Goal: Information Seeking & Learning: Learn about a topic

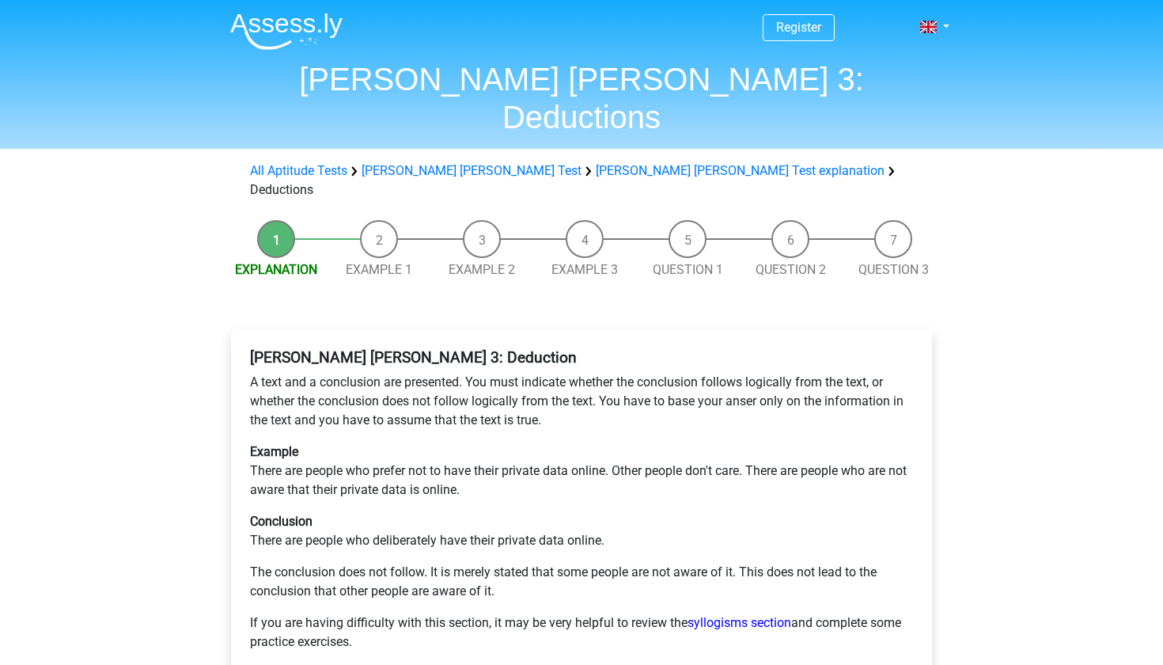
scroll to position [342, 0]
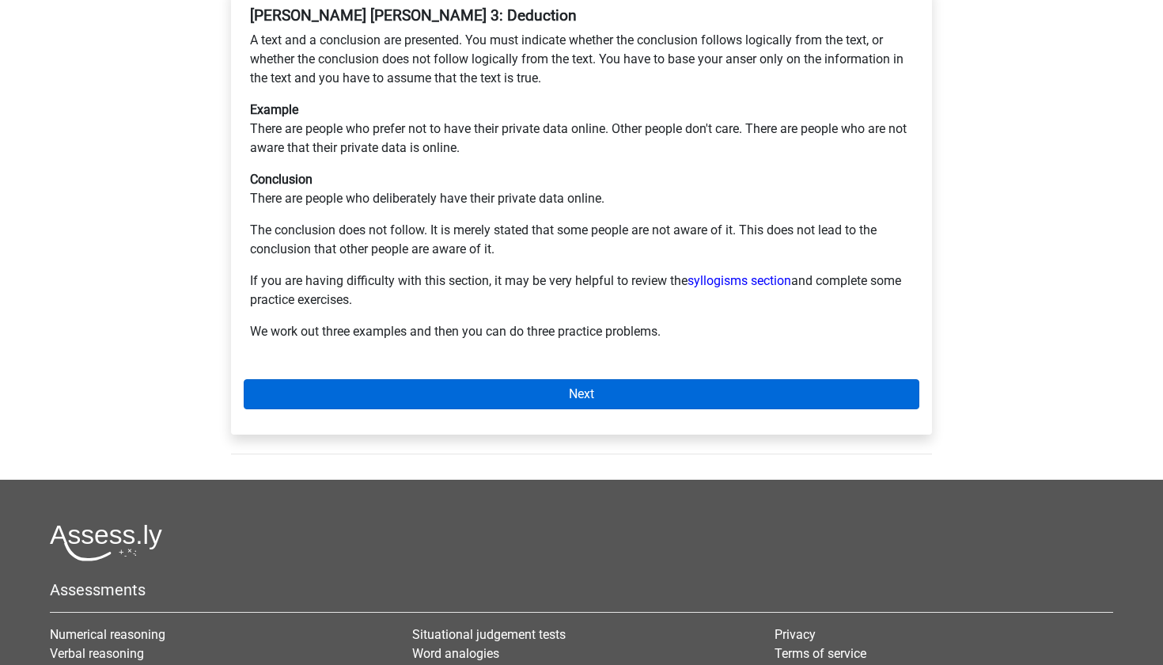
click at [467, 379] on link "Next" at bounding box center [582, 394] width 676 height 30
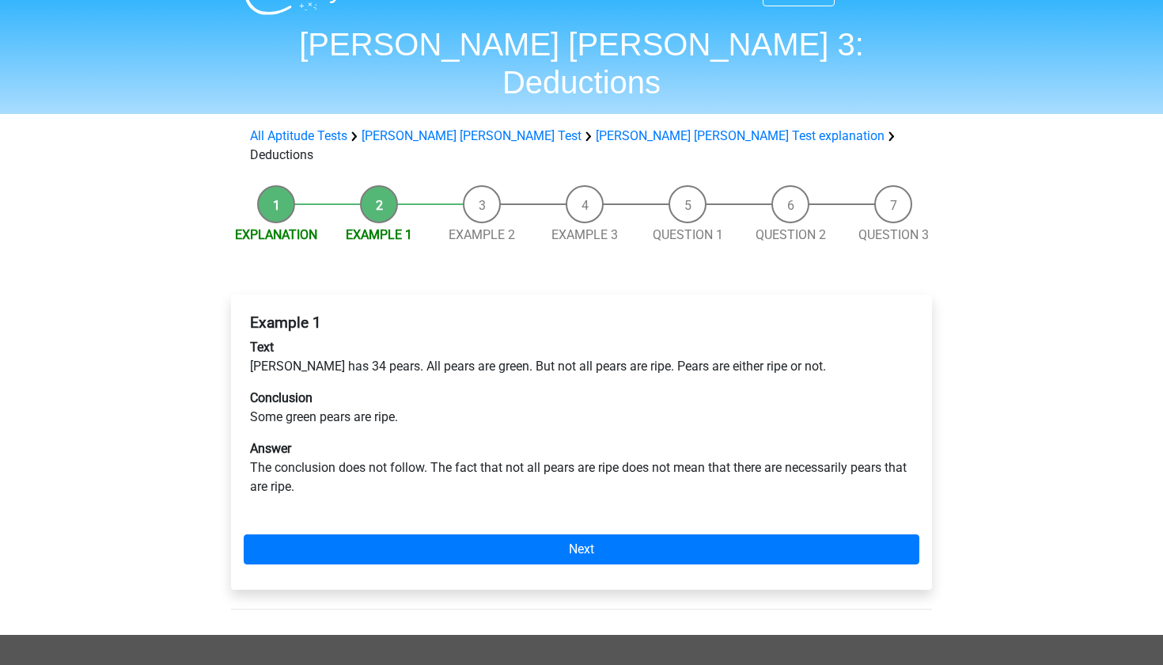
scroll to position [52, 0]
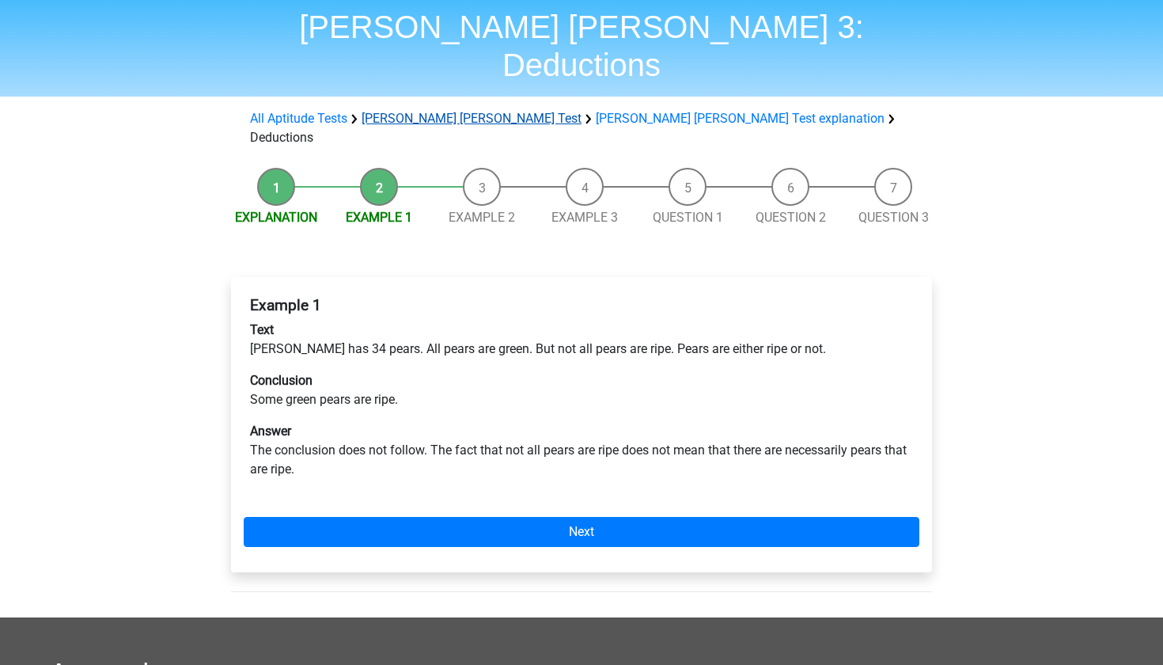
click at [433, 111] on link "[PERSON_NAME] [PERSON_NAME] Test" at bounding box center [472, 118] width 220 height 15
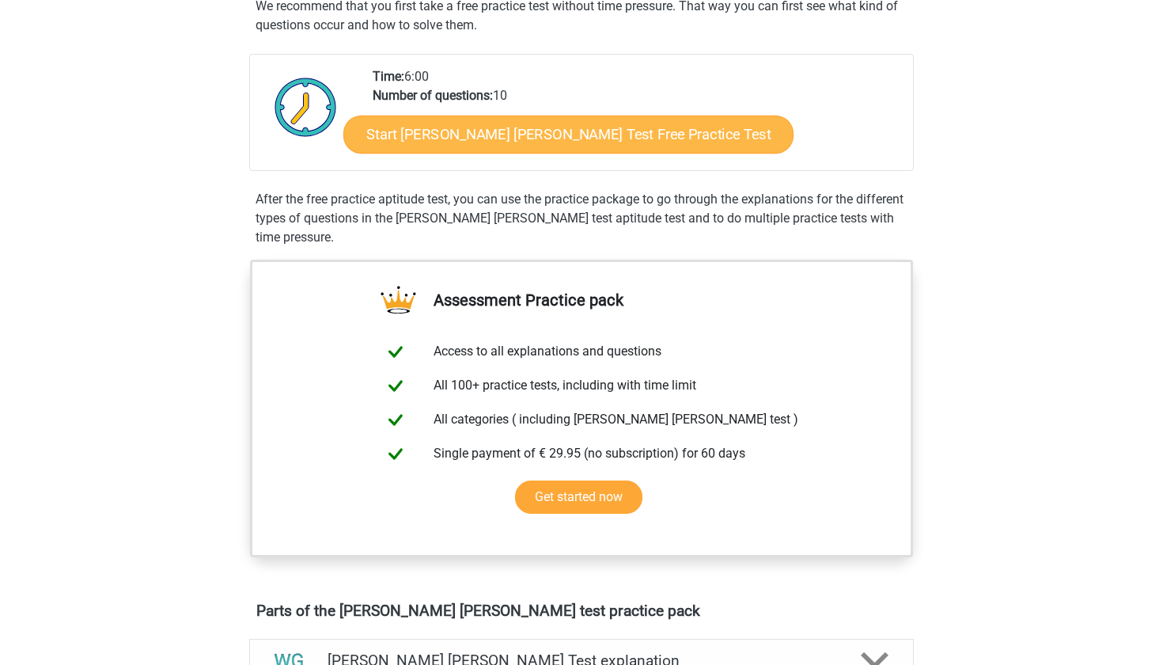
scroll to position [267, 0]
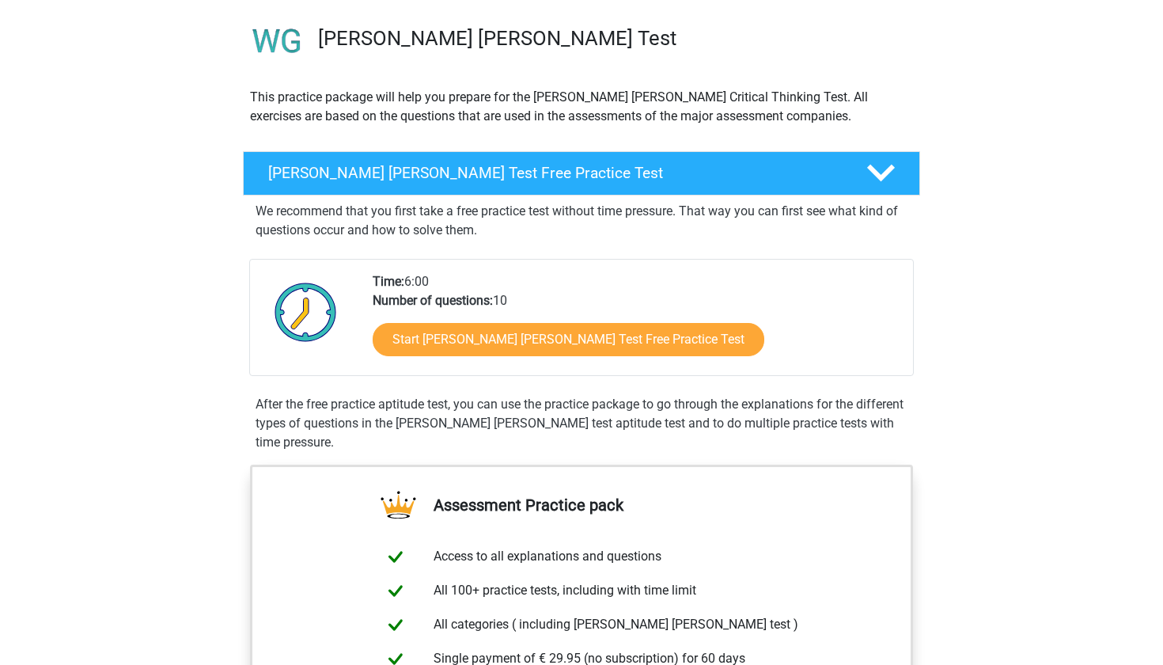
scroll to position [129, 0]
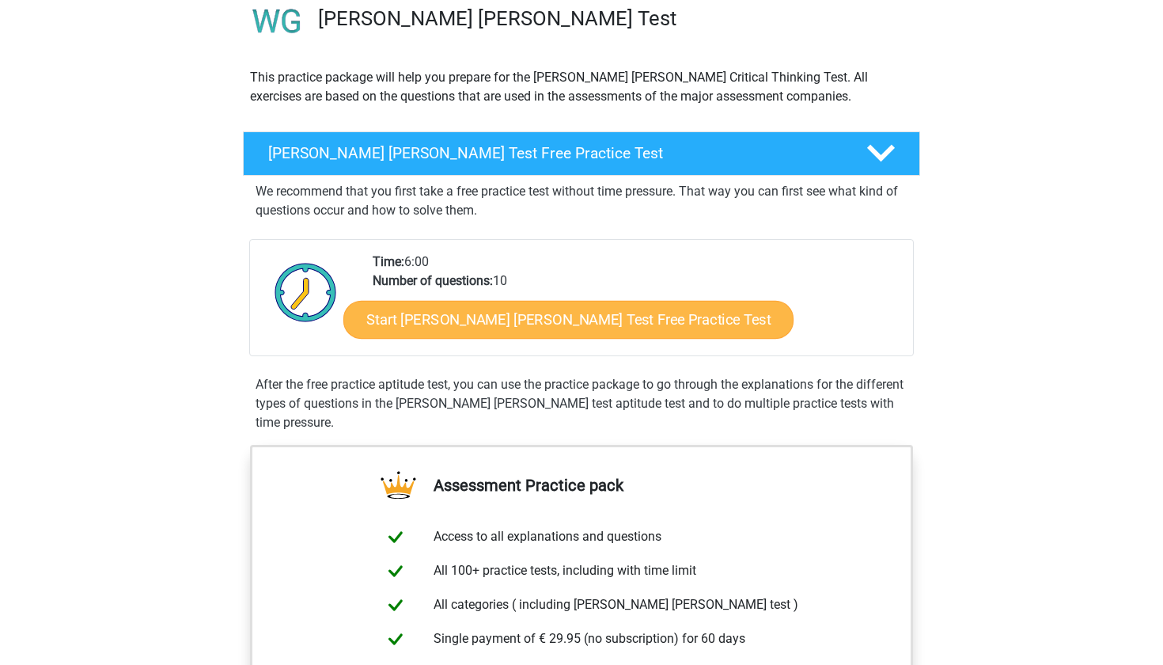
click at [602, 314] on link "Start Watson Glaser Test Free Practice Test" at bounding box center [568, 320] width 450 height 38
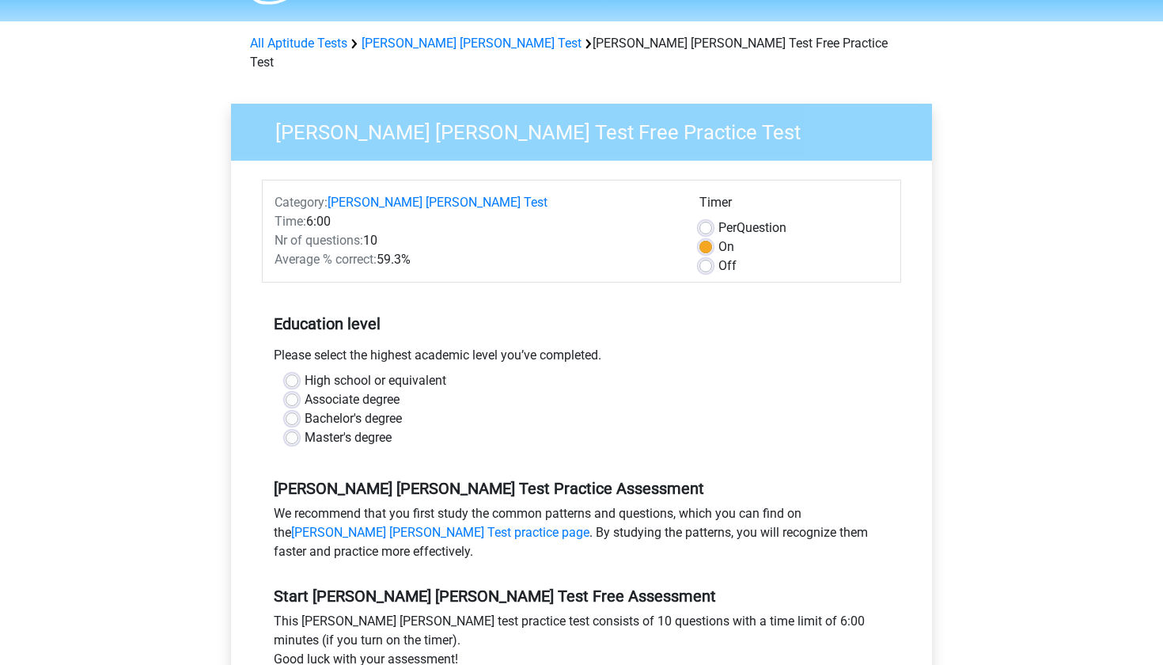
scroll to position [146, 0]
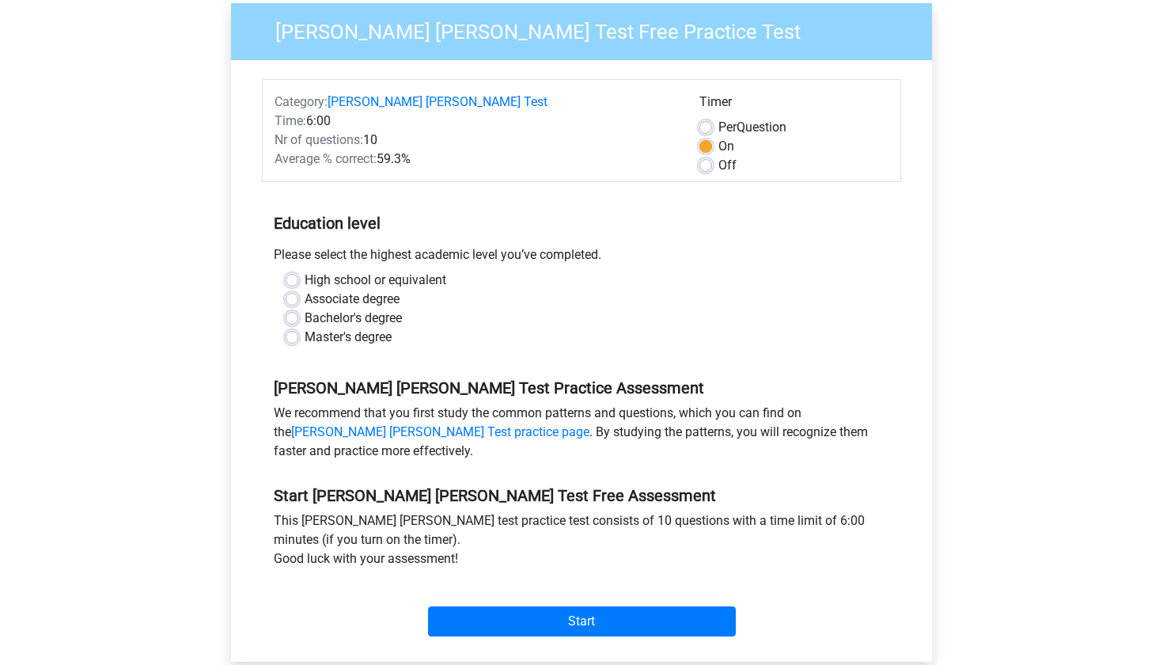
click at [305, 290] on label "Associate degree" at bounding box center [352, 299] width 95 height 19
click at [291, 290] on input "Associate degree" at bounding box center [292, 298] width 13 height 16
radio input "true"
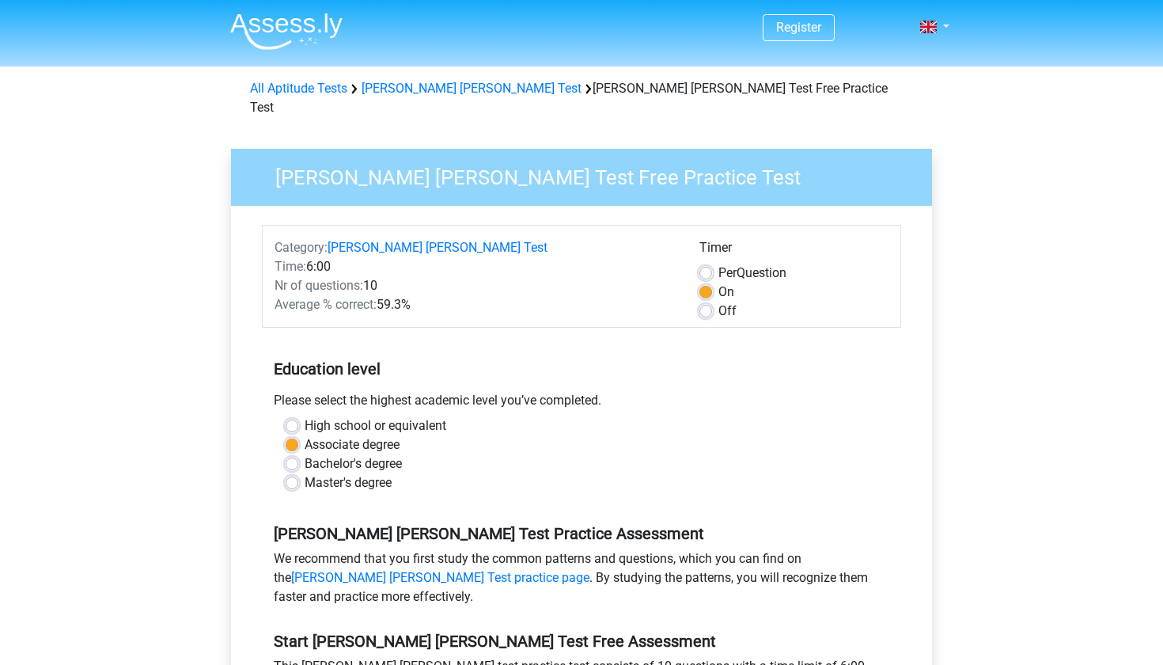
scroll to position [0, 0]
click at [718, 301] on label "Off" at bounding box center [727, 310] width 18 height 19
click at [706, 301] on input "Off" at bounding box center [705, 309] width 13 height 16
radio input "true"
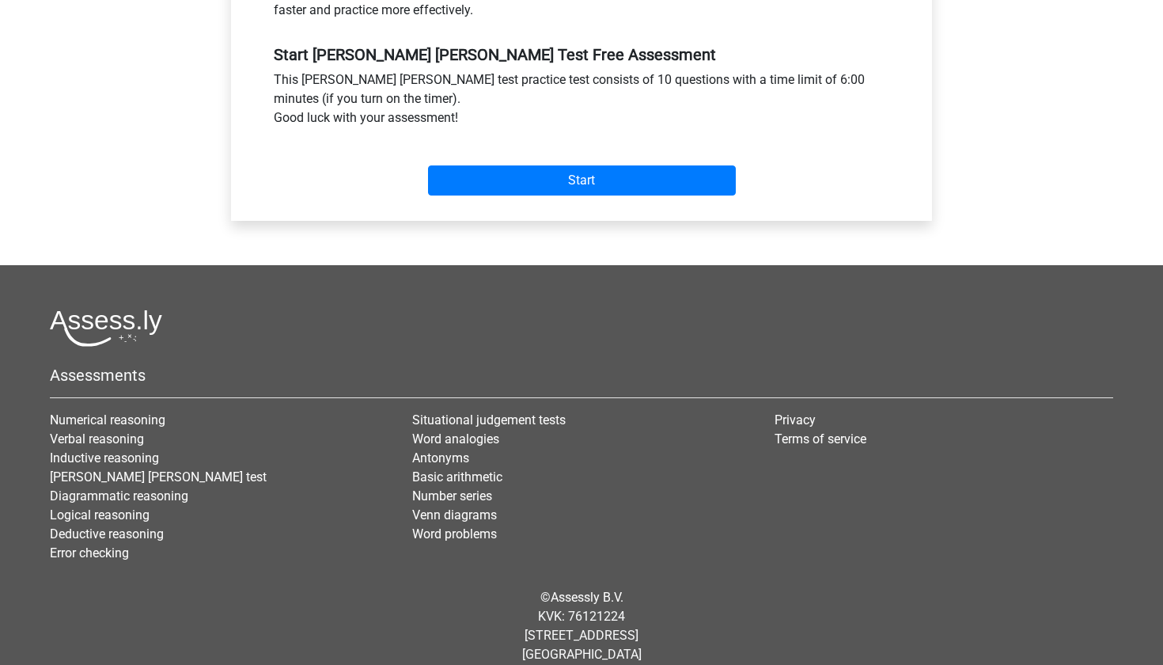
scroll to position [585, 0]
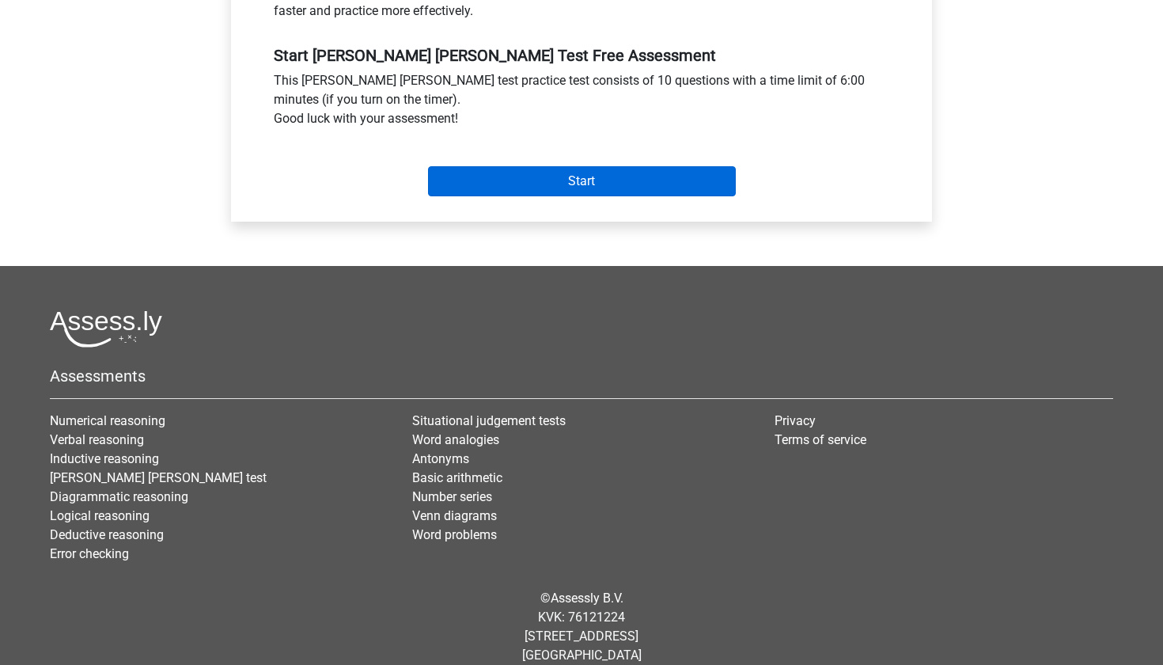
click at [667, 166] on input "Start" at bounding box center [582, 181] width 308 height 30
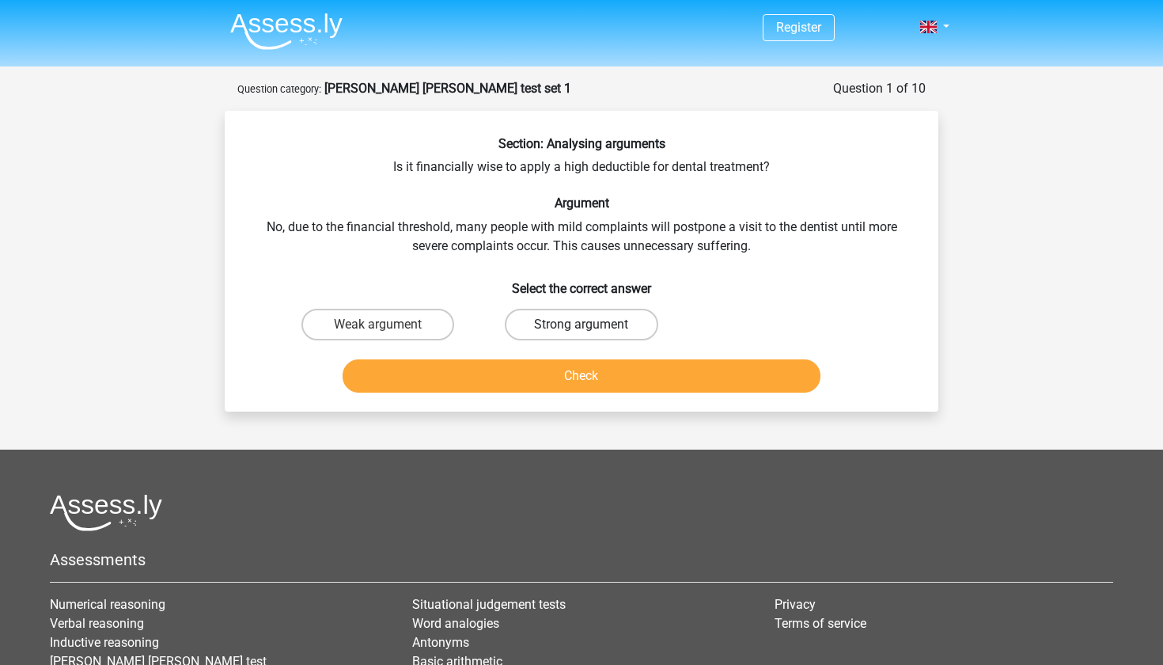
click at [599, 332] on label "Strong argument" at bounding box center [581, 325] width 153 height 32
click at [592, 332] on input "Strong argument" at bounding box center [587, 329] width 10 height 10
radio input "true"
click at [590, 368] on button "Check" at bounding box center [582, 375] width 479 height 33
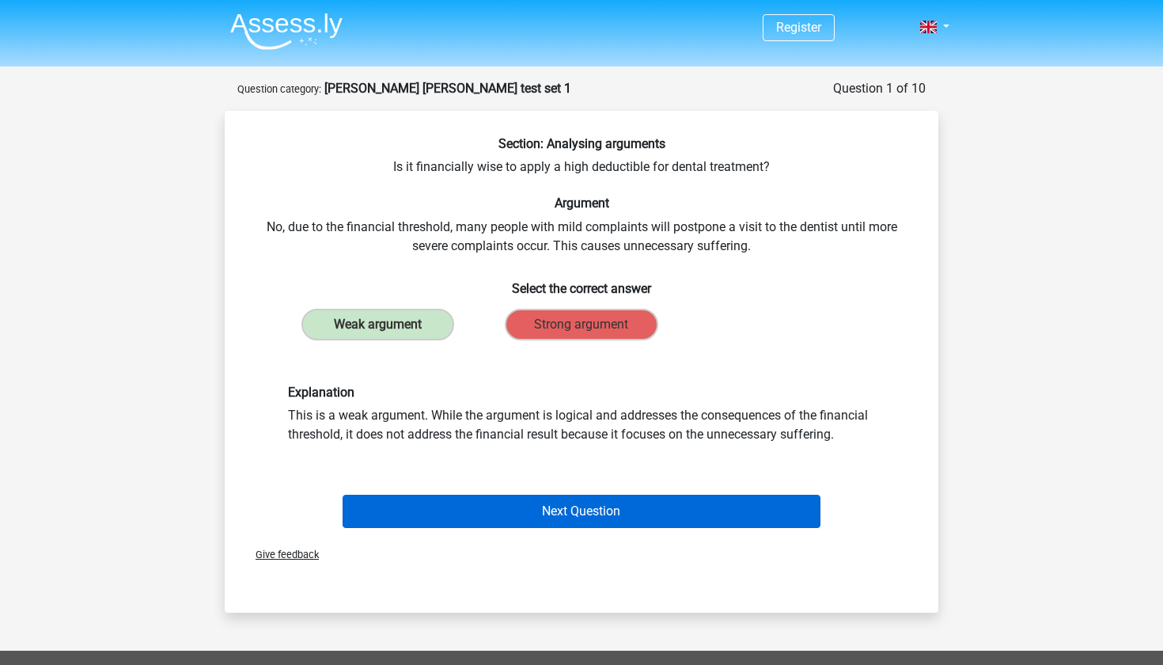
click at [666, 501] on button "Next Question" at bounding box center [582, 510] width 479 height 33
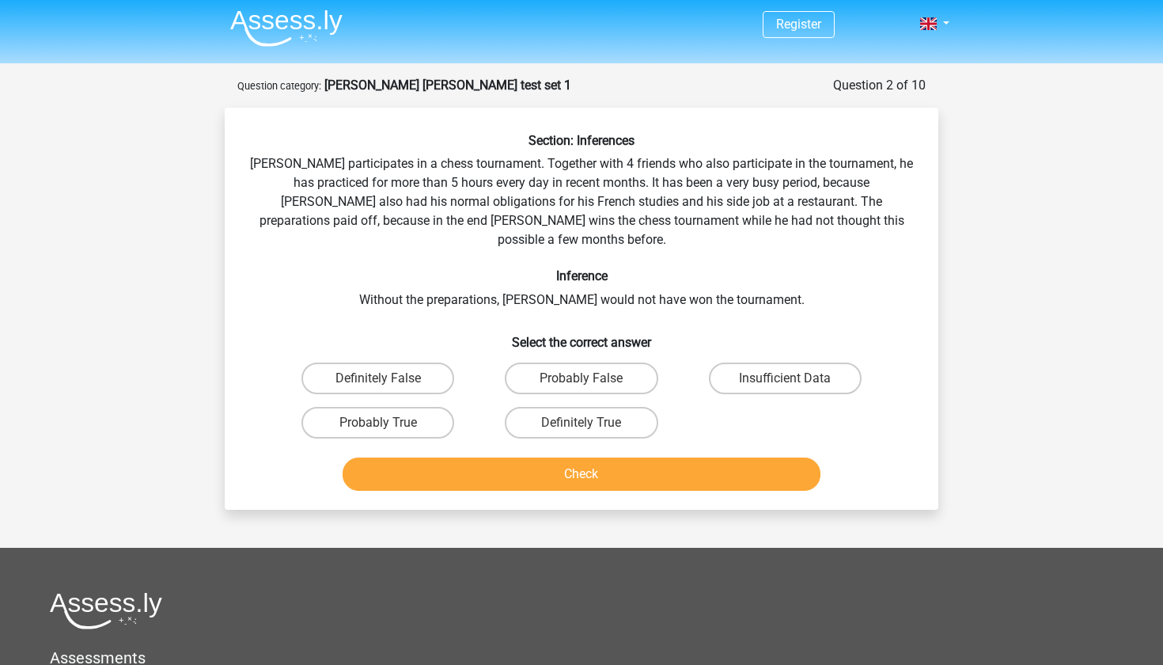
scroll to position [2, 0]
click at [404, 407] on label "Probably True" at bounding box center [377, 423] width 153 height 32
click at [388, 423] on input "Probably True" at bounding box center [383, 428] width 10 height 10
radio input "true"
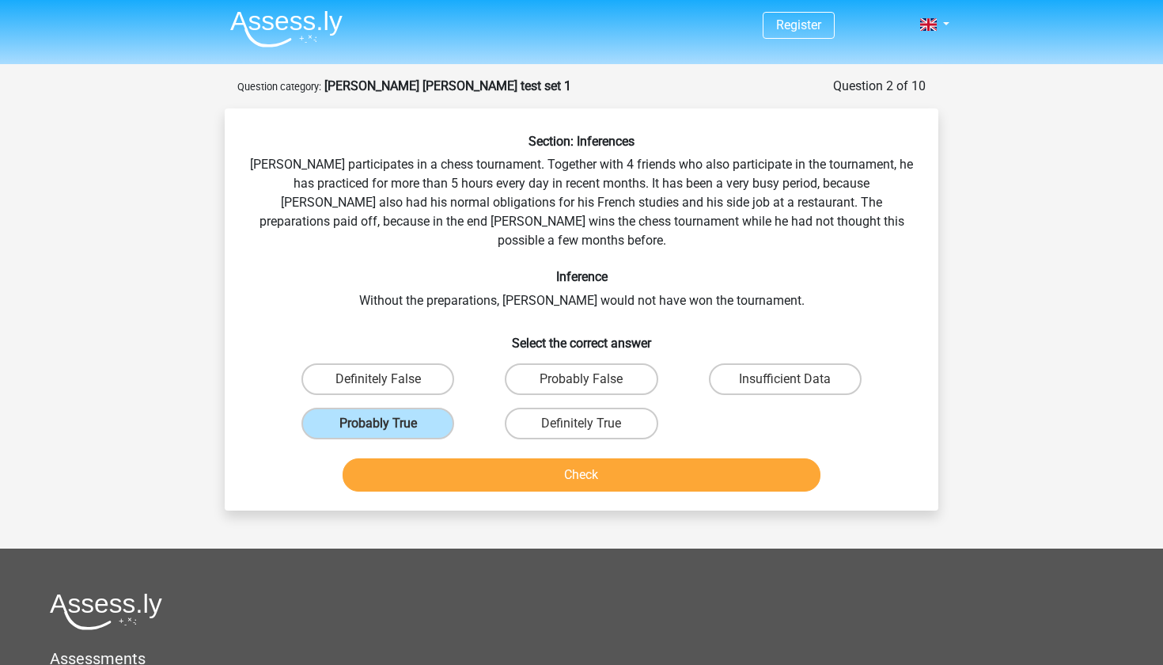
click at [462, 458] on button "Check" at bounding box center [582, 474] width 479 height 33
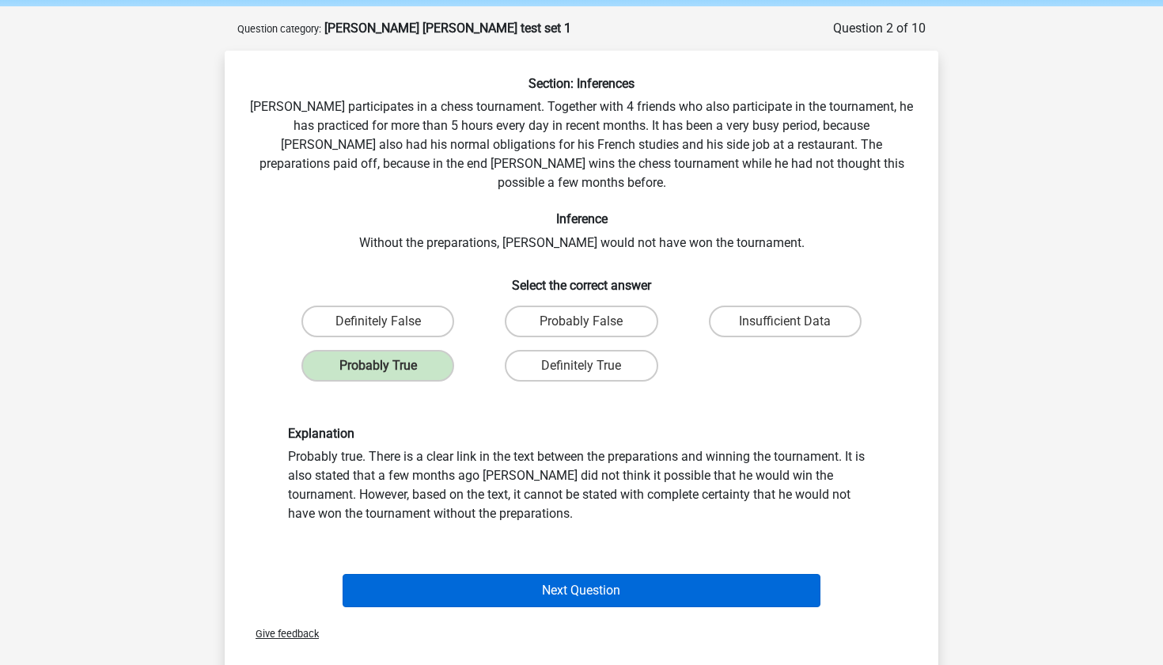
click at [482, 574] on button "Next Question" at bounding box center [582, 590] width 479 height 33
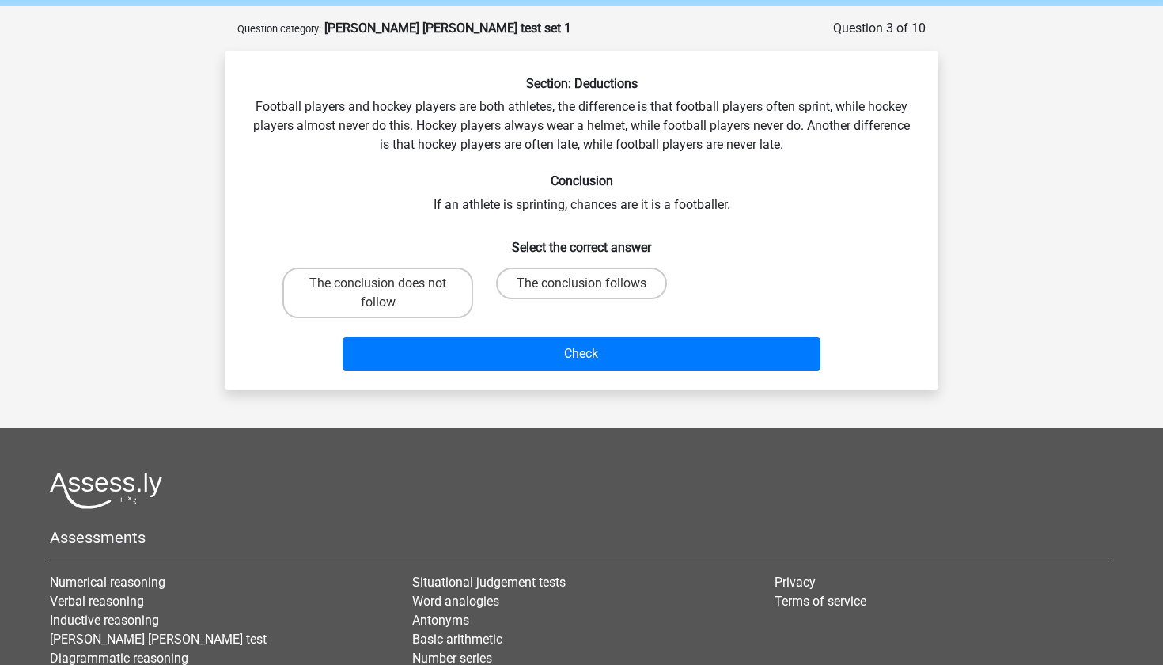
scroll to position [79, 0]
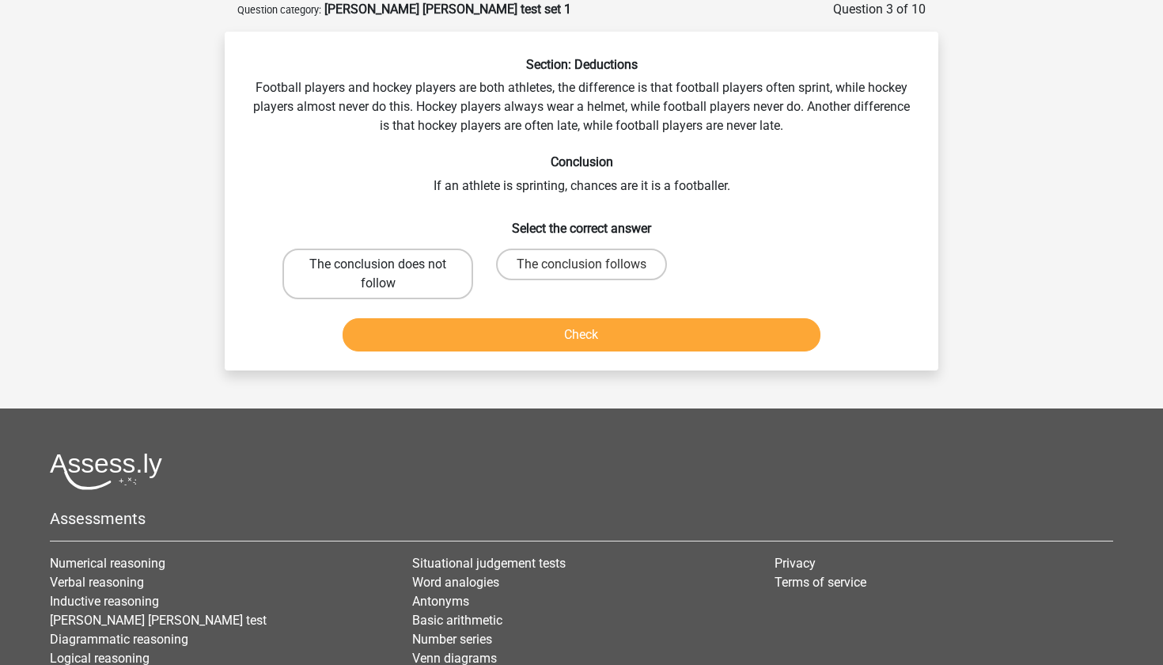
click at [431, 285] on label "The conclusion does not follow" at bounding box center [377, 273] width 191 height 51
click at [388, 275] on input "The conclusion does not follow" at bounding box center [383, 269] width 10 height 10
radio input "true"
click at [480, 341] on button "Check" at bounding box center [582, 334] width 479 height 33
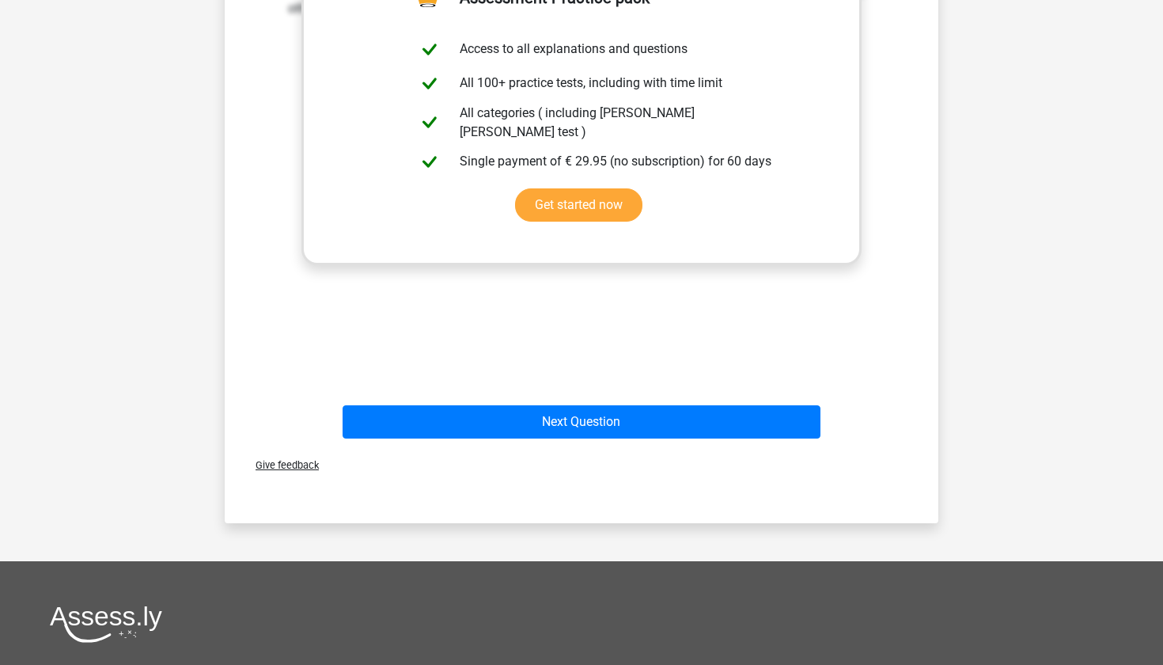
scroll to position [510, 0]
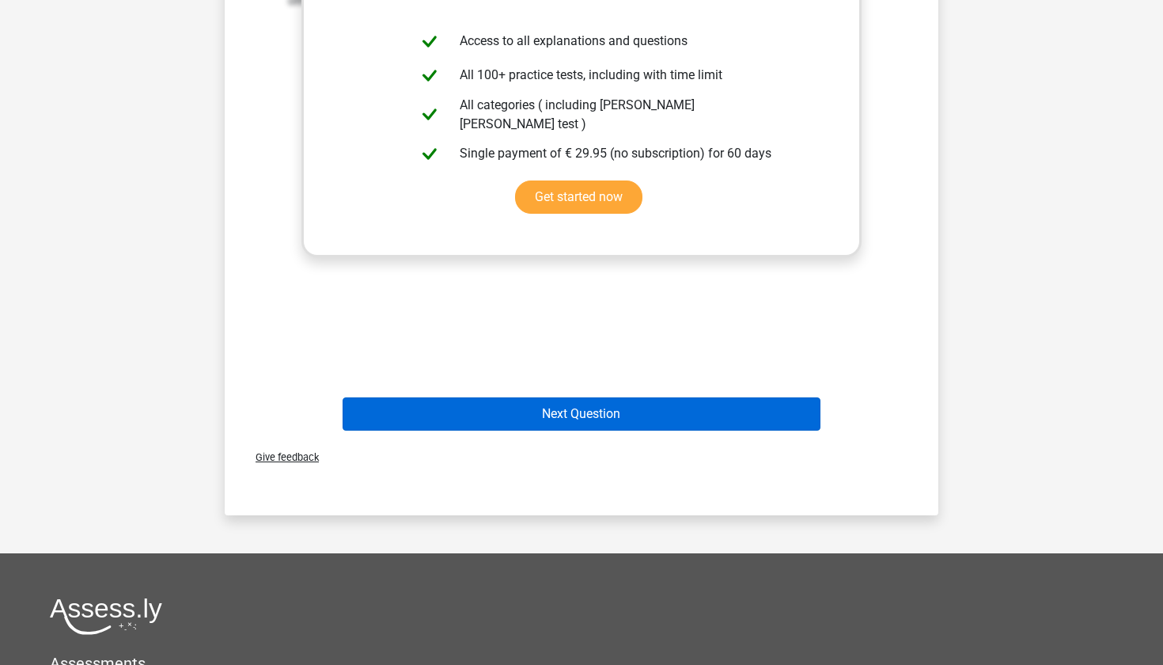
click at [589, 405] on button "Next Question" at bounding box center [582, 413] width 479 height 33
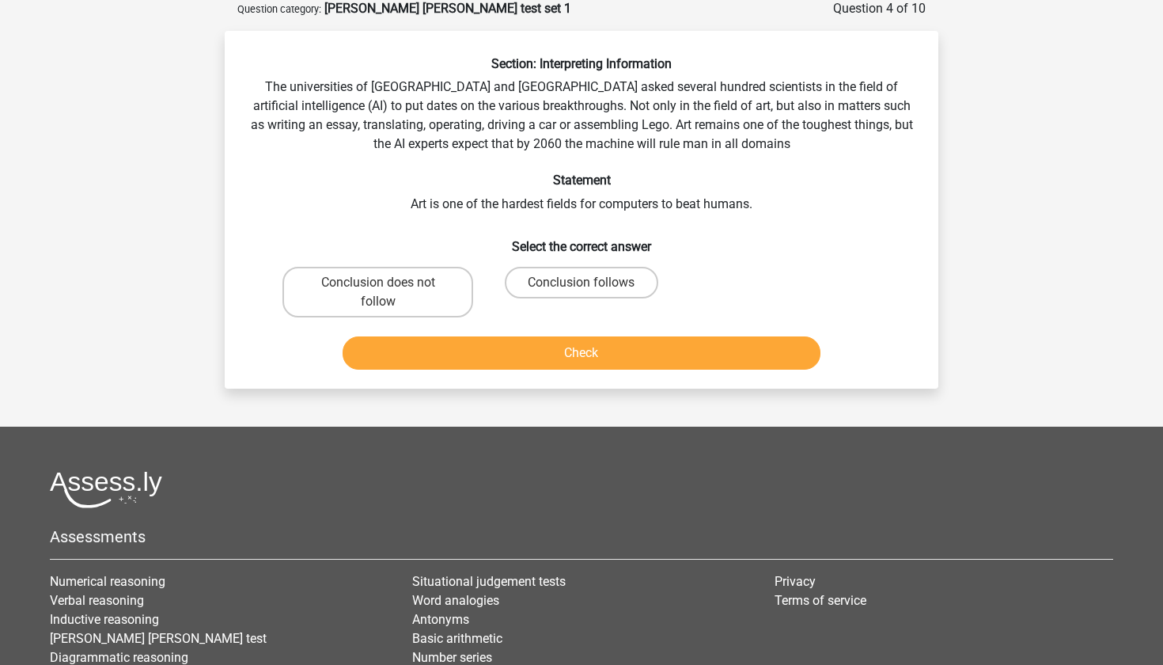
scroll to position [79, 0]
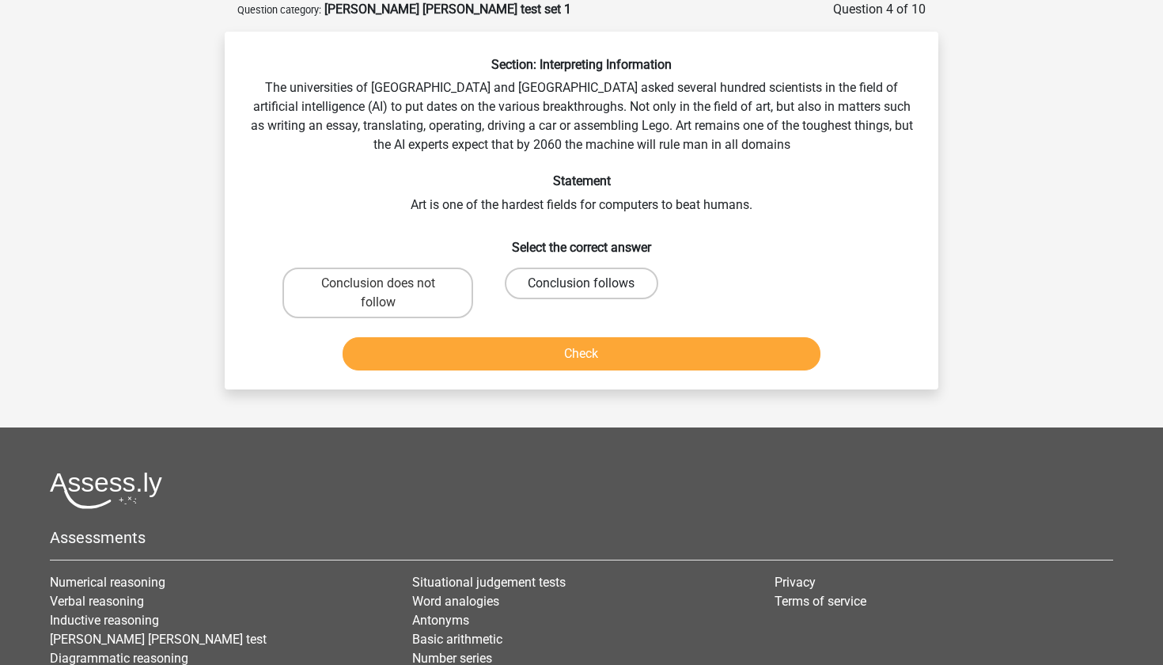
click at [601, 290] on label "Conclusion follows" at bounding box center [581, 283] width 153 height 32
click at [592, 290] on input "Conclusion follows" at bounding box center [587, 288] width 10 height 10
radio input "true"
click at [550, 354] on button "Check" at bounding box center [582, 353] width 479 height 33
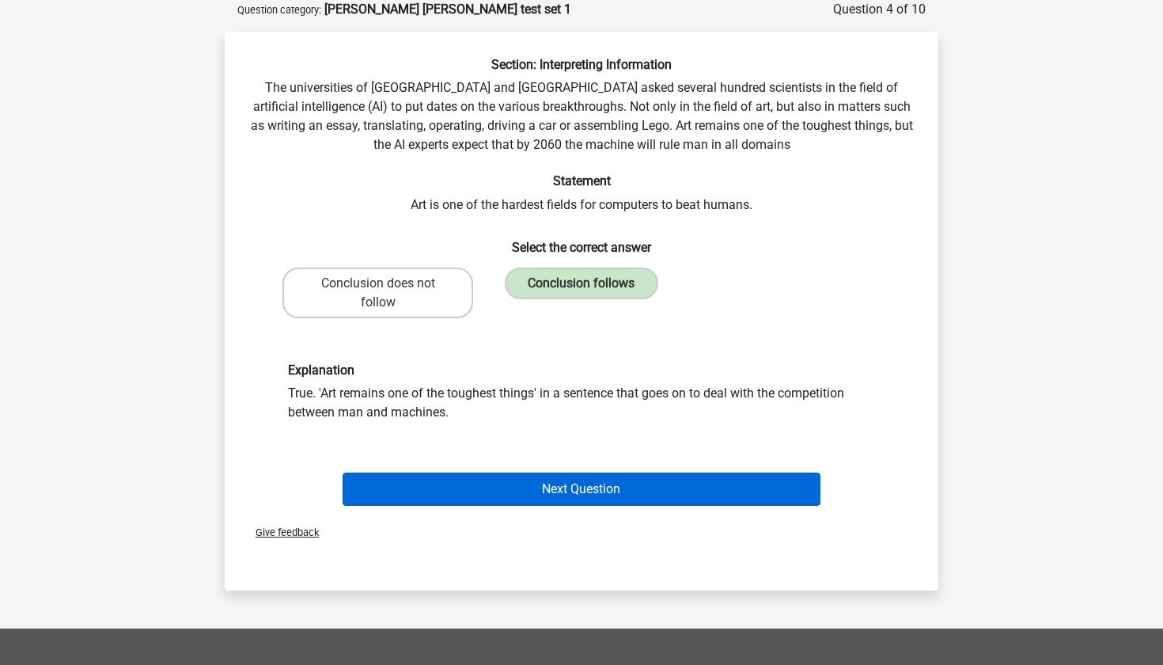
click at [512, 493] on button "Next Question" at bounding box center [582, 488] width 479 height 33
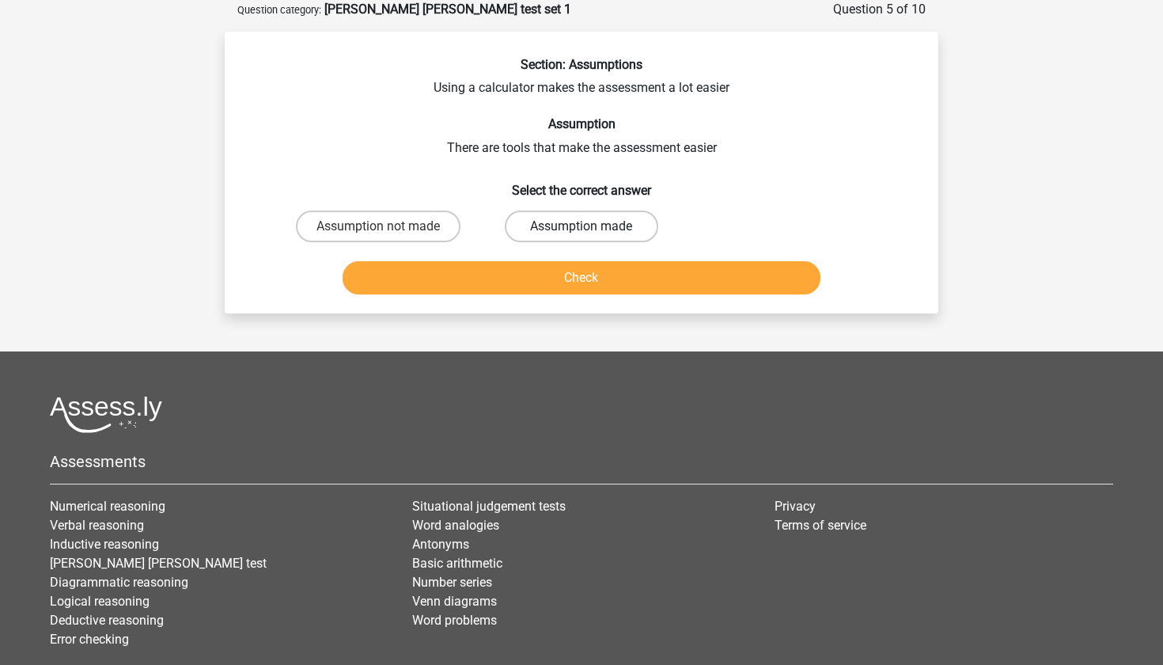
click at [614, 230] on label "Assumption made" at bounding box center [581, 226] width 153 height 32
click at [592, 230] on input "Assumption made" at bounding box center [587, 231] width 10 height 10
radio input "true"
click at [616, 272] on button "Check" at bounding box center [582, 277] width 479 height 33
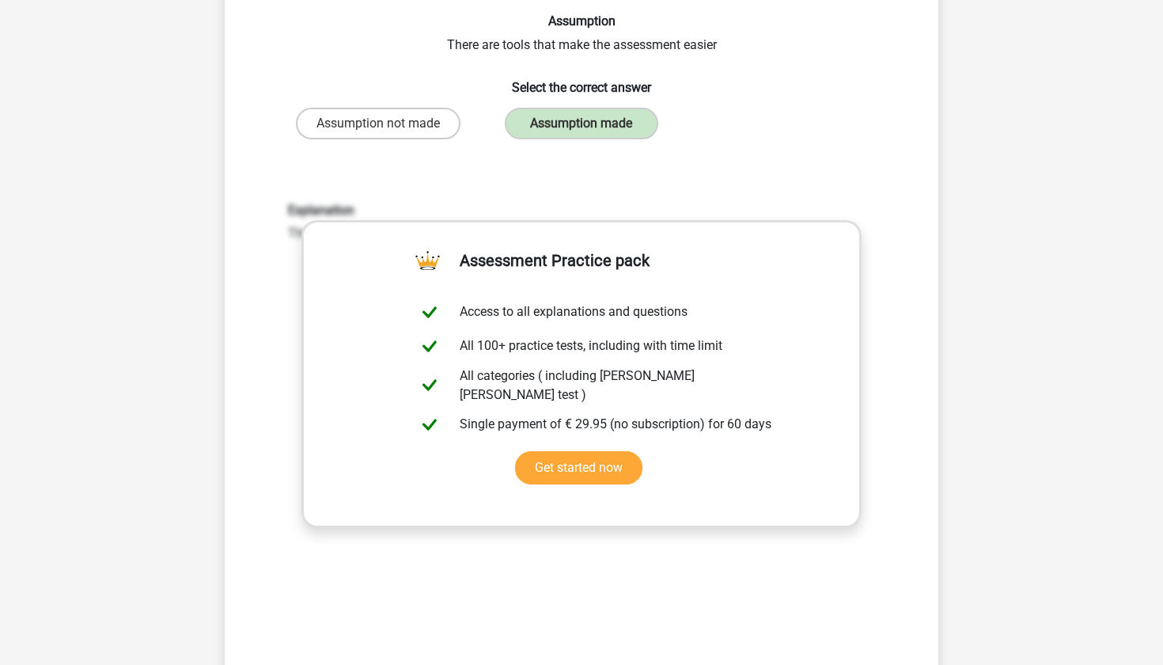
scroll to position [396, 0]
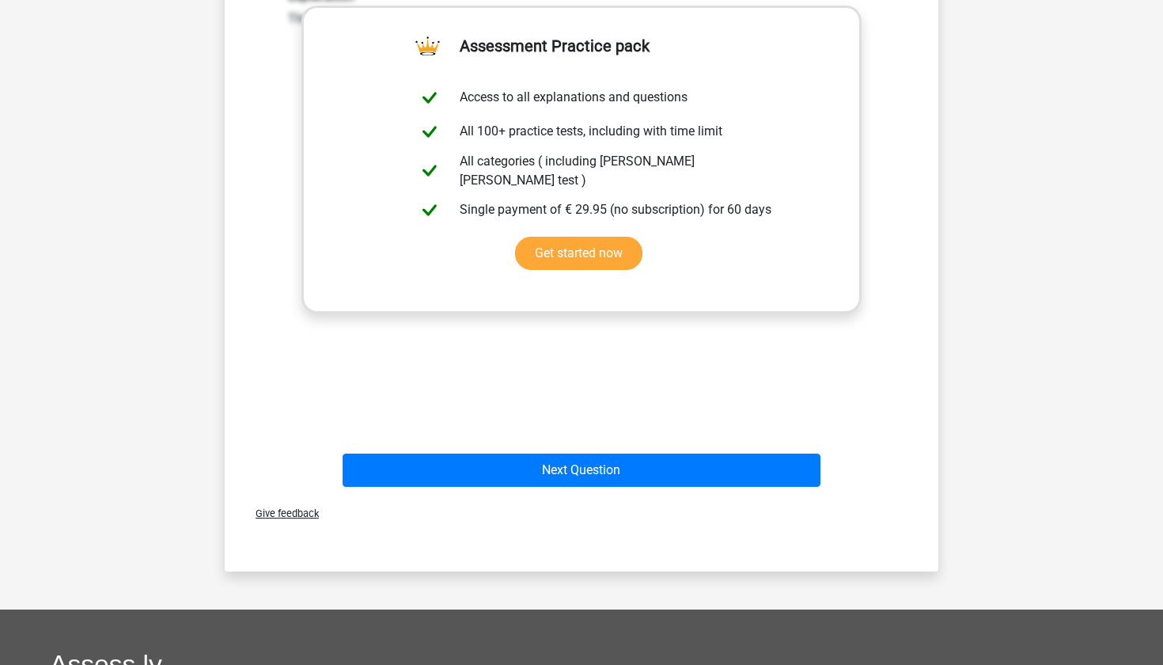
click at [530, 491] on div "Next Question" at bounding box center [581, 473] width 611 height 40
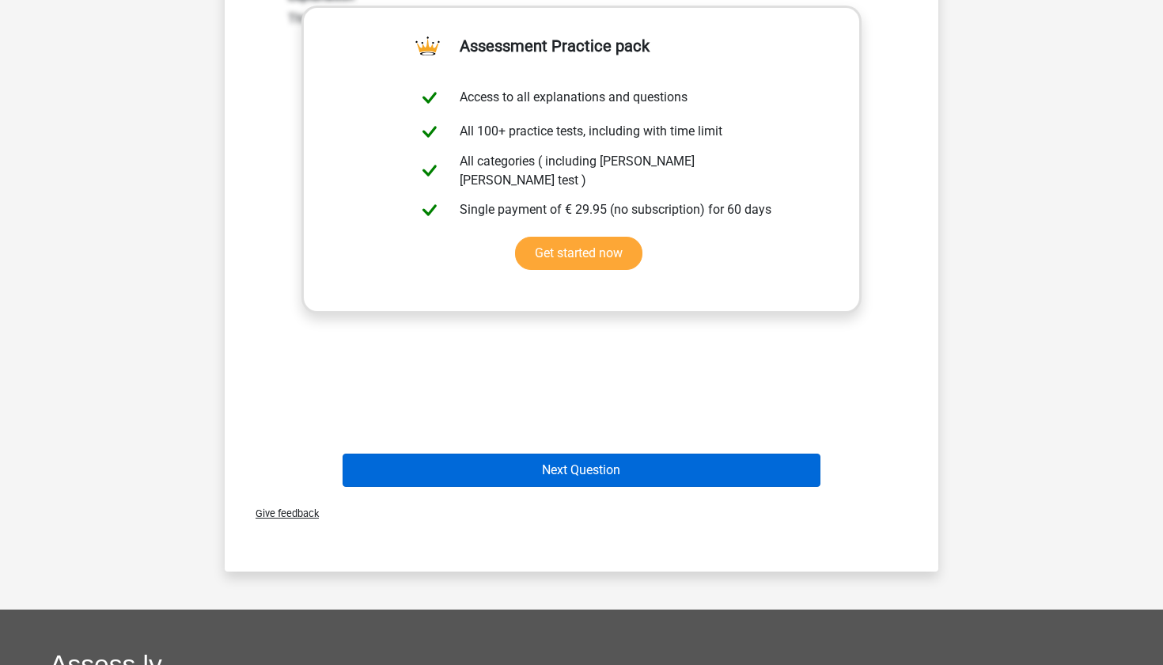
click at [540, 475] on button "Next Question" at bounding box center [582, 469] width 479 height 33
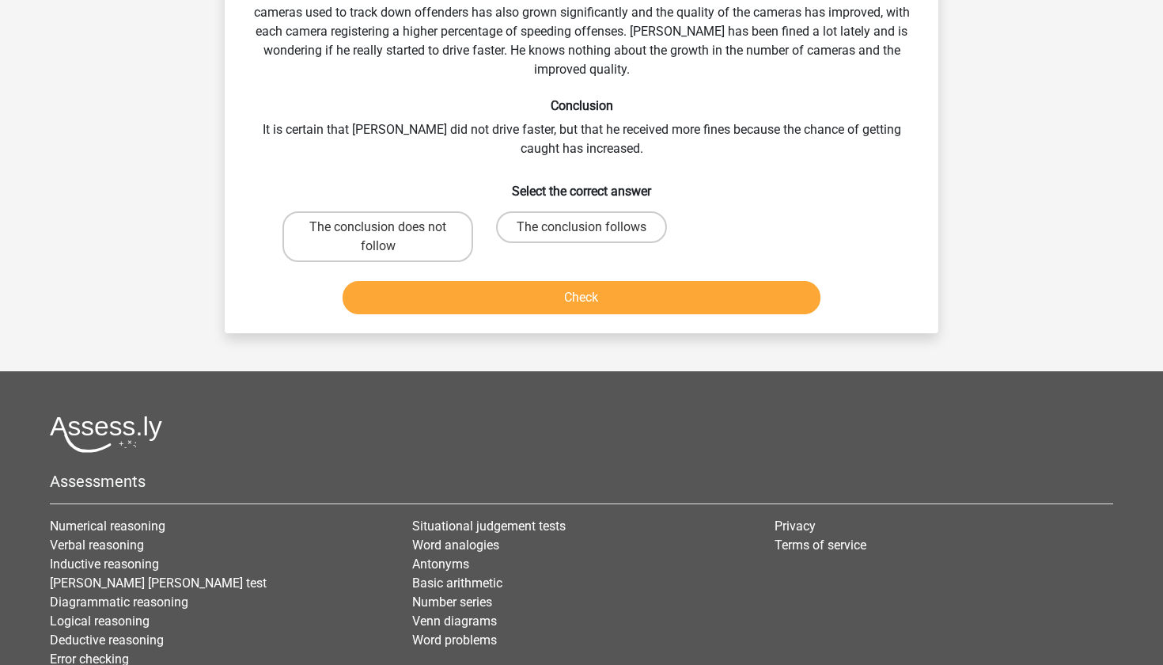
scroll to position [79, 0]
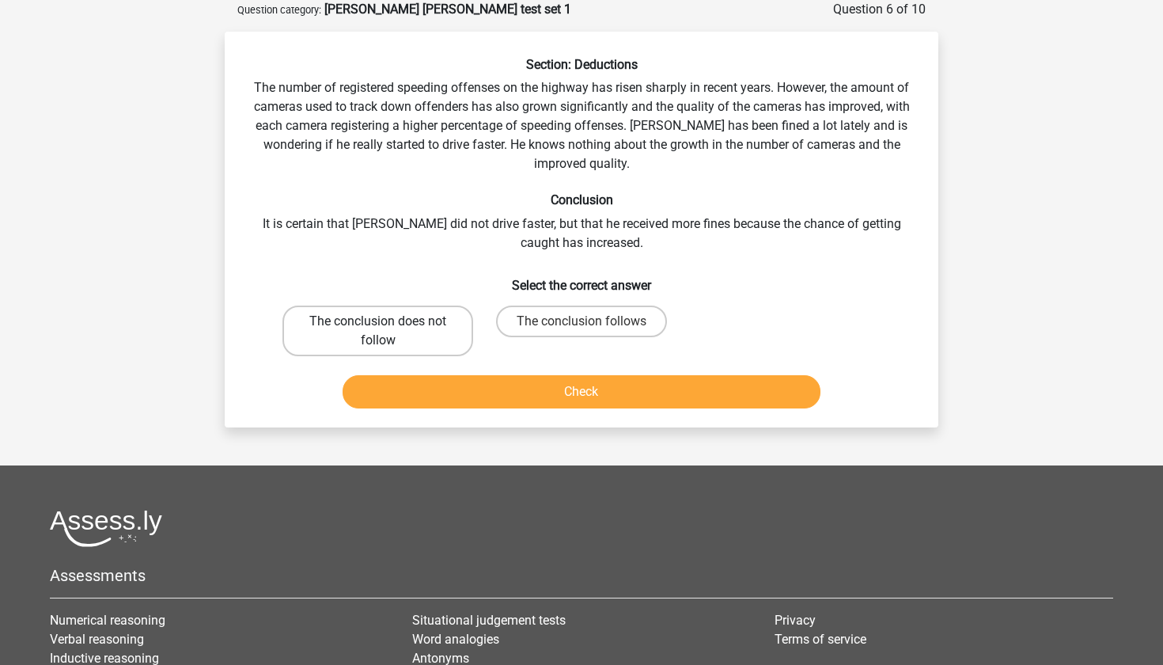
click at [415, 306] on label "The conclusion does not follow" at bounding box center [377, 330] width 191 height 51
click at [388, 321] on input "The conclusion does not follow" at bounding box center [383, 326] width 10 height 10
radio input "true"
click at [462, 392] on button "Check" at bounding box center [582, 391] width 479 height 33
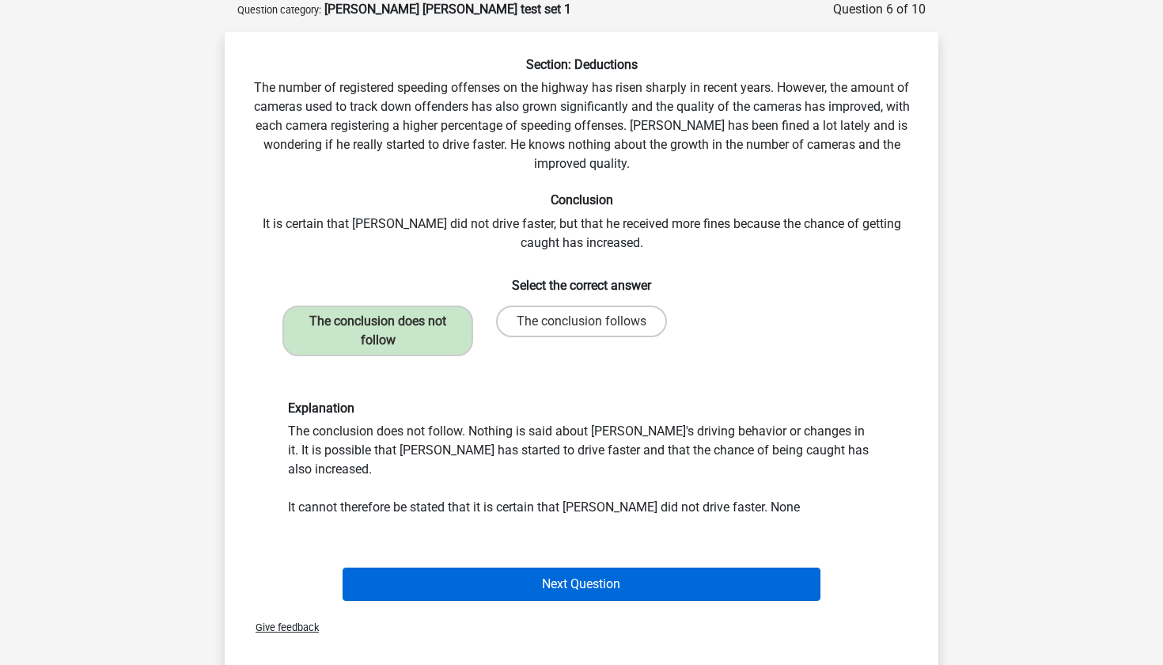
click at [520, 567] on button "Next Question" at bounding box center [582, 583] width 479 height 33
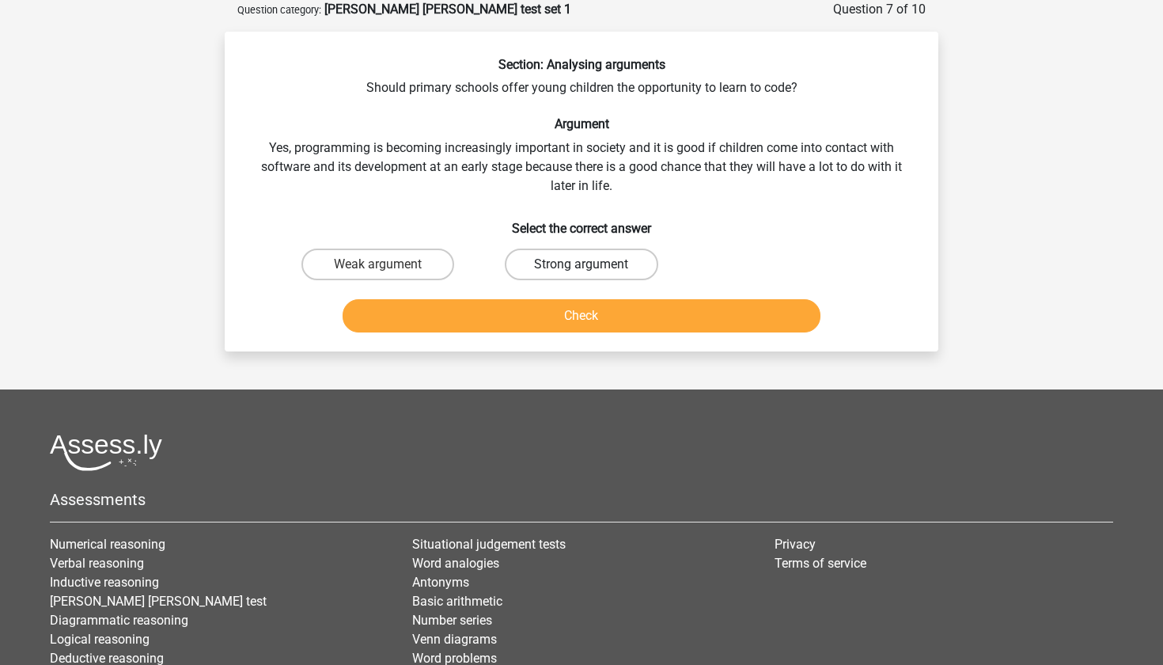
click at [537, 270] on label "Strong argument" at bounding box center [581, 264] width 153 height 32
click at [582, 270] on input "Strong argument" at bounding box center [587, 269] width 10 height 10
radio input "true"
click at [559, 317] on button "Check" at bounding box center [582, 315] width 479 height 33
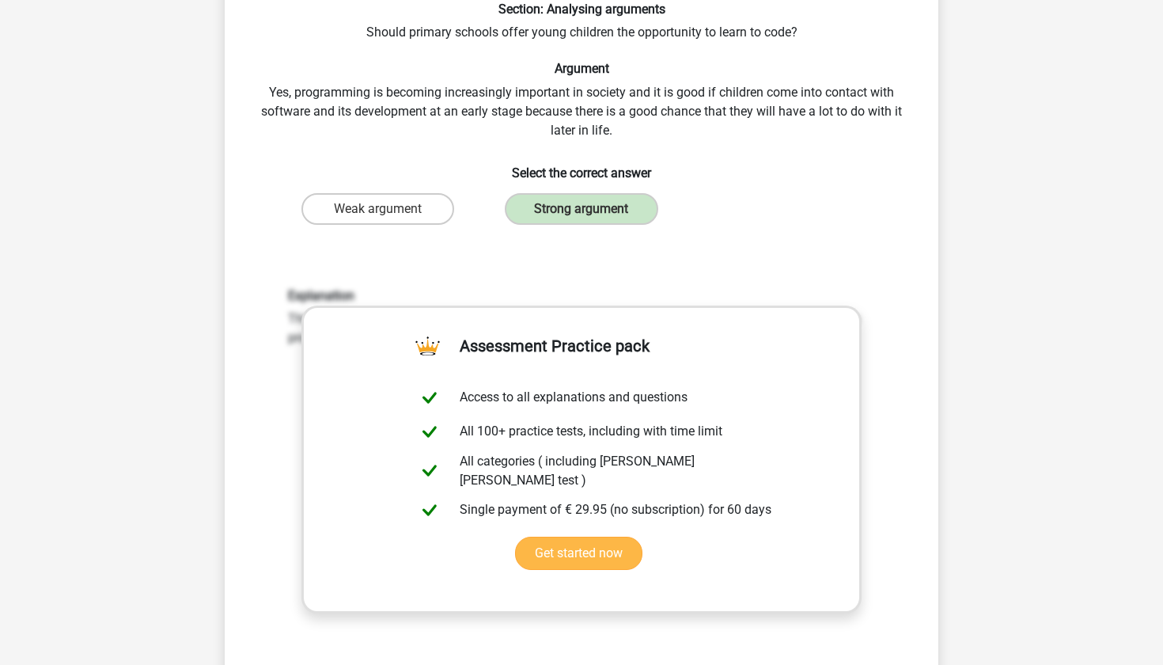
scroll to position [309, 0]
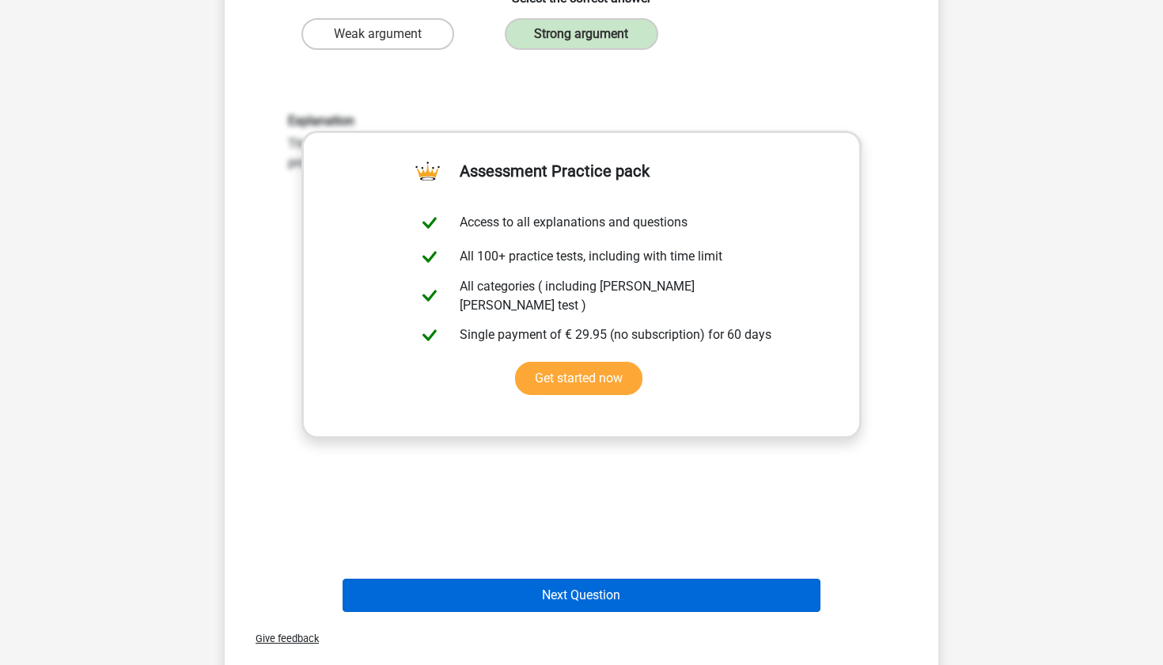
click at [669, 597] on button "Next Question" at bounding box center [582, 594] width 479 height 33
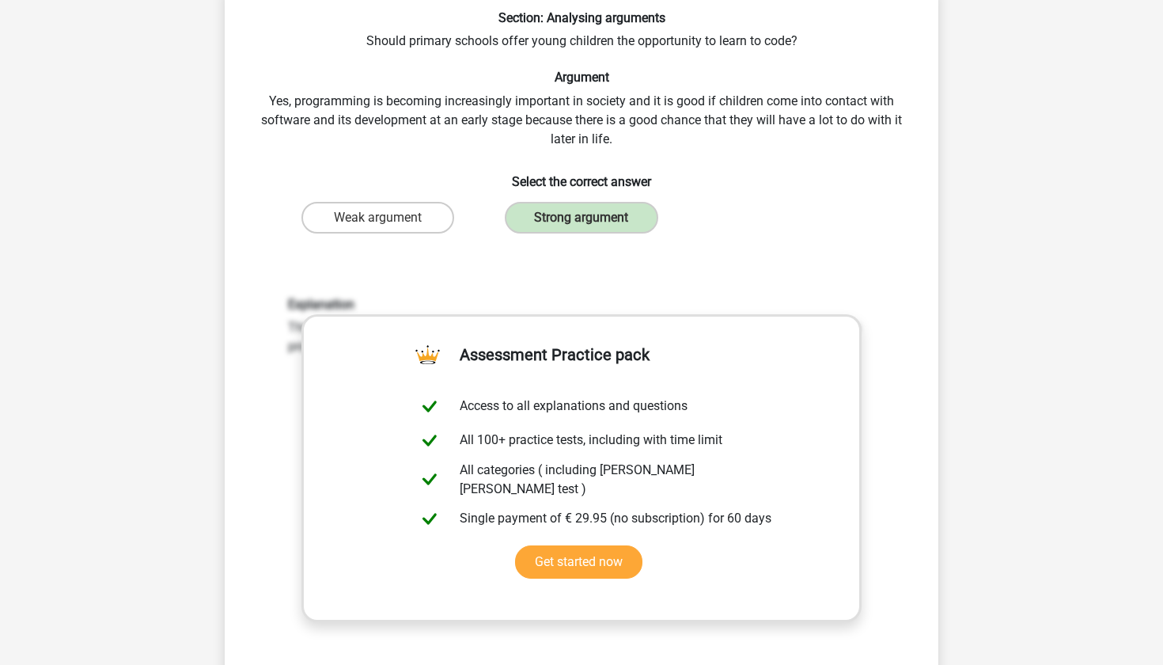
scroll to position [79, 0]
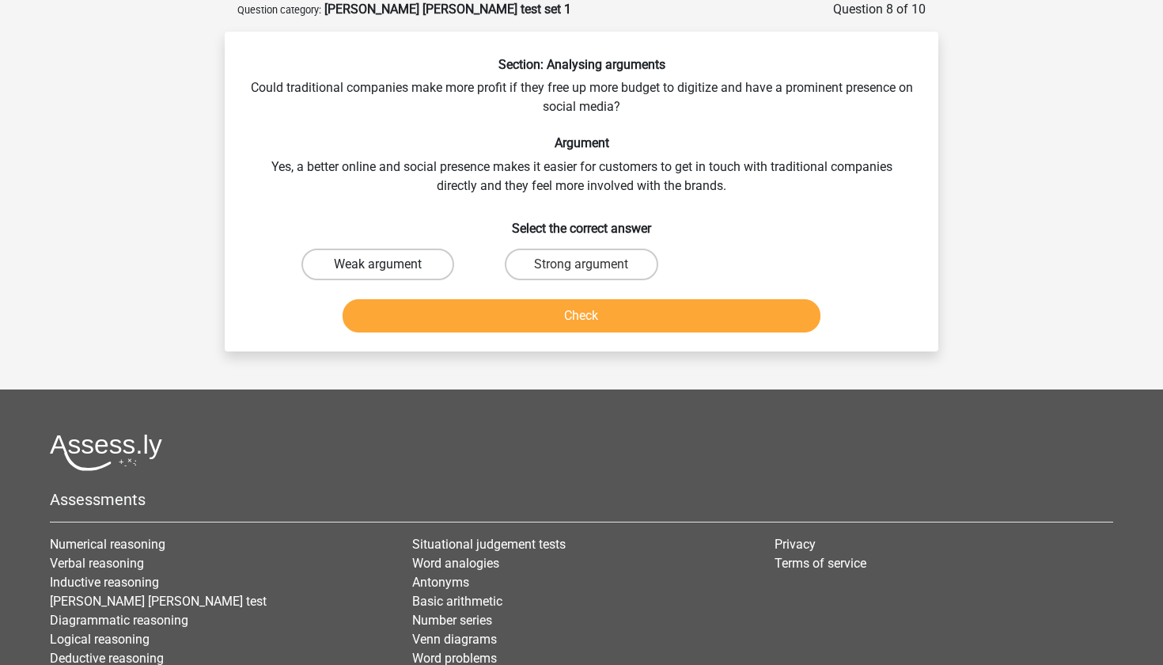
click at [366, 270] on label "Weak argument" at bounding box center [377, 264] width 153 height 32
click at [378, 270] on input "Weak argument" at bounding box center [383, 269] width 10 height 10
radio input "true"
click at [419, 324] on button "Check" at bounding box center [582, 315] width 479 height 33
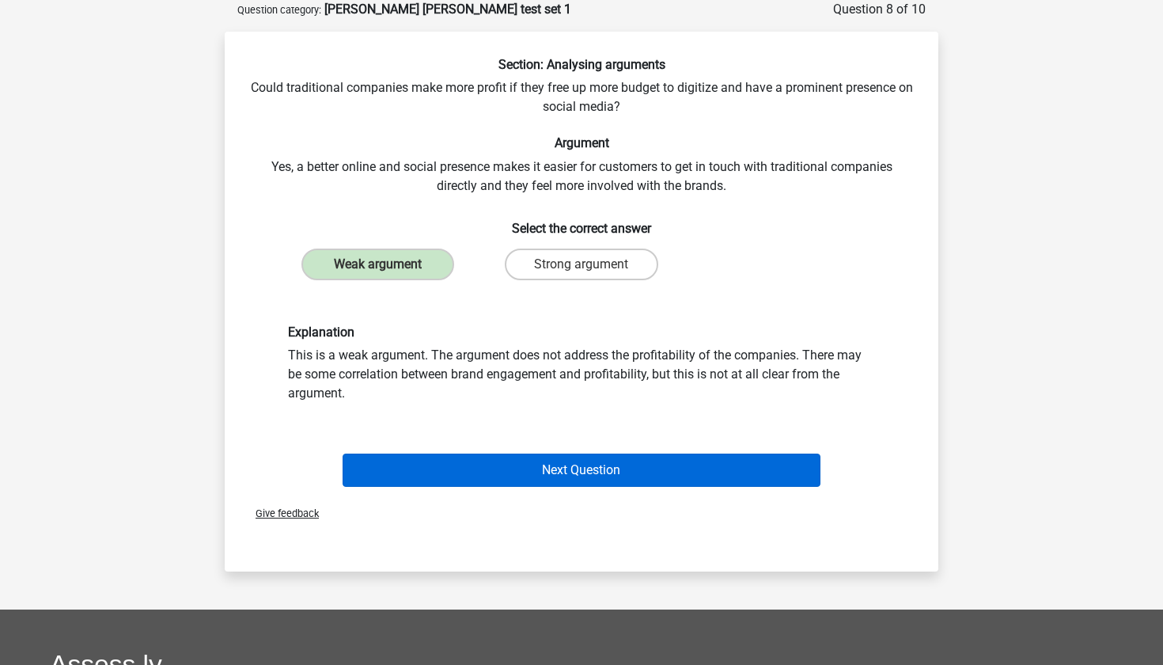
click at [528, 457] on button "Next Question" at bounding box center [582, 469] width 479 height 33
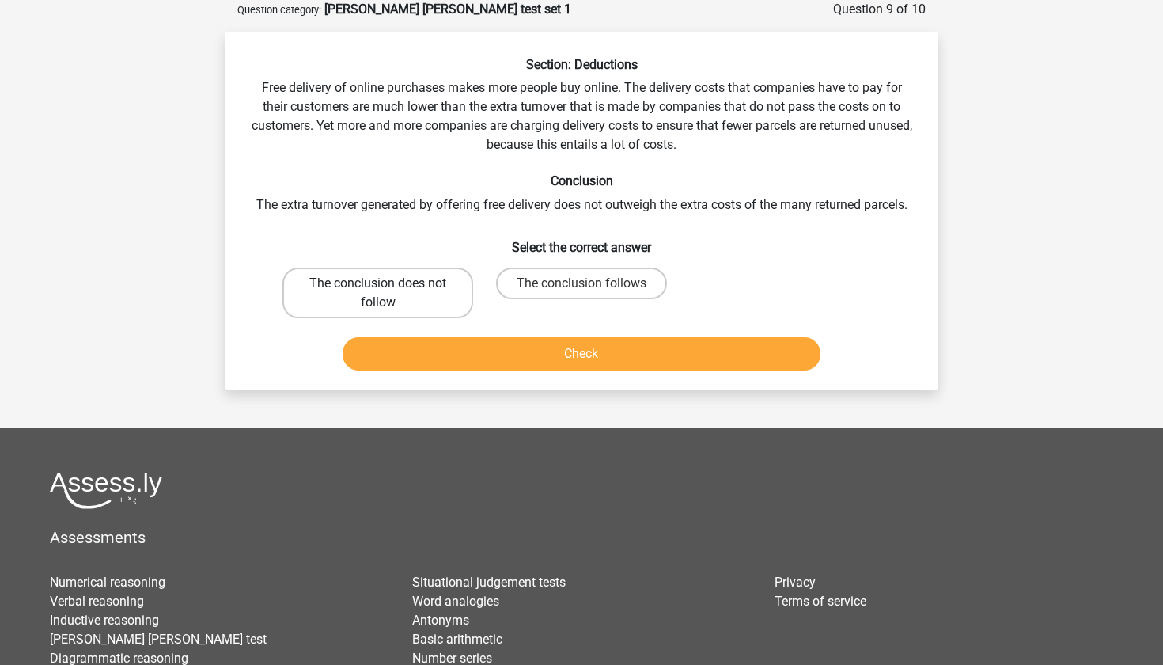
click at [392, 300] on label "The conclusion does not follow" at bounding box center [377, 292] width 191 height 51
click at [388, 294] on input "The conclusion does not follow" at bounding box center [383, 288] width 10 height 10
radio input "true"
click at [423, 343] on button "Check" at bounding box center [582, 353] width 479 height 33
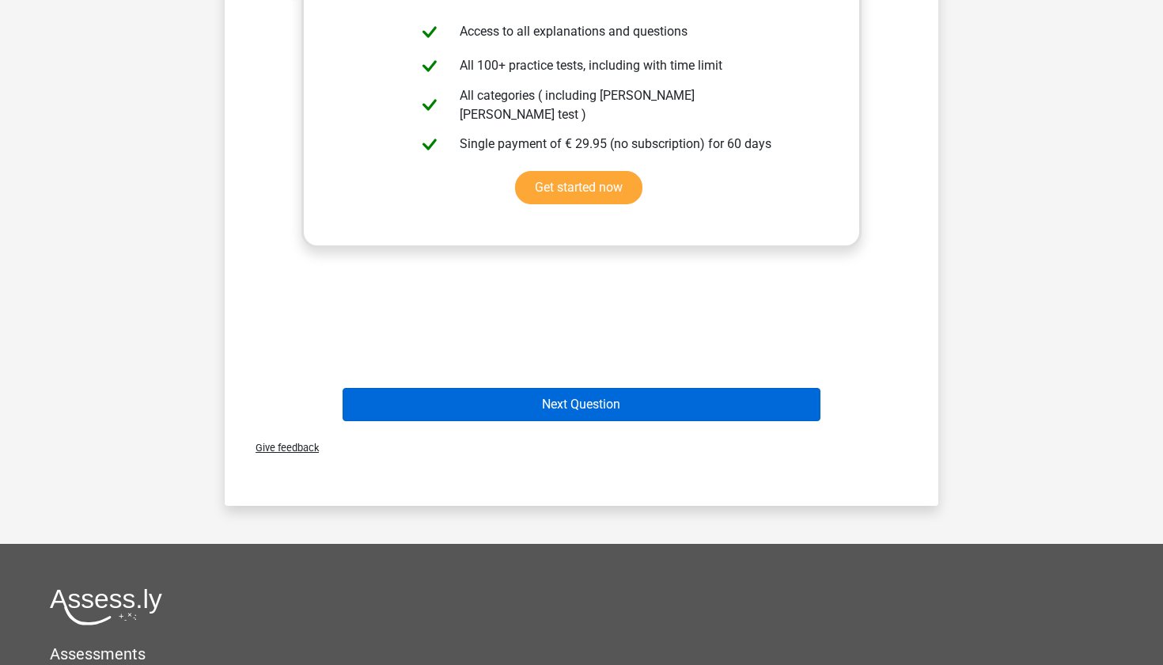
click at [431, 403] on button "Next Question" at bounding box center [582, 404] width 479 height 33
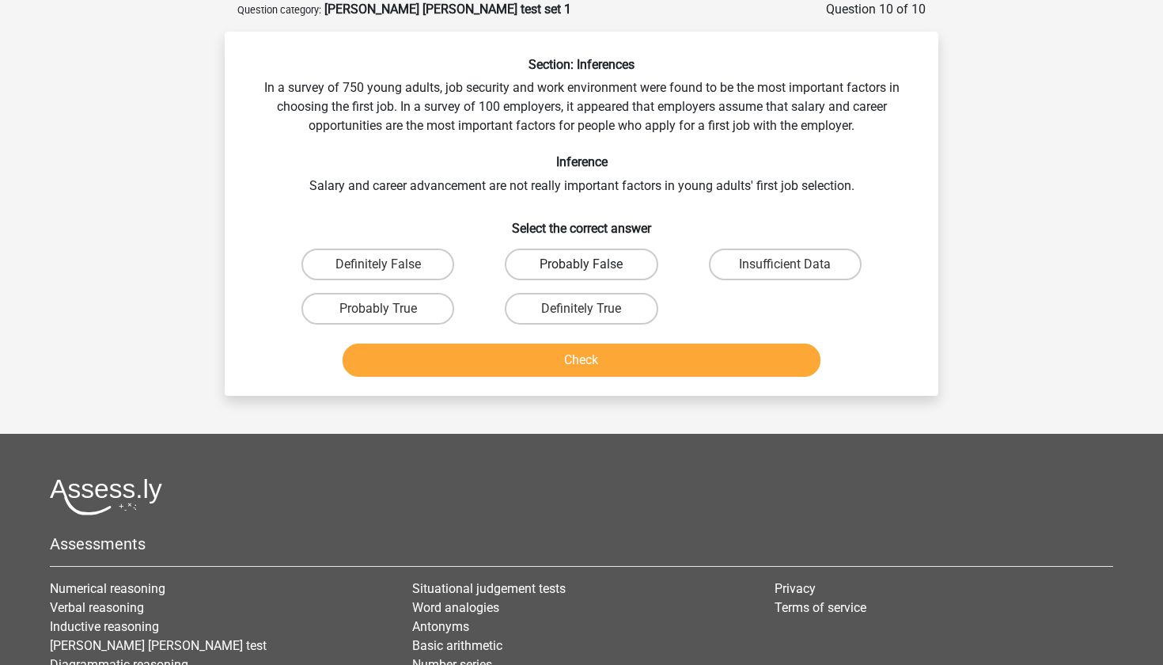
click at [565, 265] on label "Probably False" at bounding box center [581, 264] width 153 height 32
click at [582, 265] on input "Probably False" at bounding box center [587, 269] width 10 height 10
radio input "true"
click at [560, 362] on button "Check" at bounding box center [582, 359] width 479 height 33
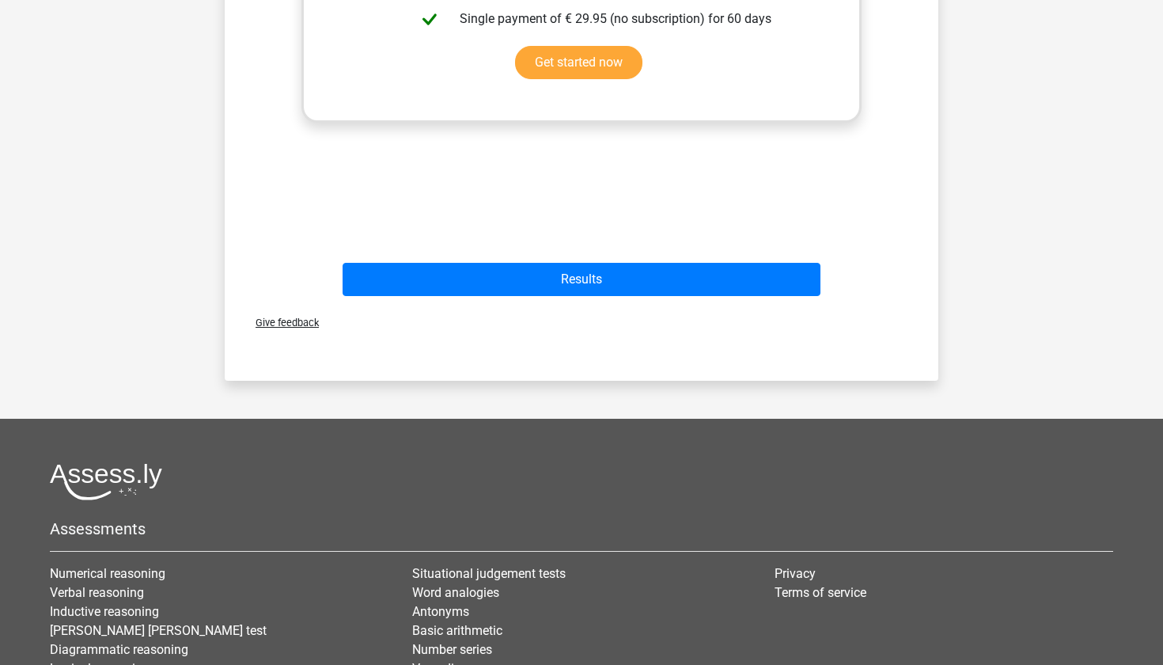
scroll to position [758, 0]
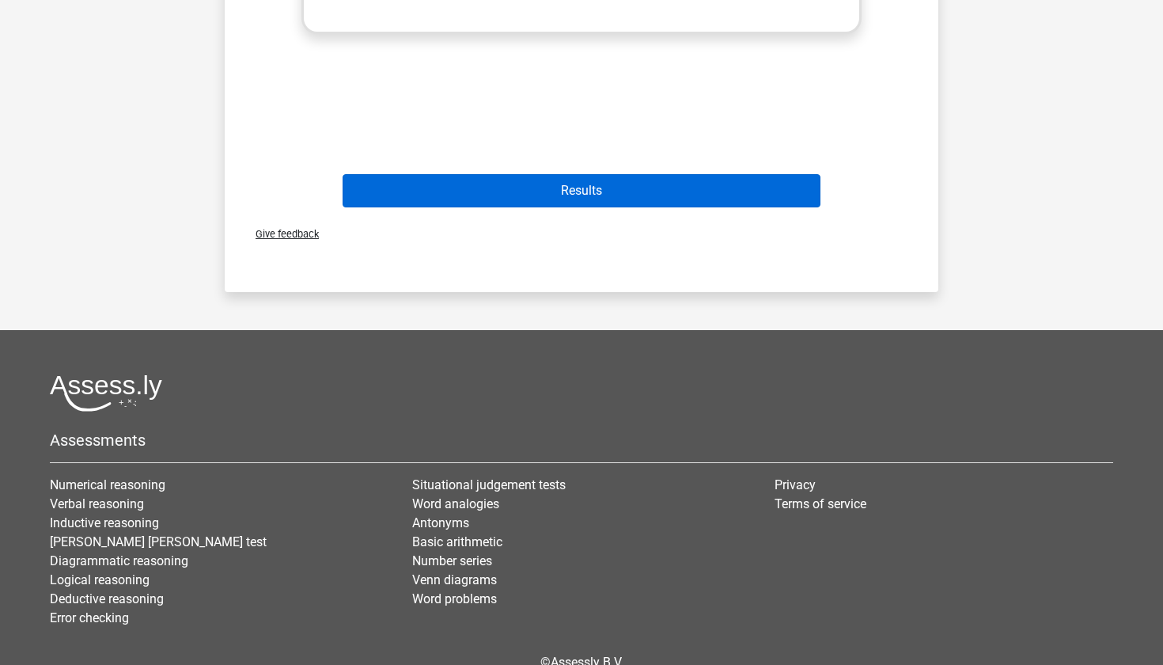
click at [688, 193] on button "Results" at bounding box center [582, 190] width 479 height 33
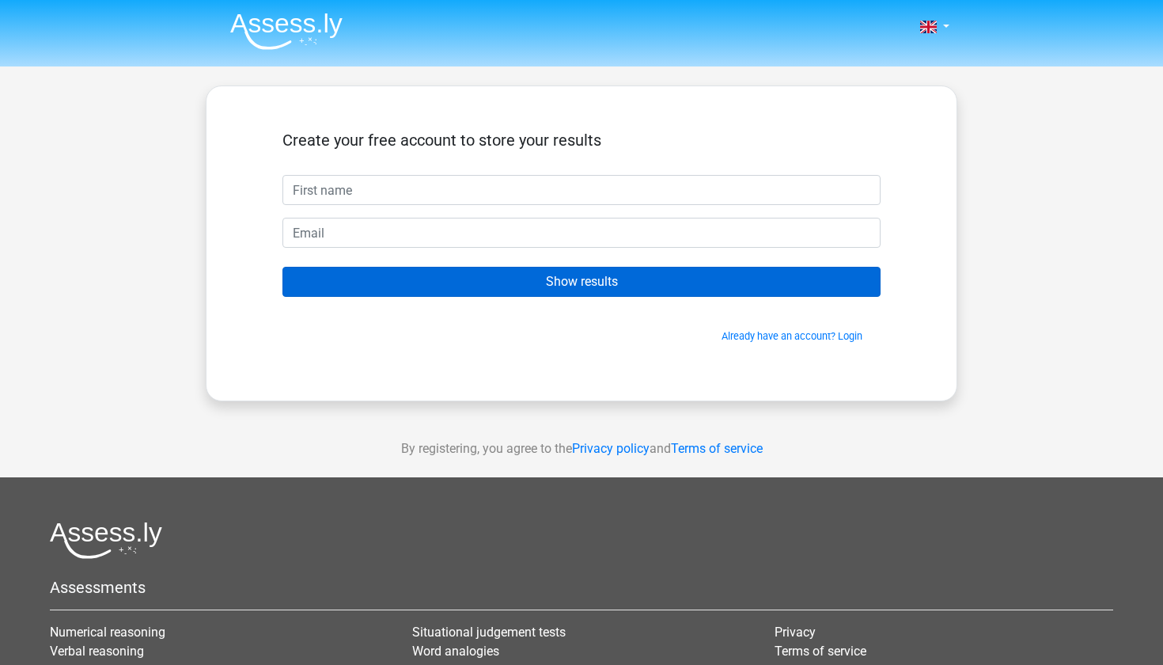
click at [631, 285] on input "Show results" at bounding box center [581, 282] width 598 height 30
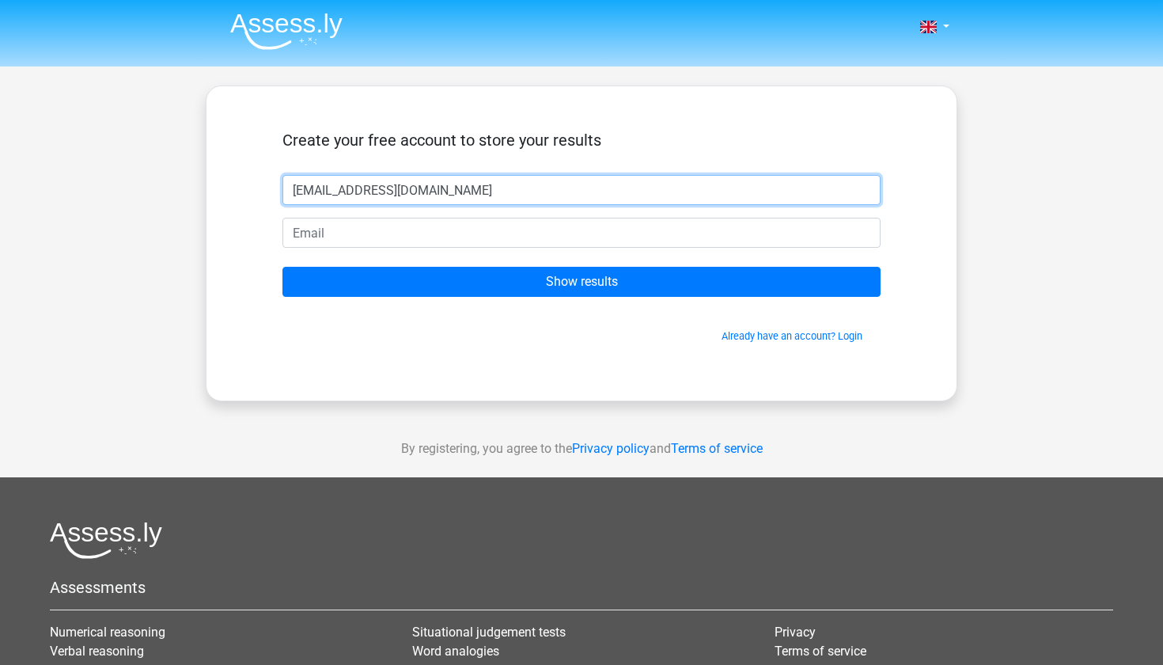
type input "[EMAIL_ADDRESS][DOMAIN_NAME]"
drag, startPoint x: 552, startPoint y: 198, endPoint x: 201, endPoint y: 198, distance: 351.3
click at [201, 198] on div "Nederlands English" at bounding box center [581, 447] width 1163 height 895
drag, startPoint x: 410, startPoint y: 191, endPoint x: 170, endPoint y: 189, distance: 239.7
click at [168, 189] on div "Nederlands English" at bounding box center [581, 447] width 1163 height 895
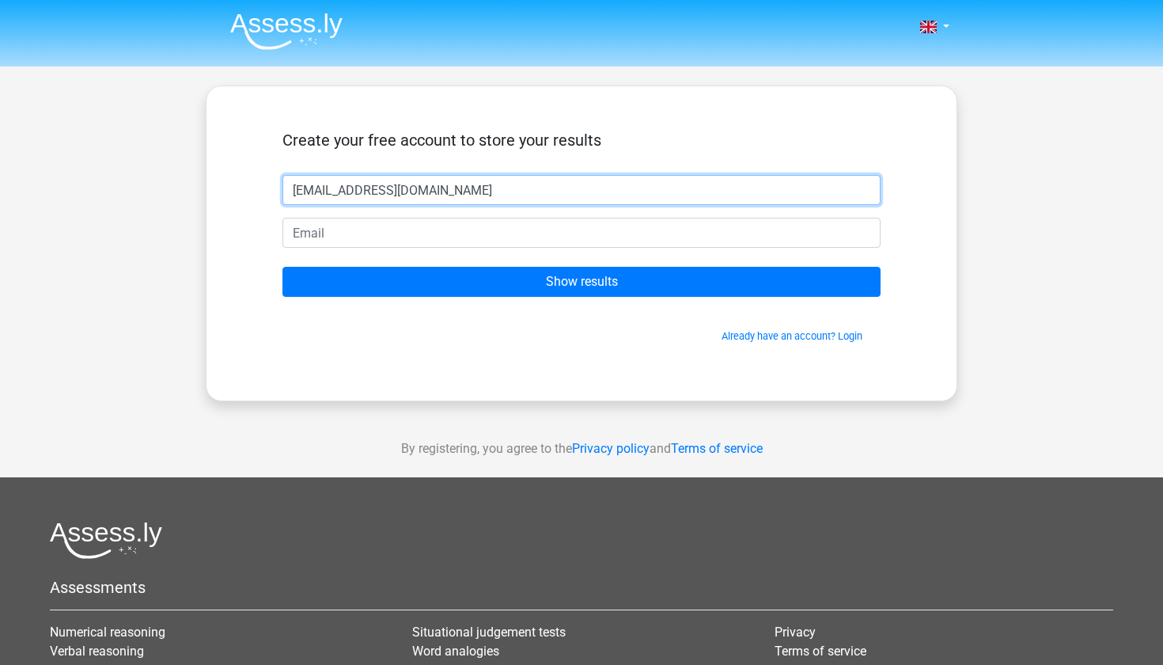
click at [457, 195] on input "[EMAIL_ADDRESS][DOMAIN_NAME]" at bounding box center [581, 190] width 598 height 30
drag, startPoint x: 471, startPoint y: 191, endPoint x: 141, endPoint y: 188, distance: 329.9
click at [142, 188] on div "Nederlands English" at bounding box center [581, 447] width 1163 height 895
type input "[PERSON_NAME]"
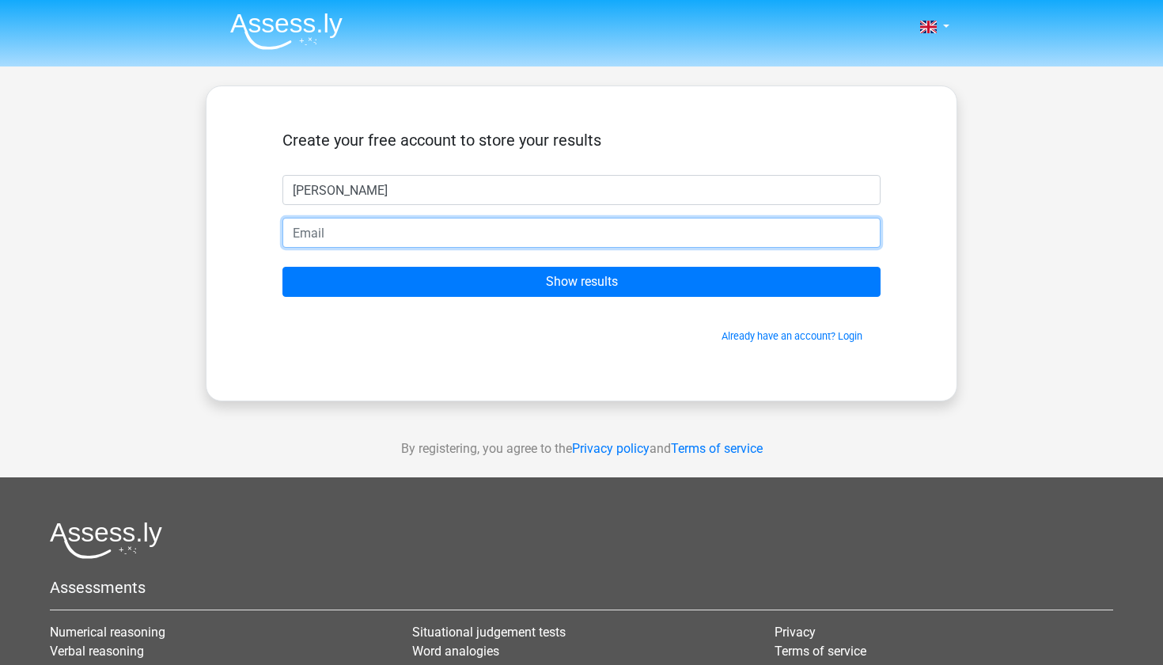
paste input "[EMAIL_ADDRESS][DOMAIN_NAME]"
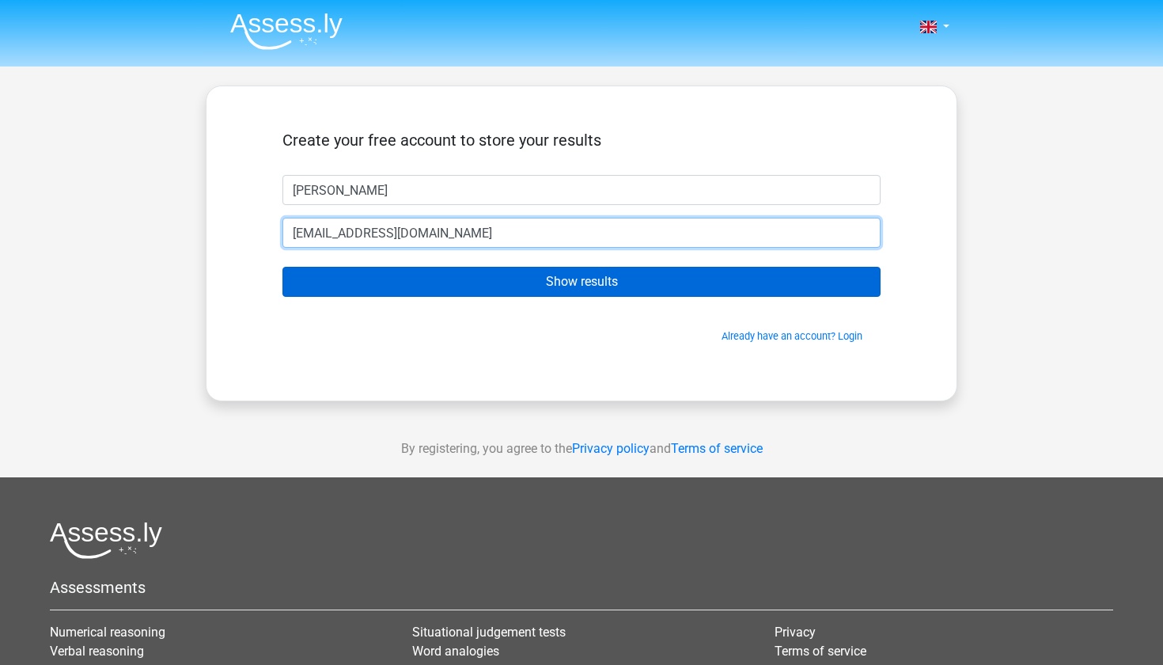
type input "[EMAIL_ADDRESS][DOMAIN_NAME]"
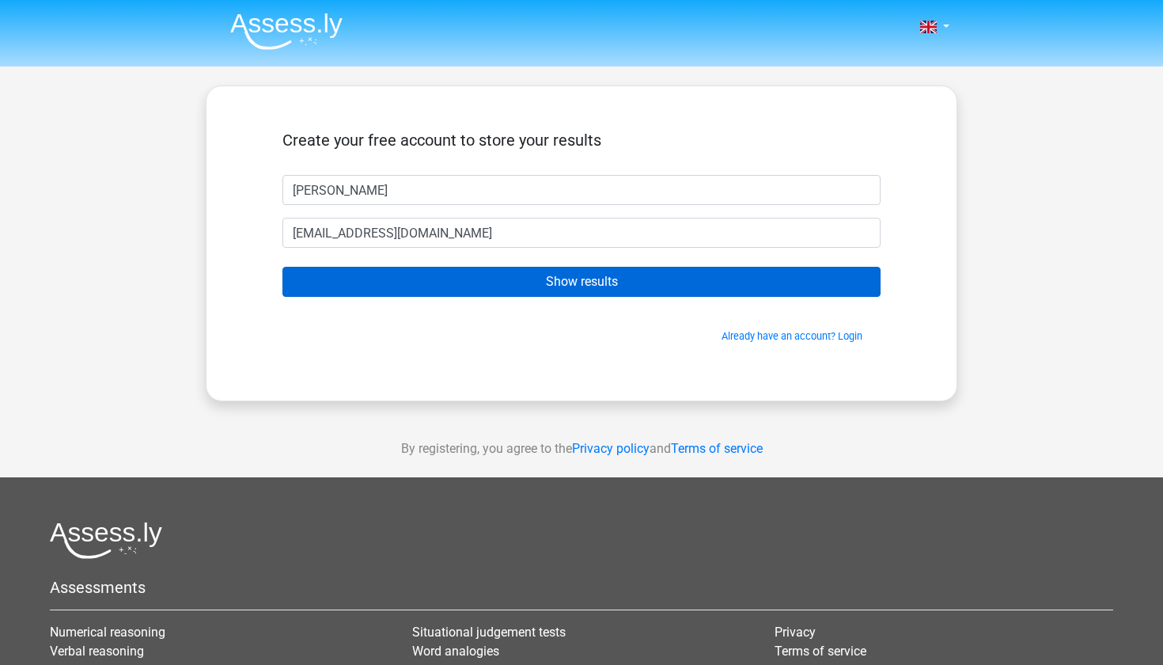
click at [436, 267] on input "Show results" at bounding box center [581, 282] width 598 height 30
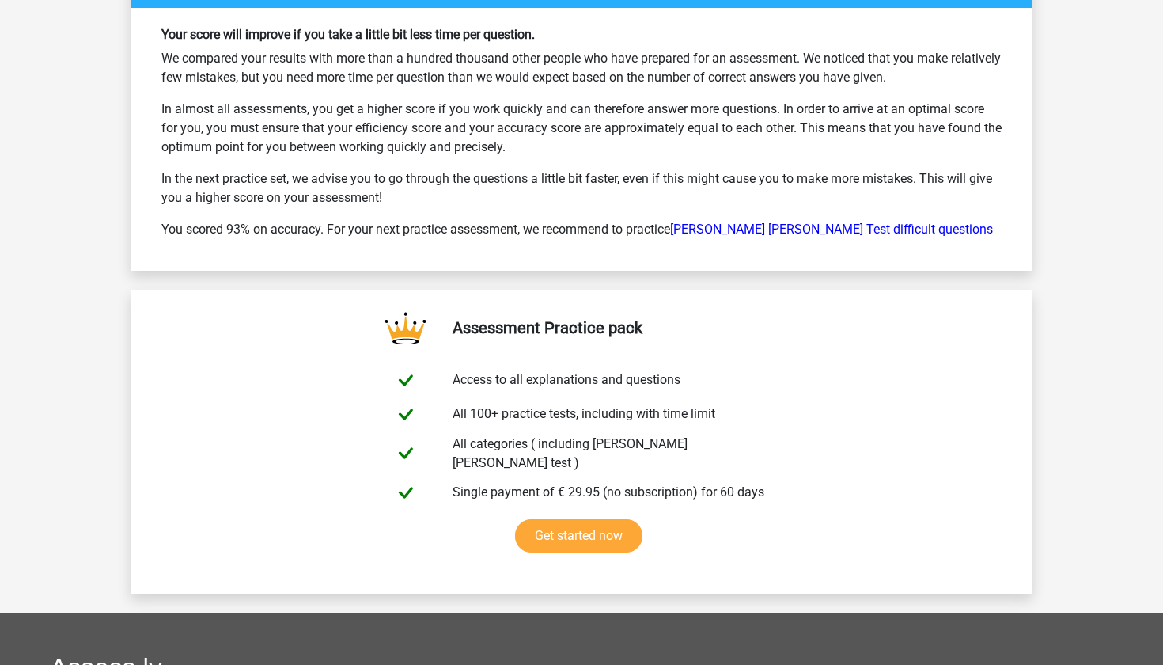
scroll to position [2520, 0]
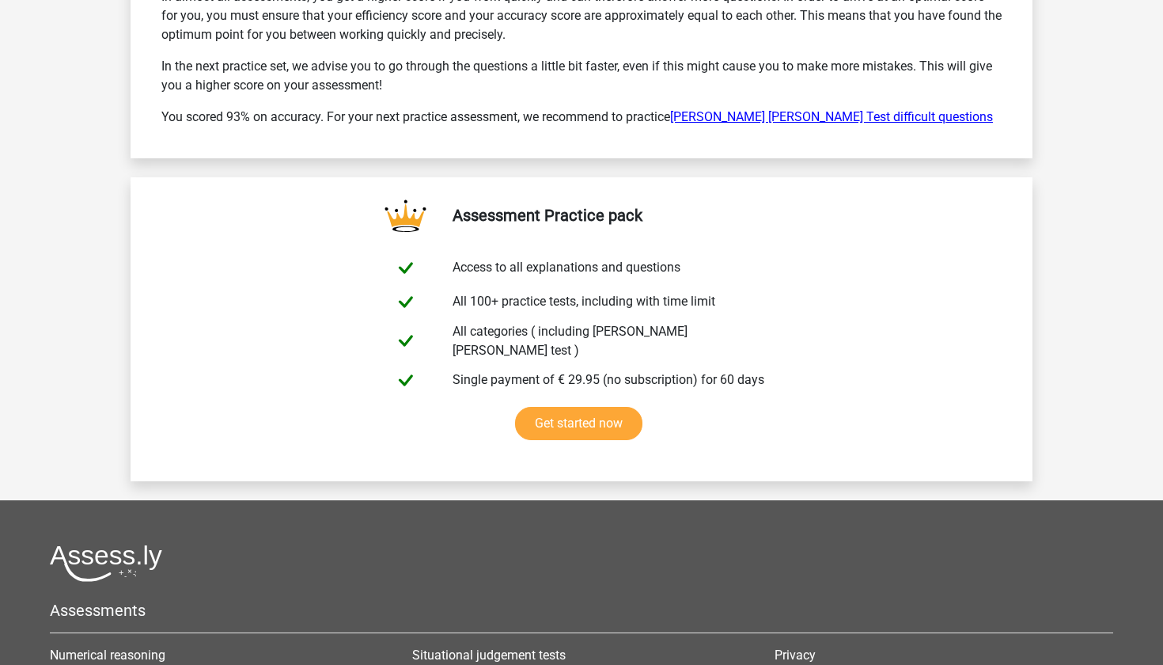
click at [807, 112] on link "[PERSON_NAME] [PERSON_NAME] Test difficult questions" at bounding box center [831, 116] width 323 height 15
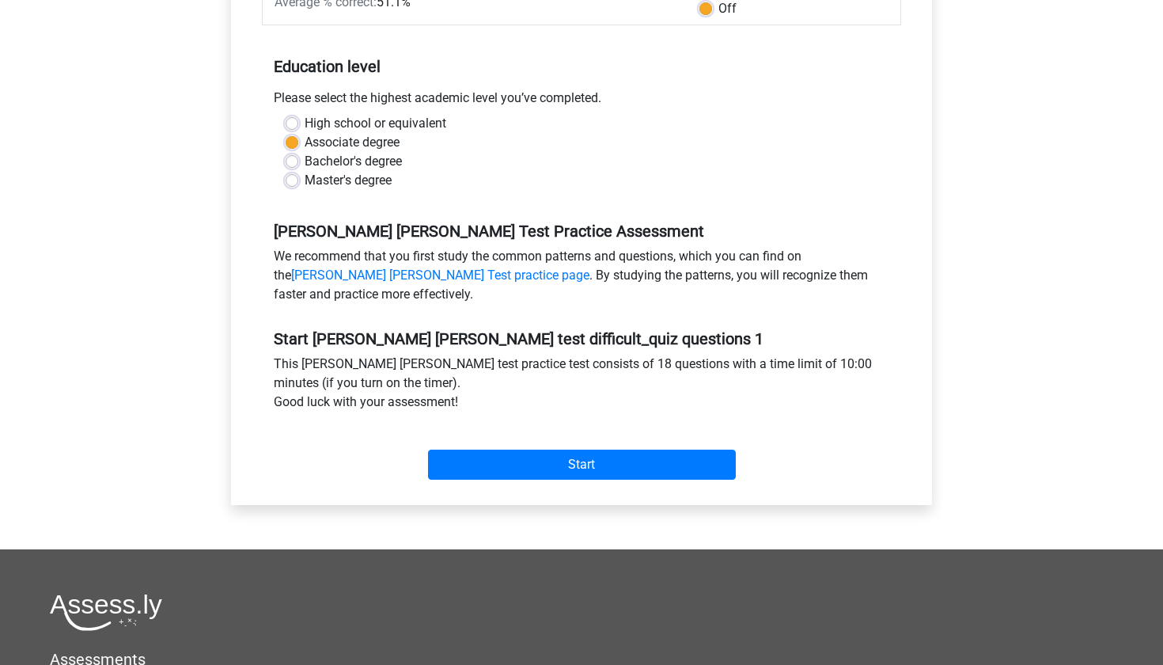
scroll to position [342, 0]
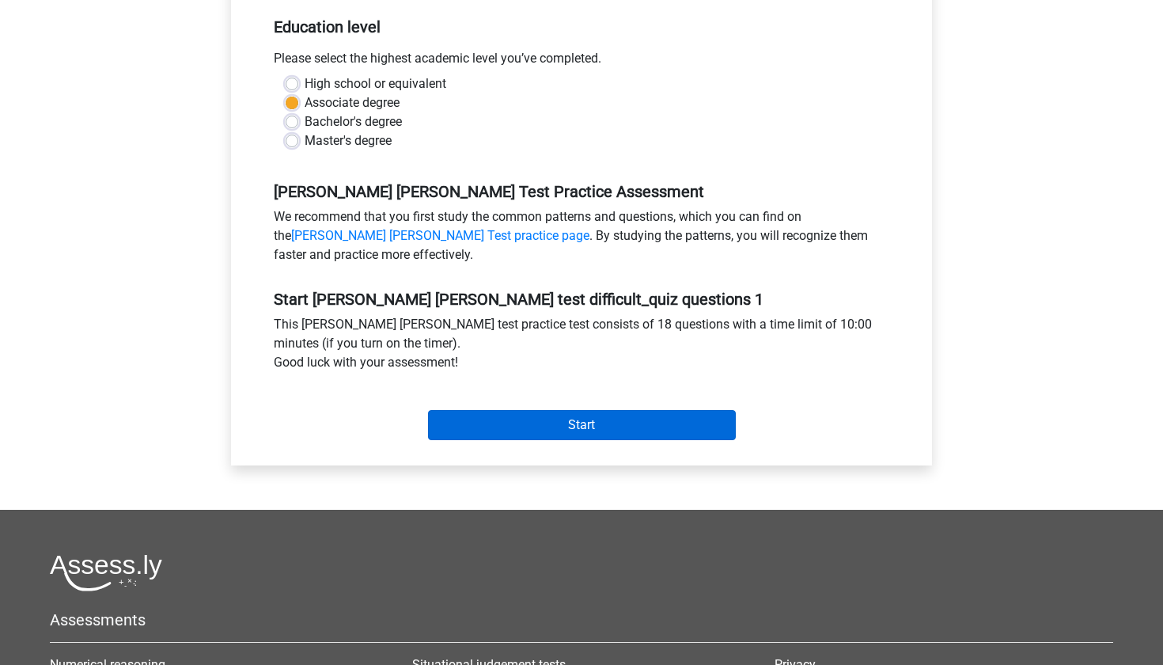
click at [585, 410] on input "Start" at bounding box center [582, 425] width 308 height 30
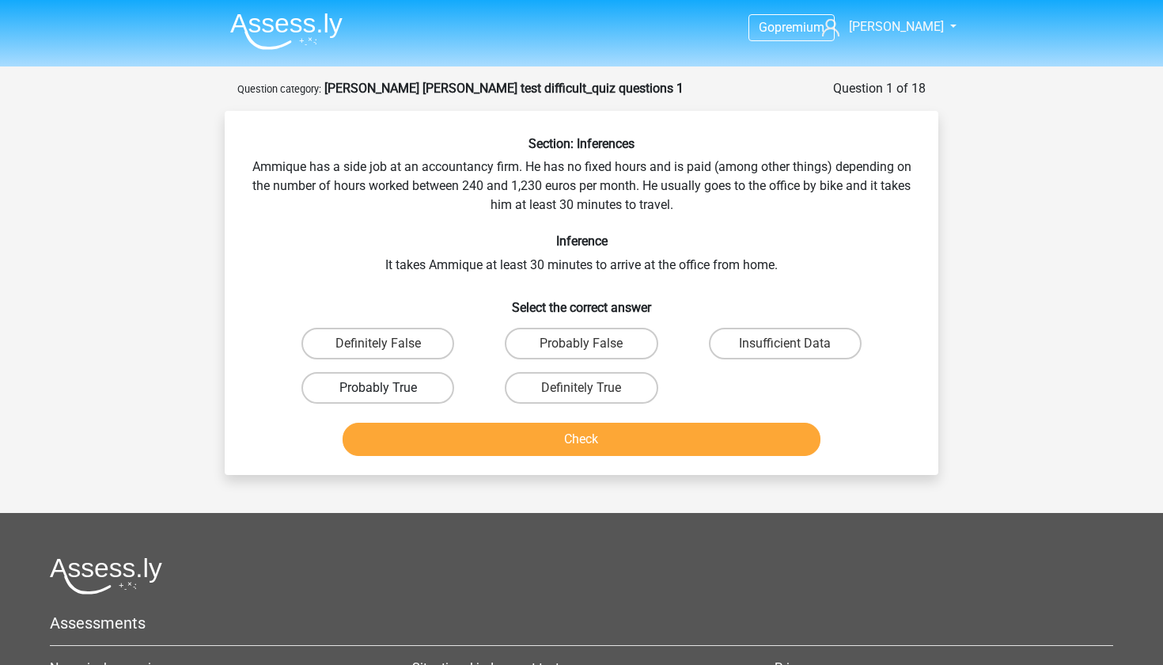
click at [420, 389] on label "Probably True" at bounding box center [377, 388] width 153 height 32
click at [388, 389] on input "Probably True" at bounding box center [383, 393] width 10 height 10
radio input "true"
click at [438, 420] on div "Check" at bounding box center [581, 436] width 663 height 52
click at [445, 438] on button "Check" at bounding box center [582, 438] width 479 height 33
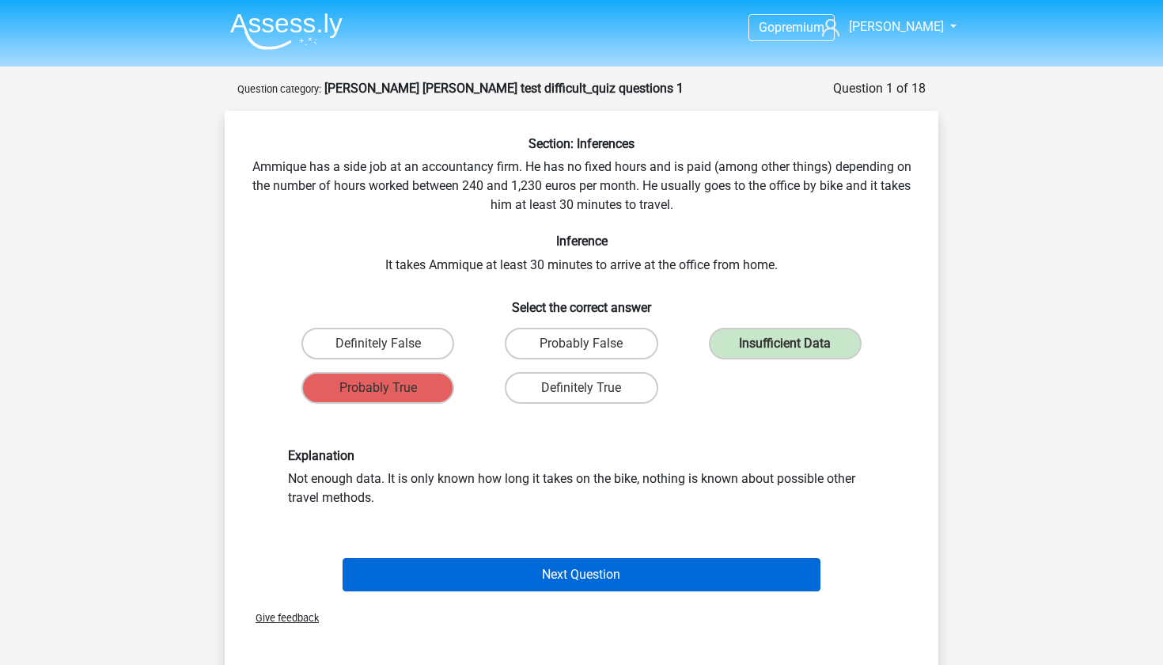
click at [465, 576] on button "Next Question" at bounding box center [582, 574] width 479 height 33
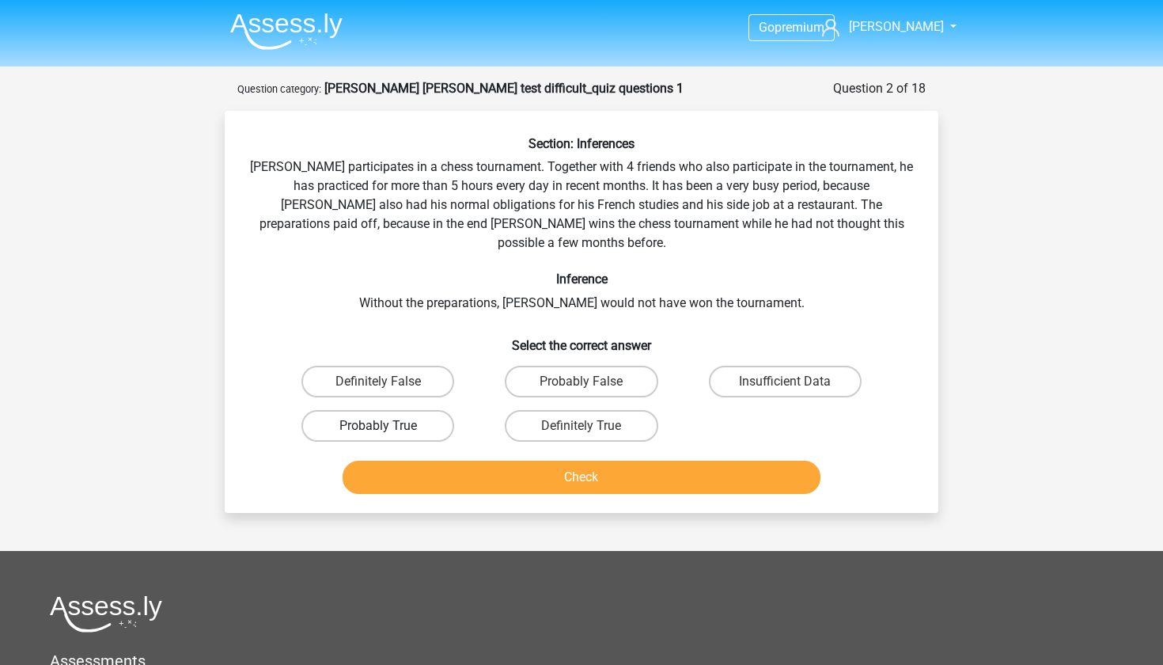
click at [392, 416] on label "Probably True" at bounding box center [377, 426] width 153 height 32
click at [388, 426] on input "Probably True" at bounding box center [383, 431] width 10 height 10
radio input "true"
click at [438, 460] on button "Check" at bounding box center [582, 476] width 479 height 33
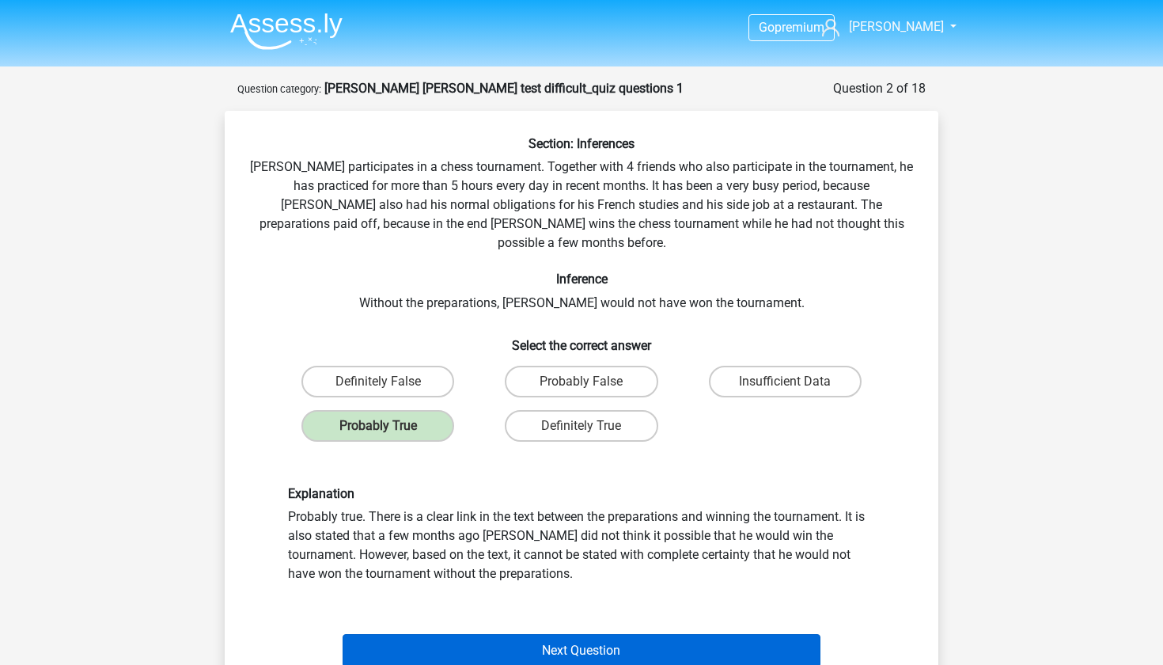
click at [438, 634] on button "Next Question" at bounding box center [582, 650] width 479 height 33
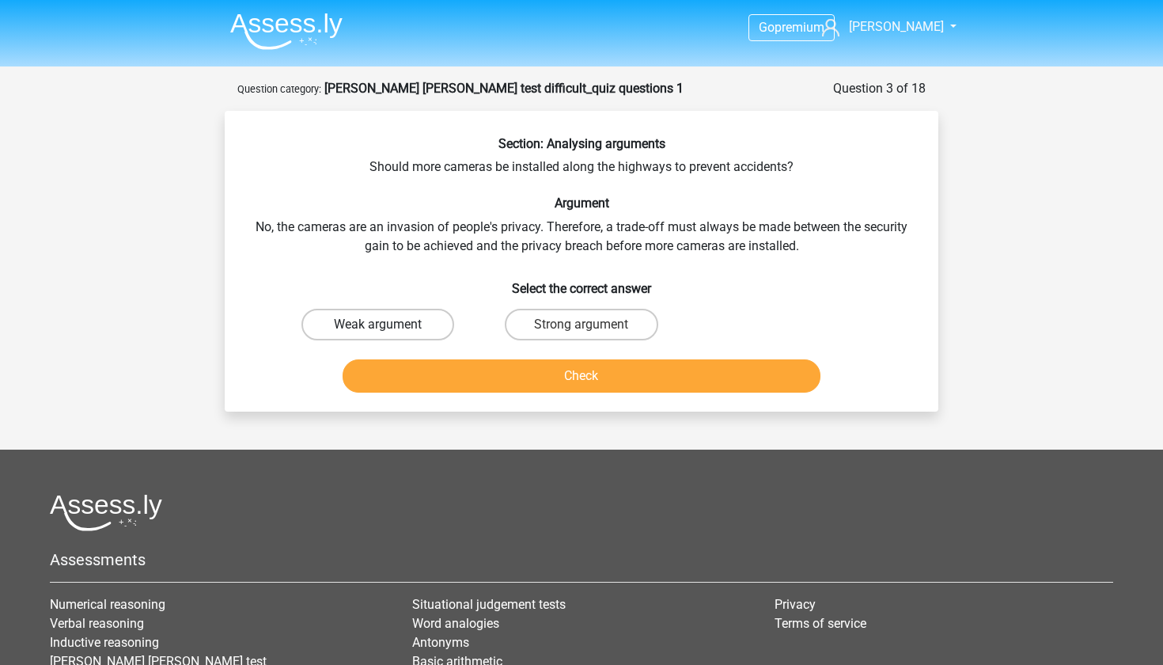
click at [371, 318] on label "Weak argument" at bounding box center [377, 325] width 153 height 32
click at [378, 324] on input "Weak argument" at bounding box center [383, 329] width 10 height 10
radio input "true"
click at [582, 334] on label "Strong argument" at bounding box center [581, 325] width 153 height 32
click at [582, 334] on input "Strong argument" at bounding box center [587, 329] width 10 height 10
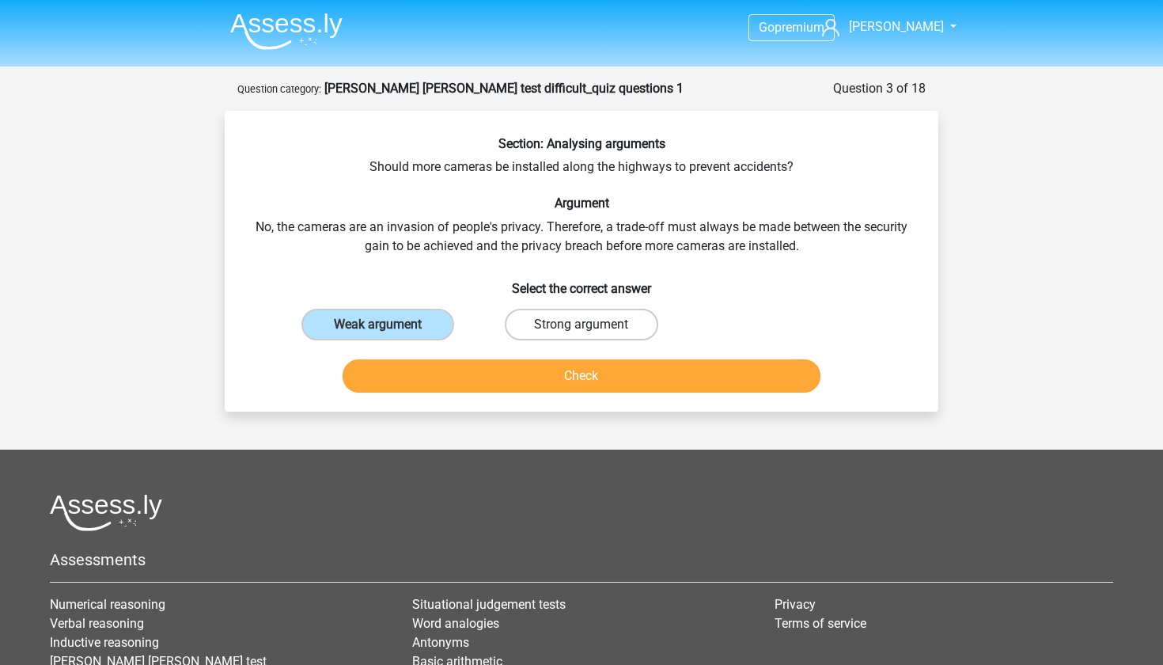
radio input "true"
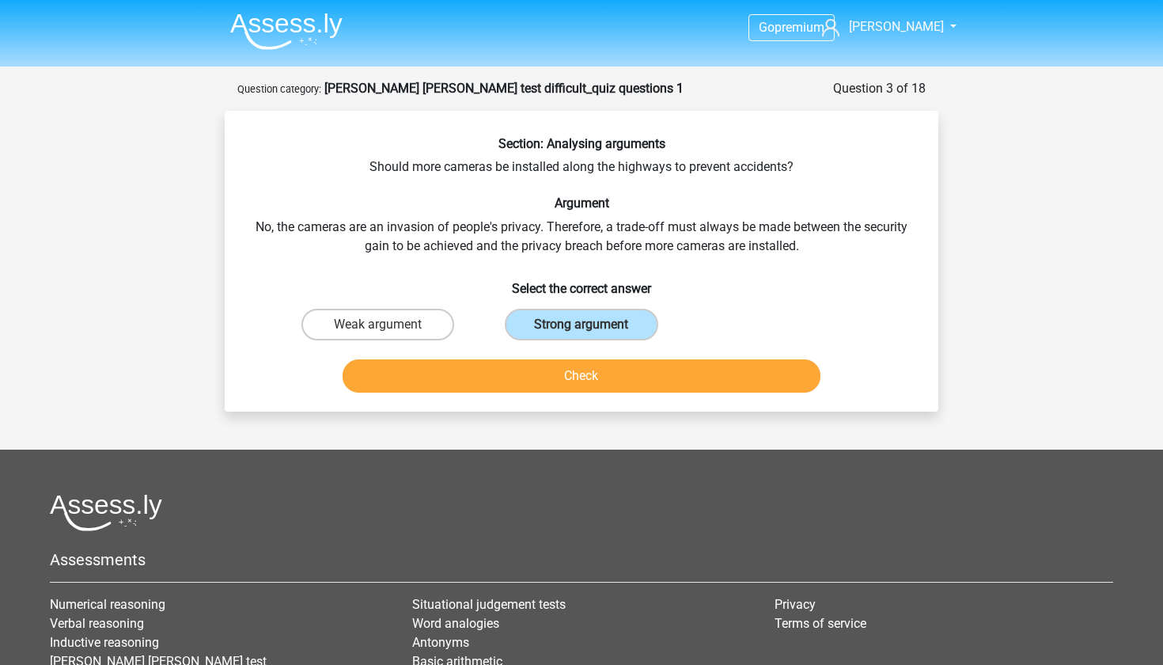
click at [555, 357] on div "Check" at bounding box center [581, 373] width 663 height 52
click at [554, 364] on button "Check" at bounding box center [582, 375] width 479 height 33
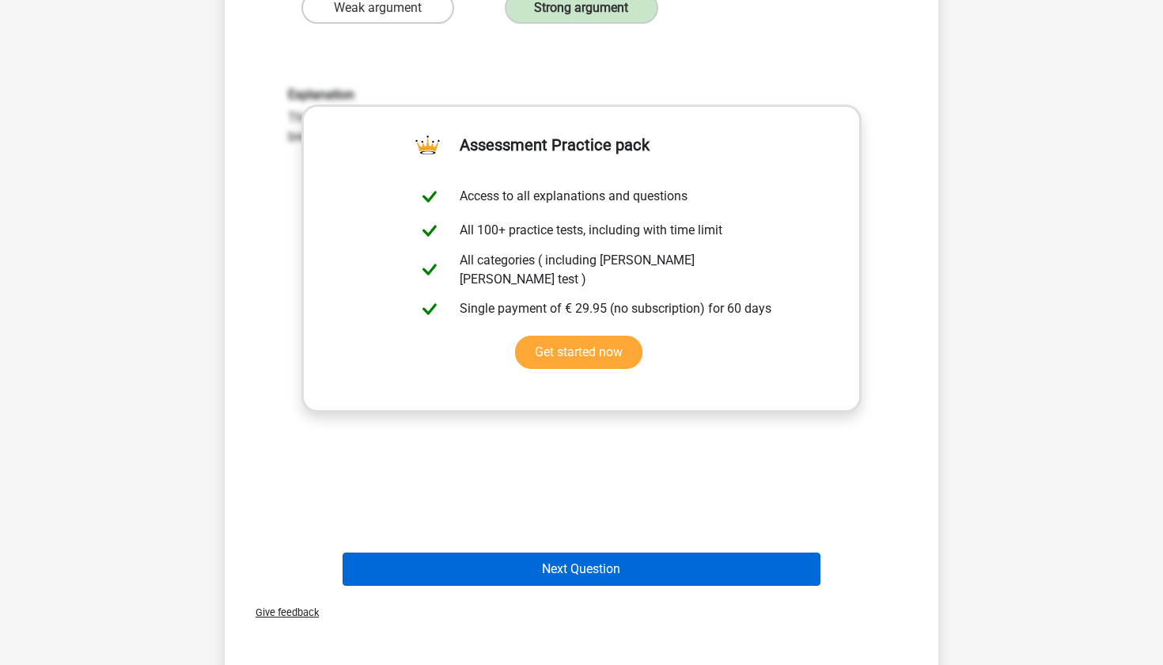
click at [533, 565] on button "Next Question" at bounding box center [582, 568] width 479 height 33
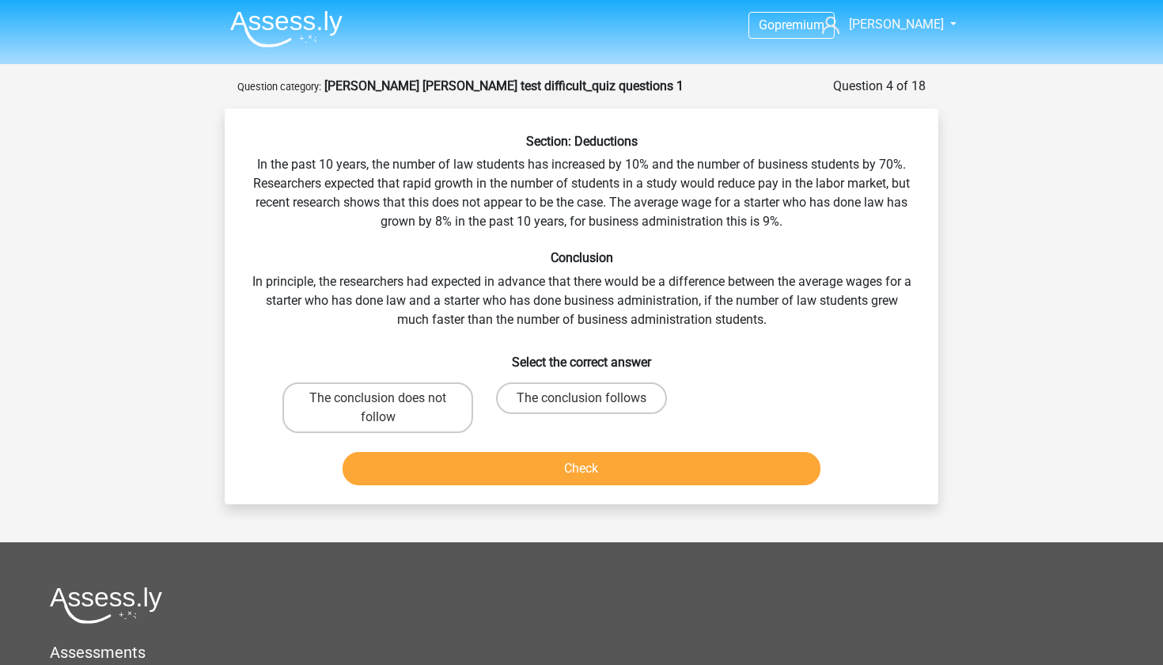
scroll to position [4, 0]
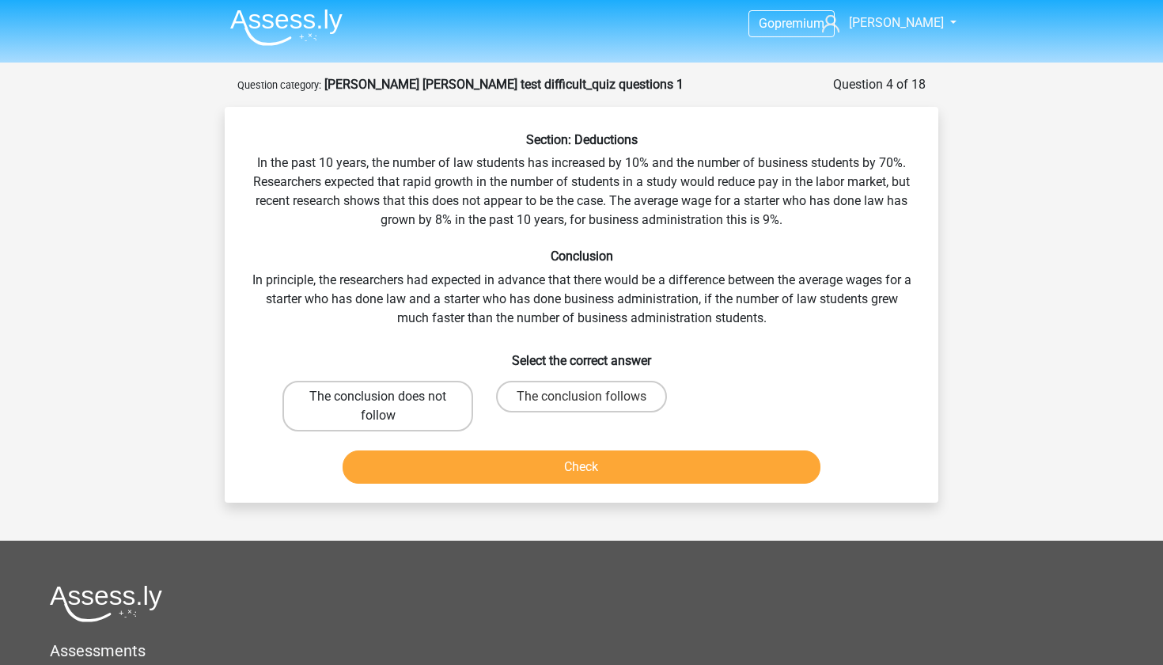
click at [392, 403] on label "The conclusion does not follow" at bounding box center [377, 406] width 191 height 51
click at [388, 403] on input "The conclusion does not follow" at bounding box center [383, 401] width 10 height 10
radio input "true"
click at [408, 467] on button "Check" at bounding box center [582, 466] width 479 height 33
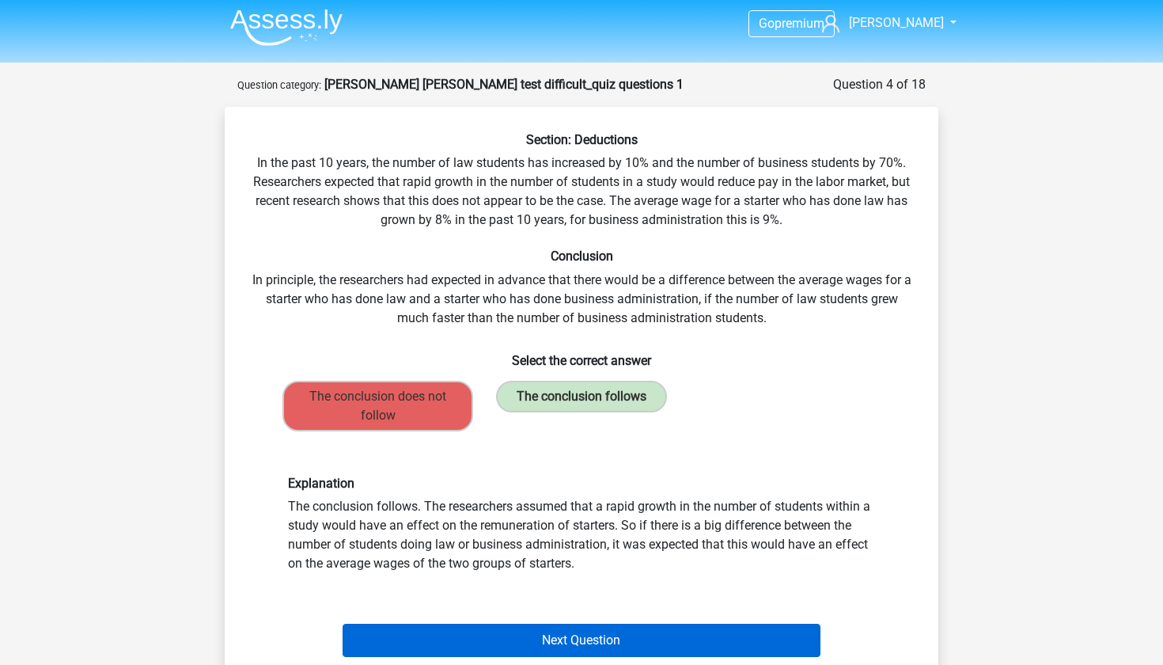
click at [549, 644] on button "Next Question" at bounding box center [582, 639] width 479 height 33
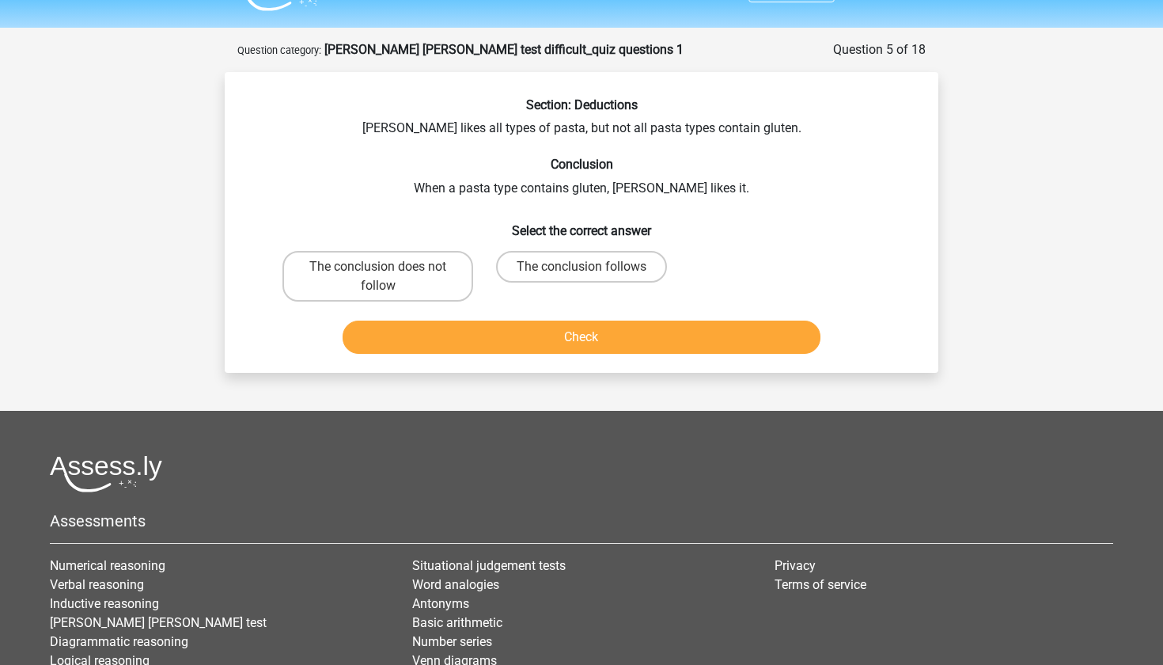
scroll to position [36, 0]
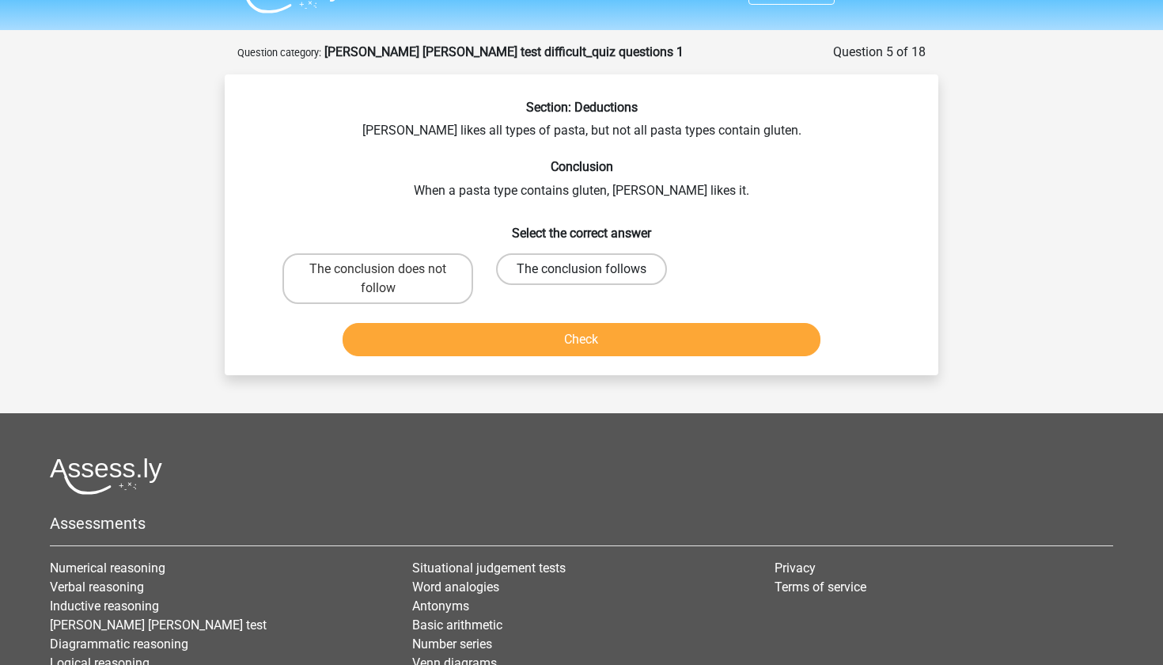
click at [597, 275] on label "The conclusion follows" at bounding box center [581, 269] width 171 height 32
click at [592, 275] on input "The conclusion follows" at bounding box center [587, 274] width 10 height 10
radio input "true"
click at [589, 337] on button "Check" at bounding box center [582, 339] width 479 height 33
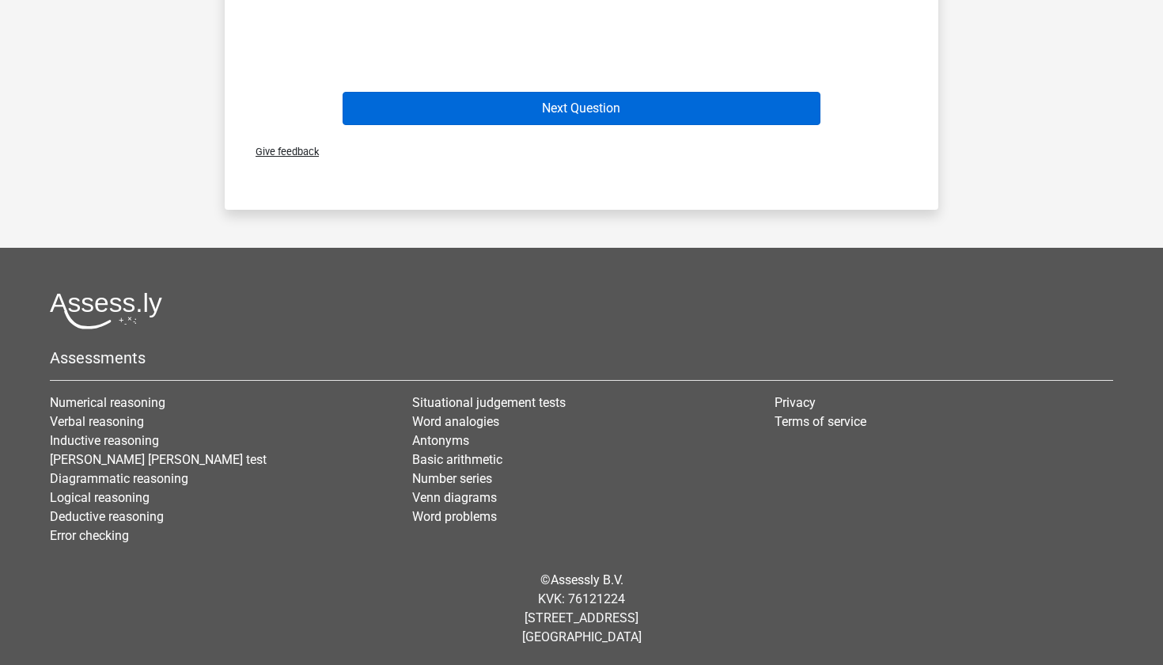
click at [487, 112] on button "Next Question" at bounding box center [582, 108] width 479 height 33
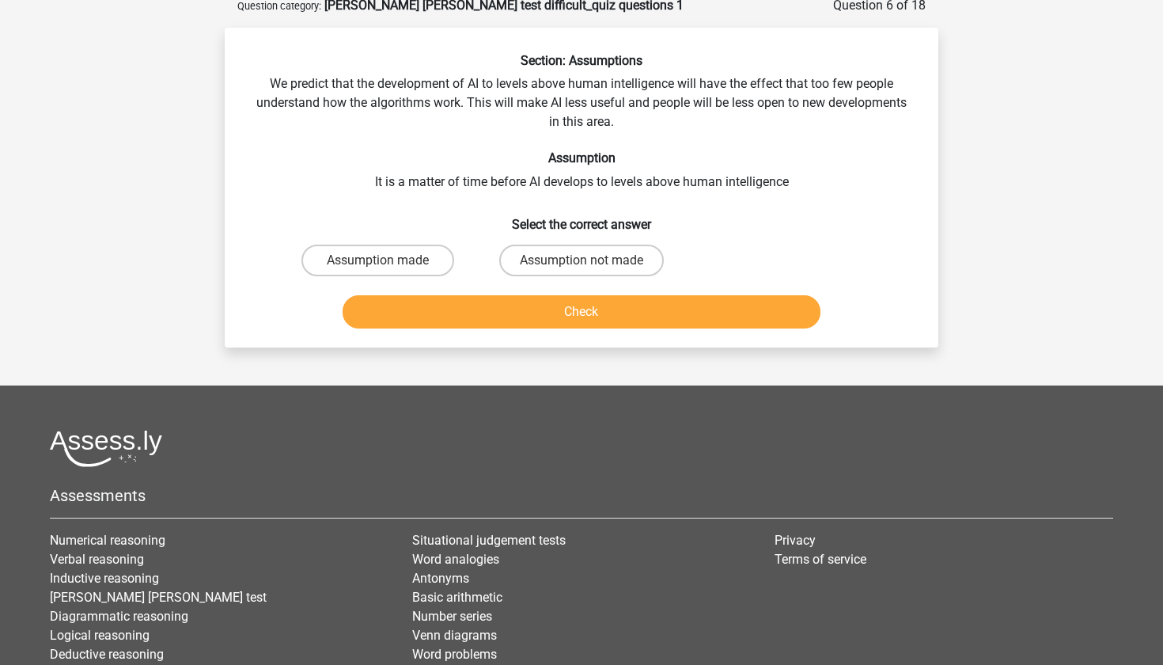
scroll to position [79, 0]
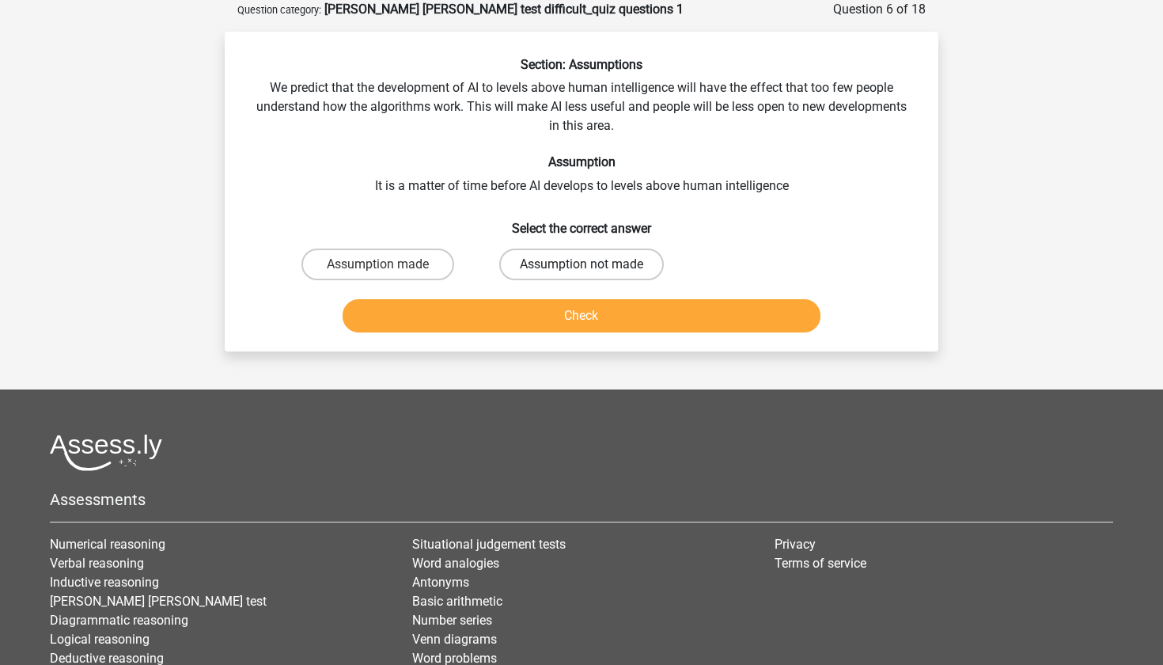
click at [619, 266] on label "Assumption not made" at bounding box center [581, 264] width 165 height 32
click at [592, 266] on input "Assumption not made" at bounding box center [587, 269] width 10 height 10
radio input "true"
click at [613, 305] on button "Check" at bounding box center [582, 315] width 479 height 33
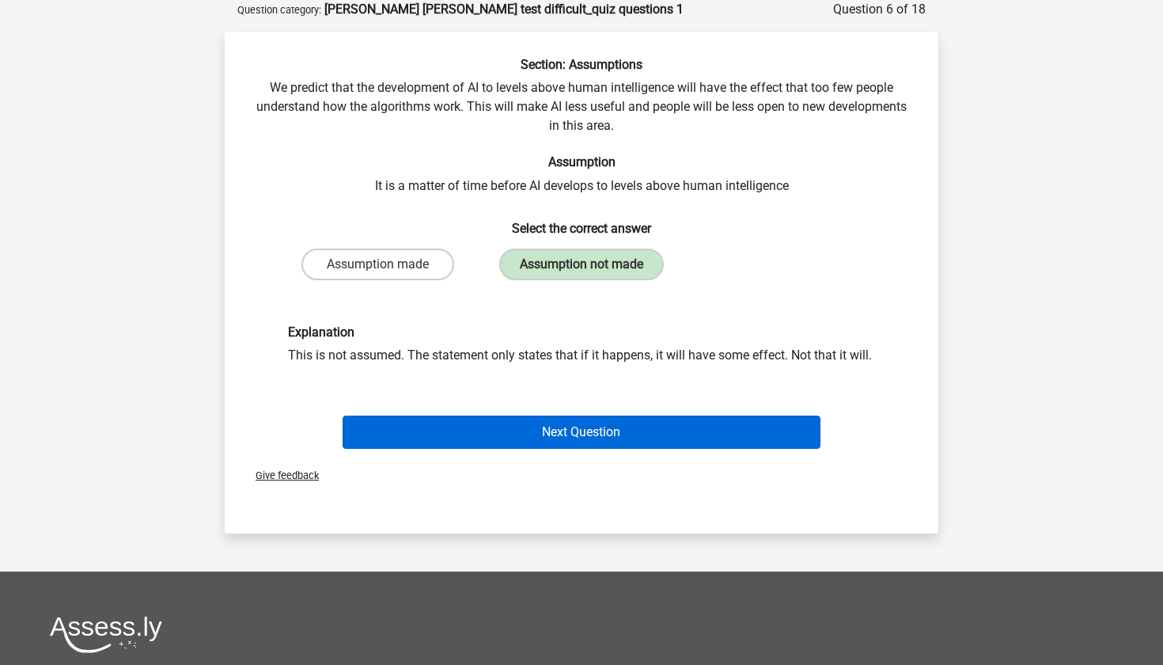
click at [570, 430] on button "Next Question" at bounding box center [582, 431] width 479 height 33
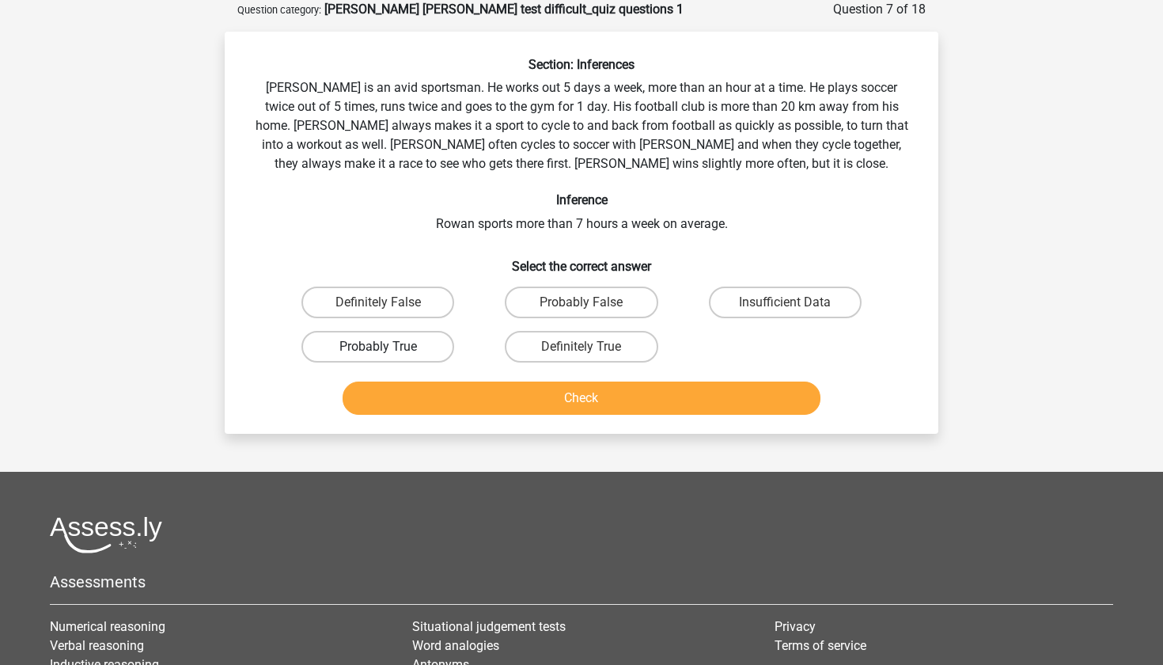
click at [393, 339] on label "Probably True" at bounding box center [377, 347] width 153 height 32
click at [388, 347] on input "Probably True" at bounding box center [383, 352] width 10 height 10
radio input "true"
click at [463, 409] on button "Check" at bounding box center [582, 397] width 479 height 33
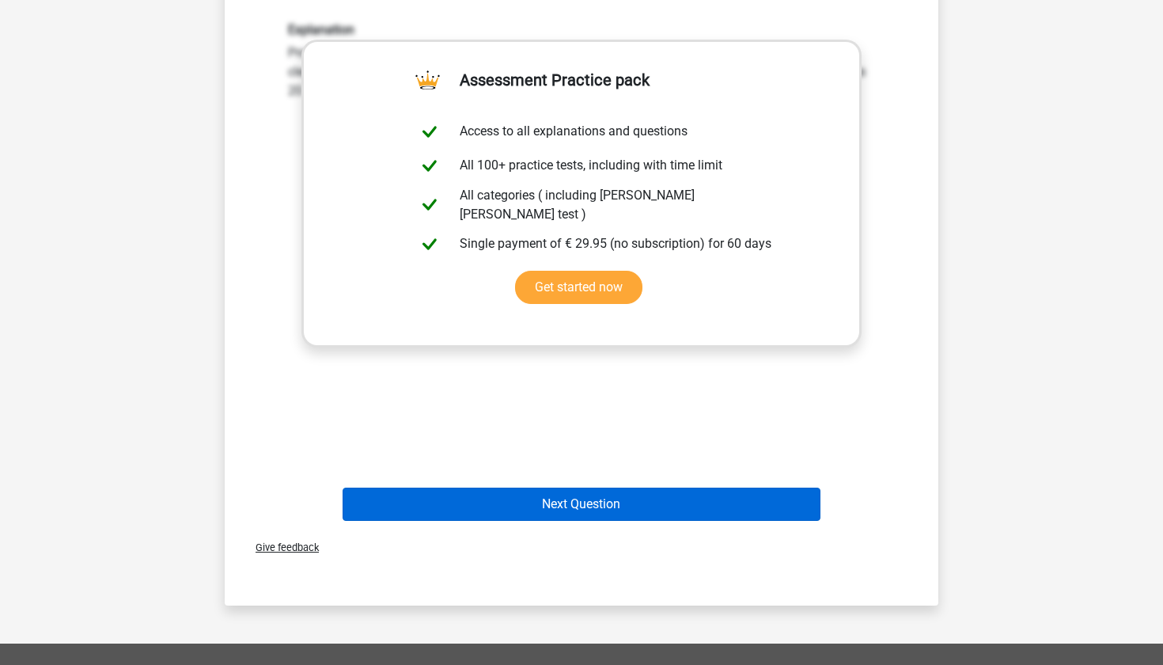
click at [553, 498] on button "Next Question" at bounding box center [582, 503] width 479 height 33
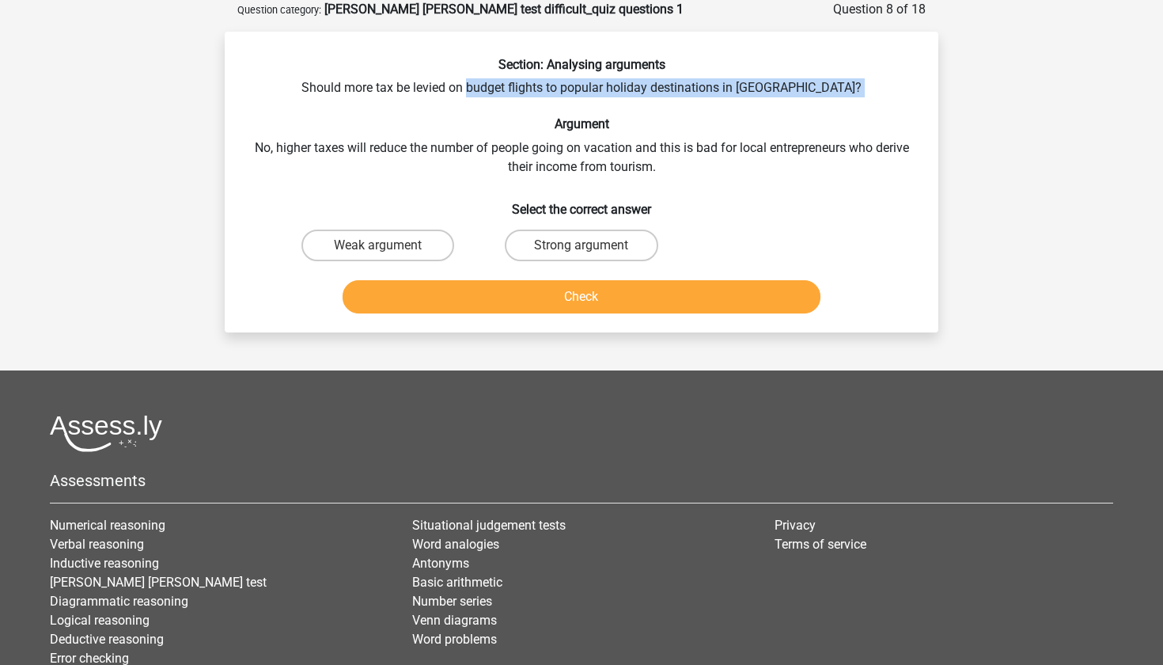
drag, startPoint x: 518, startPoint y: 87, endPoint x: 809, endPoint y: 94, distance: 290.4
click at [809, 96] on div "Section: Analysing arguments Should more tax be levied on budget flights to pop…" at bounding box center [581, 188] width 701 height 263
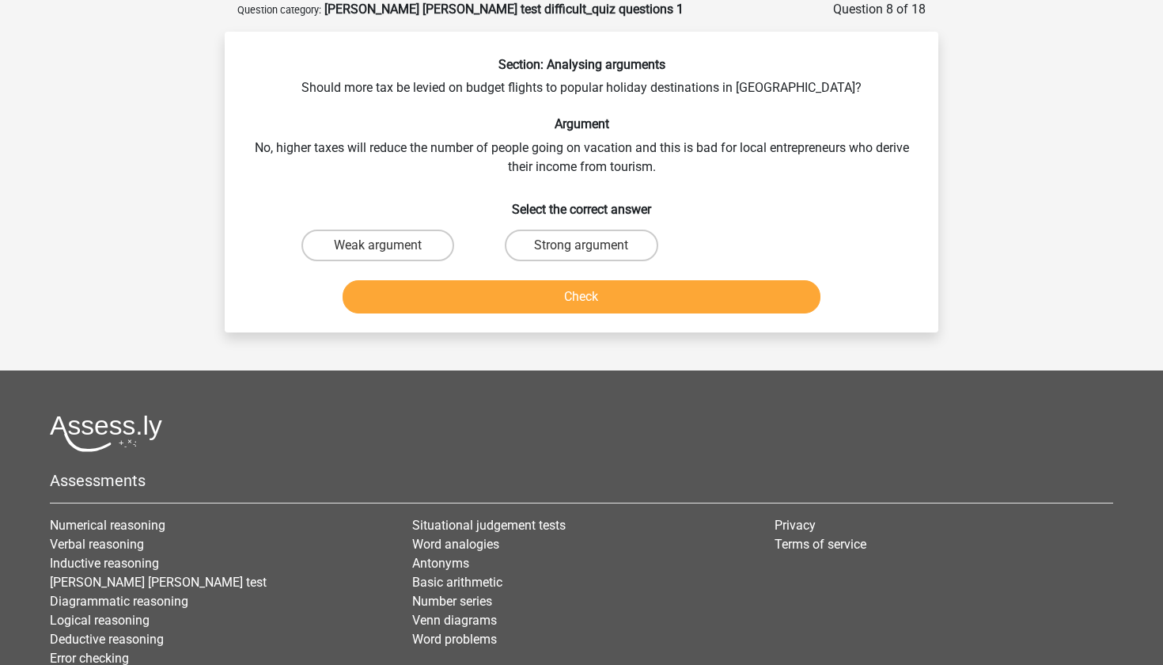
click at [706, 151] on div "Section: Analysing arguments Should more tax be levied on budget flights to pop…" at bounding box center [581, 188] width 701 height 263
drag, startPoint x: 737, startPoint y: 146, endPoint x: 786, endPoint y: 182, distance: 61.3
click at [786, 182] on div "Section: Analysing arguments Should more tax be levied on budget flights to pop…" at bounding box center [581, 188] width 701 height 263
click at [764, 212] on h6 "Select the correct answer" at bounding box center [581, 203] width 663 height 28
click at [583, 245] on input "Strong argument" at bounding box center [587, 250] width 10 height 10
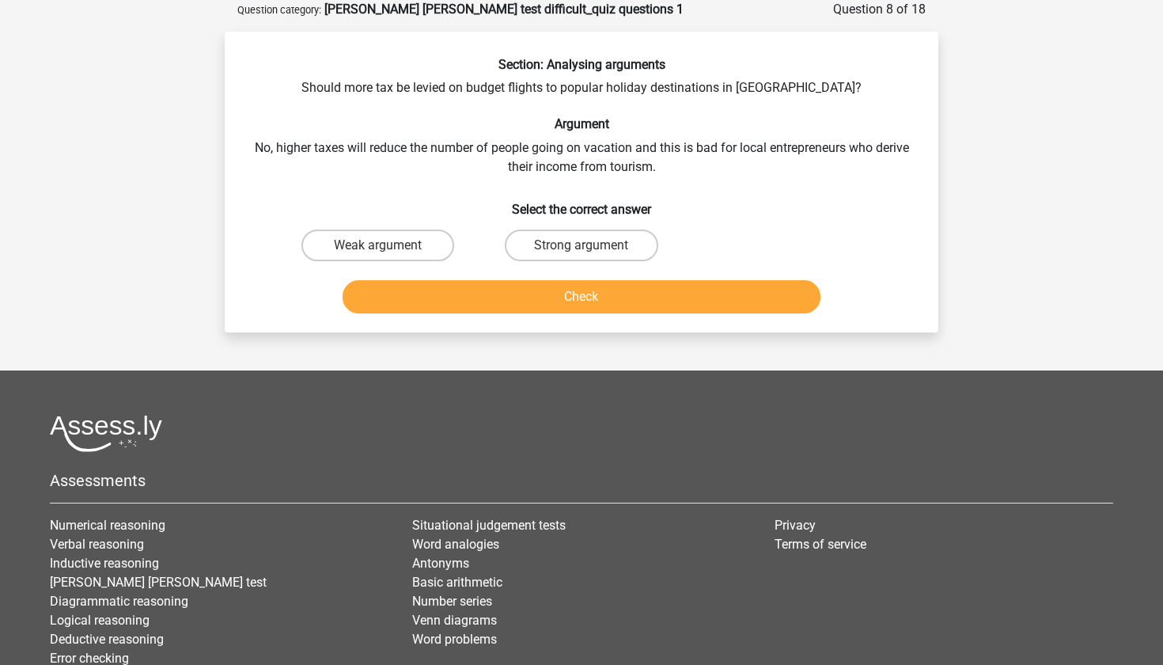
radio input "true"
click at [589, 287] on button "Check" at bounding box center [582, 296] width 479 height 33
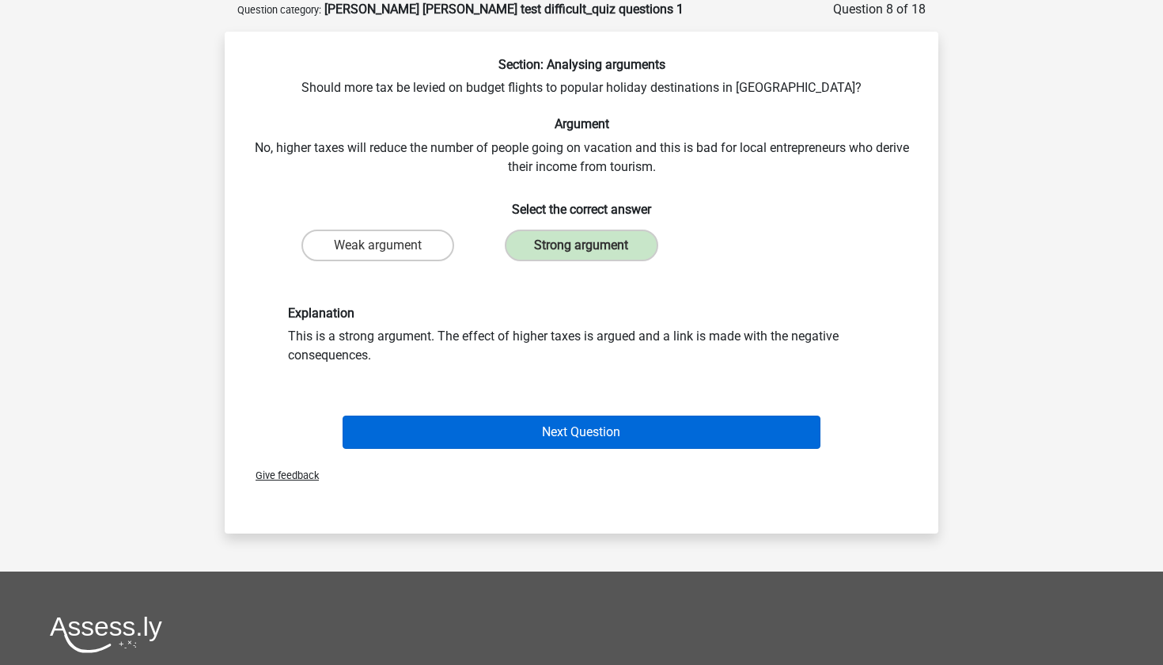
click at [507, 435] on button "Next Question" at bounding box center [582, 431] width 479 height 33
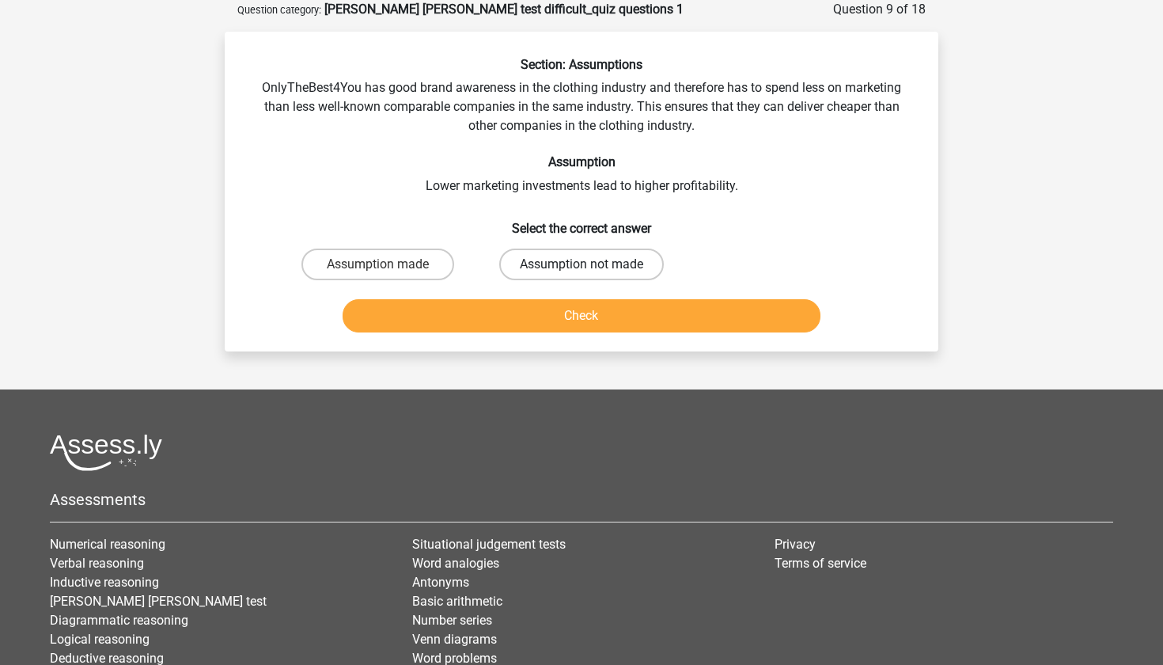
click at [557, 263] on label "Assumption not made" at bounding box center [581, 264] width 165 height 32
click at [582, 264] on input "Assumption not made" at bounding box center [587, 269] width 10 height 10
radio input "true"
click at [563, 322] on button "Check" at bounding box center [582, 315] width 479 height 33
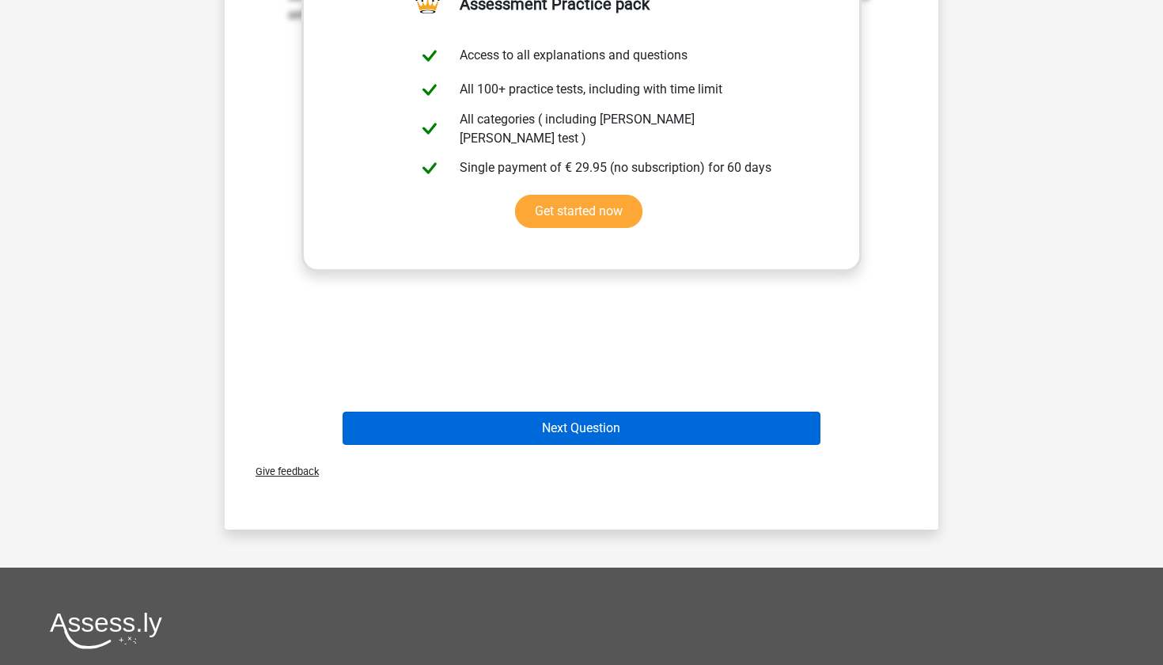
click at [548, 437] on button "Next Question" at bounding box center [582, 427] width 479 height 33
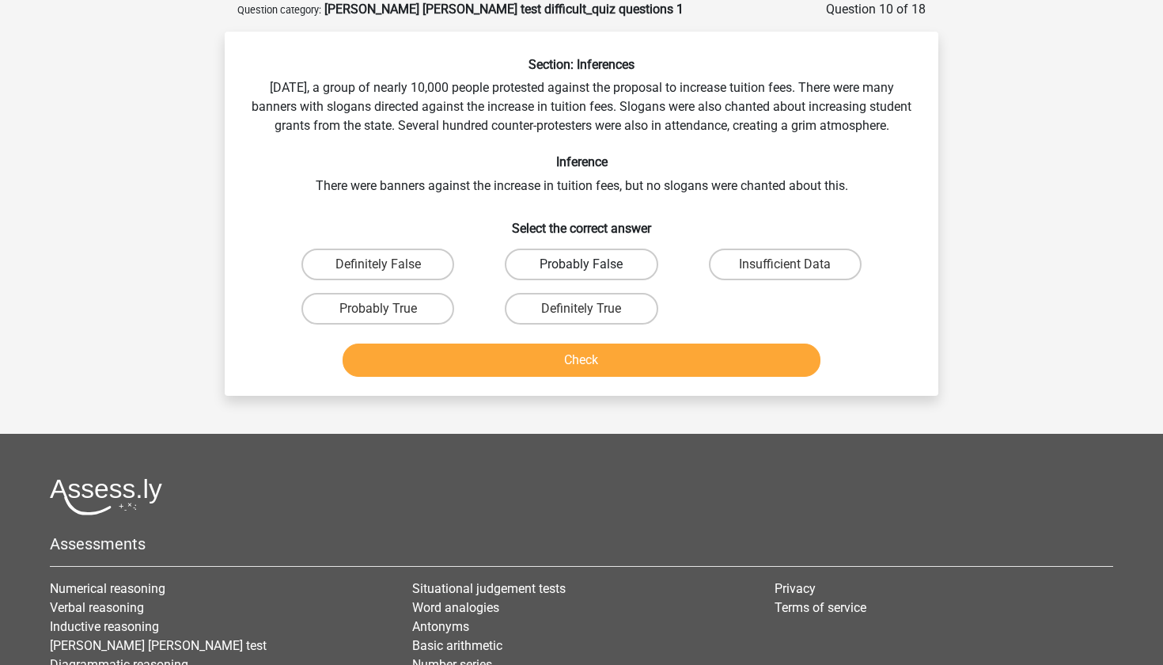
click at [595, 275] on label "Probably False" at bounding box center [581, 264] width 153 height 32
click at [592, 275] on input "Probably False" at bounding box center [587, 269] width 10 height 10
radio input "true"
click at [609, 377] on button "Check" at bounding box center [582, 359] width 479 height 33
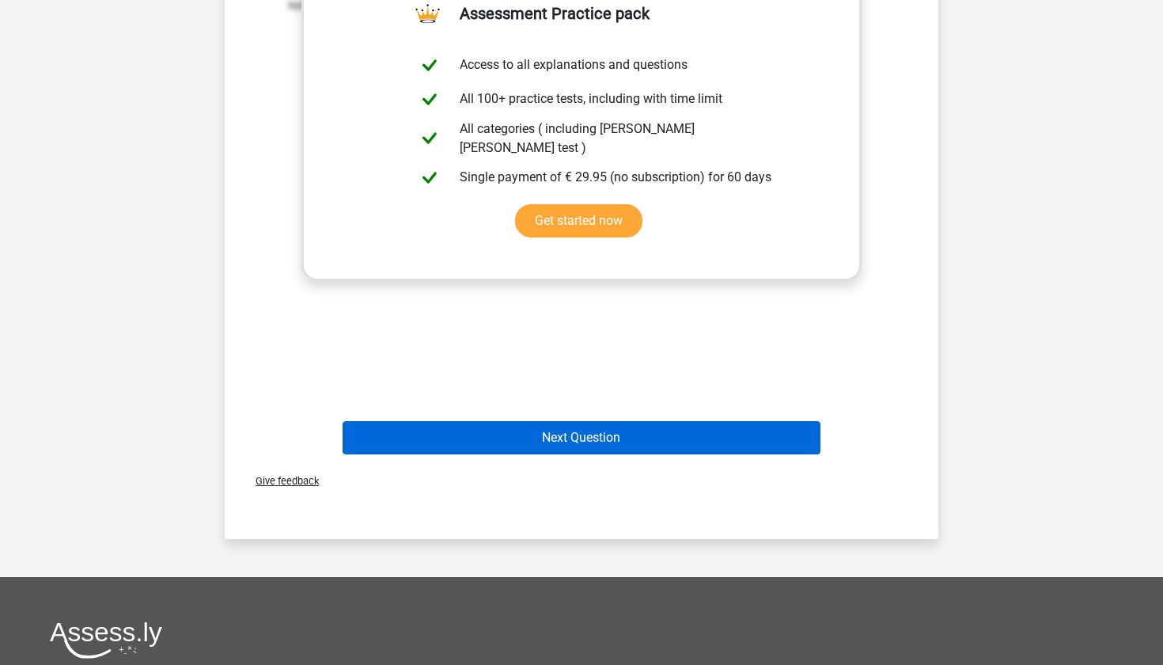
click at [574, 453] on button "Next Question" at bounding box center [582, 437] width 479 height 33
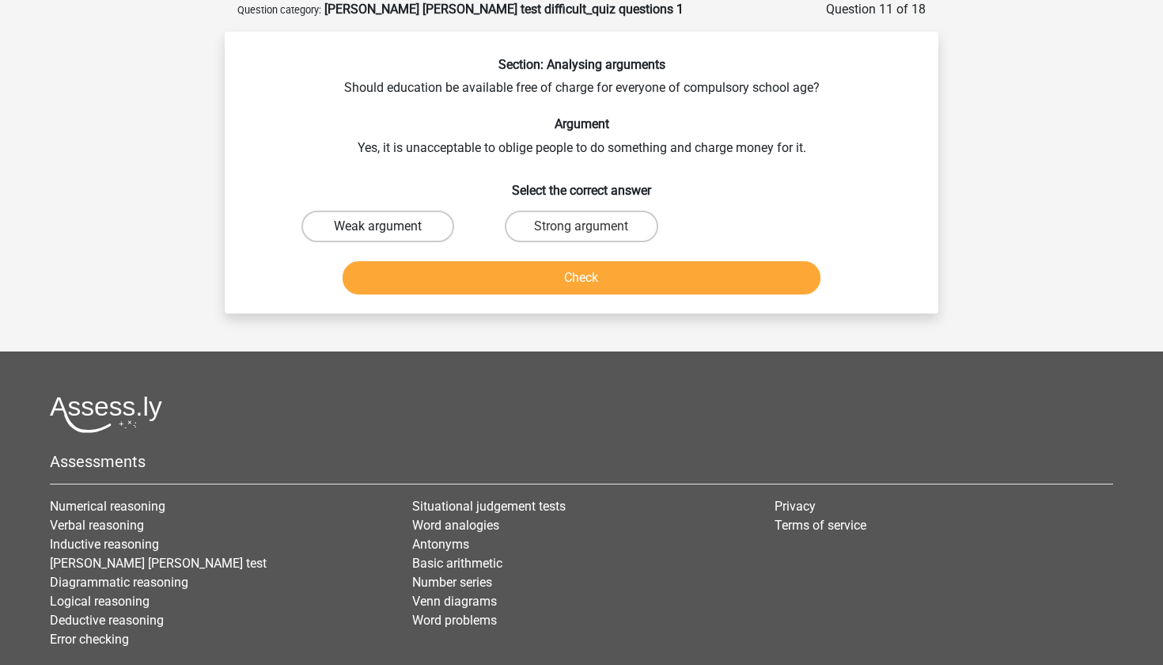
click at [376, 218] on label "Weak argument" at bounding box center [377, 226] width 153 height 32
click at [378, 226] on input "Weak argument" at bounding box center [383, 231] width 10 height 10
radio input "true"
click at [560, 227] on label "Strong argument" at bounding box center [581, 226] width 153 height 32
click at [582, 227] on input "Strong argument" at bounding box center [587, 231] width 10 height 10
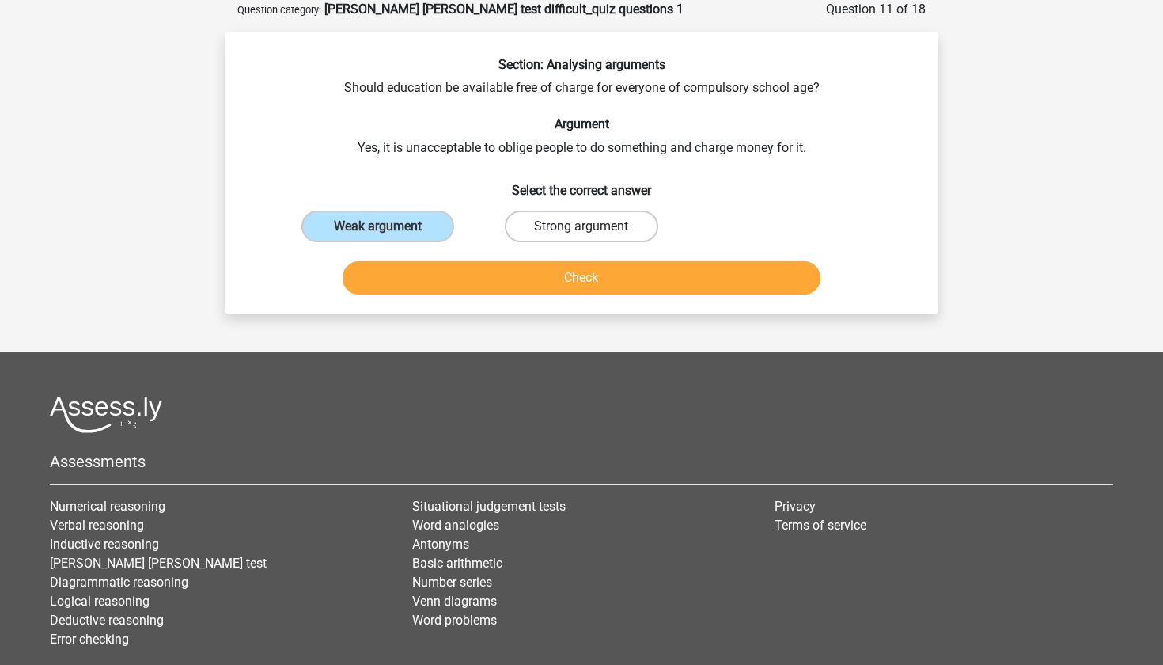
radio input "true"
click at [560, 271] on button "Check" at bounding box center [582, 277] width 479 height 33
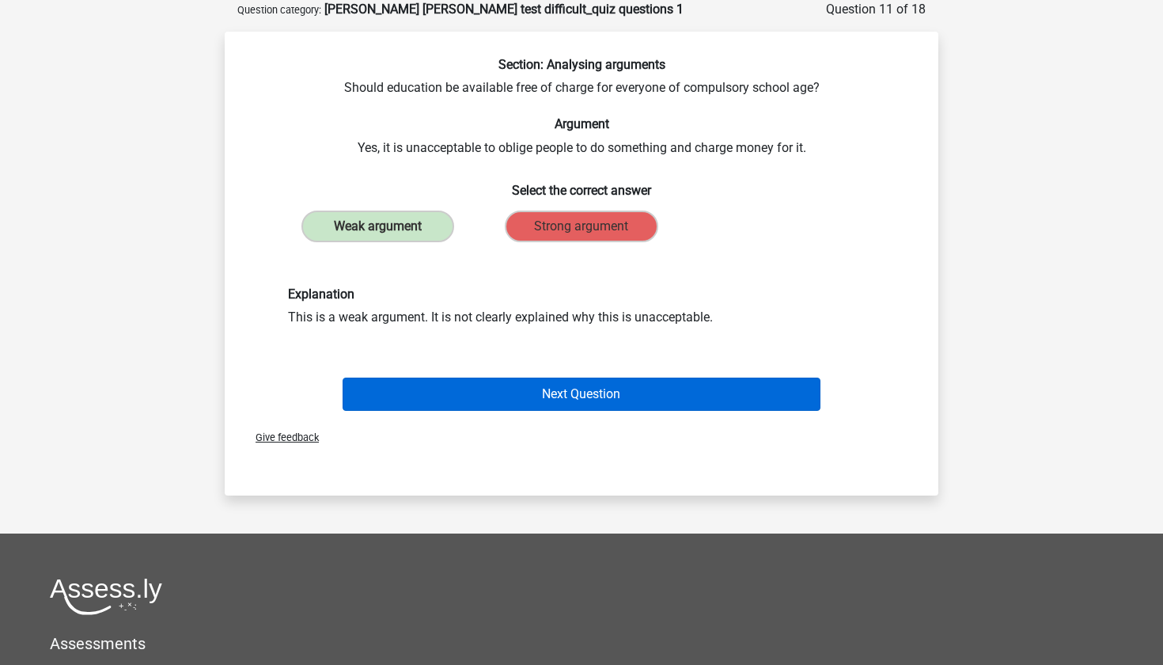
click at [551, 394] on button "Next Question" at bounding box center [582, 393] width 479 height 33
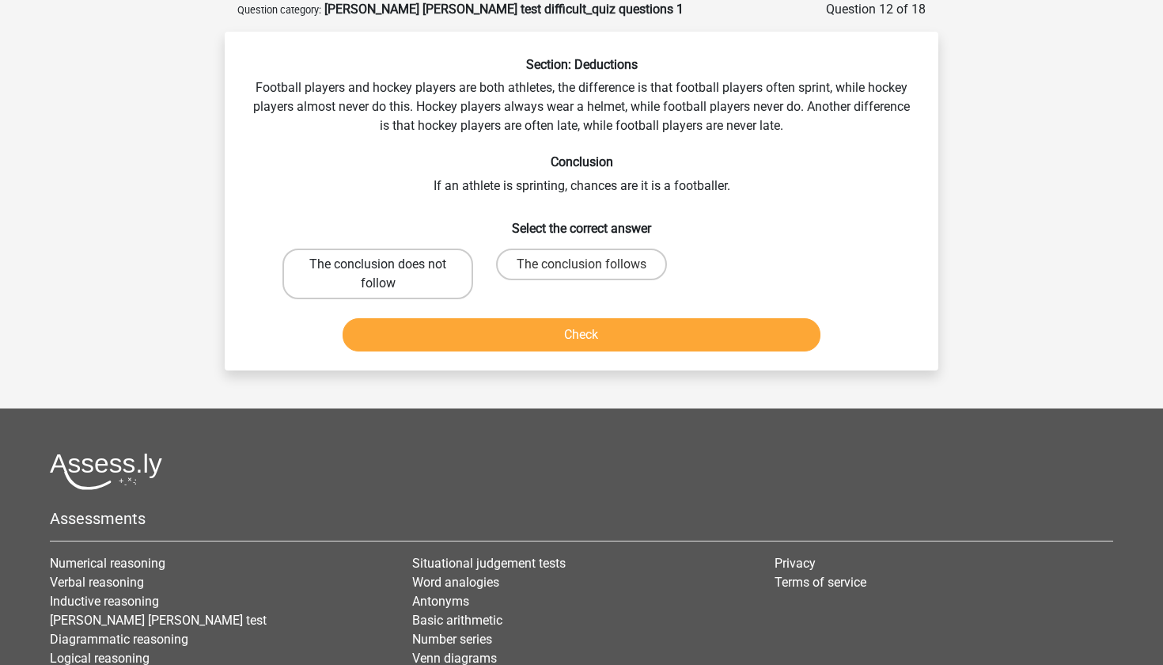
click at [386, 278] on label "The conclusion does not follow" at bounding box center [377, 273] width 191 height 51
click at [386, 275] on input "The conclusion does not follow" at bounding box center [383, 269] width 10 height 10
radio input "true"
click at [435, 324] on button "Check" at bounding box center [582, 334] width 479 height 33
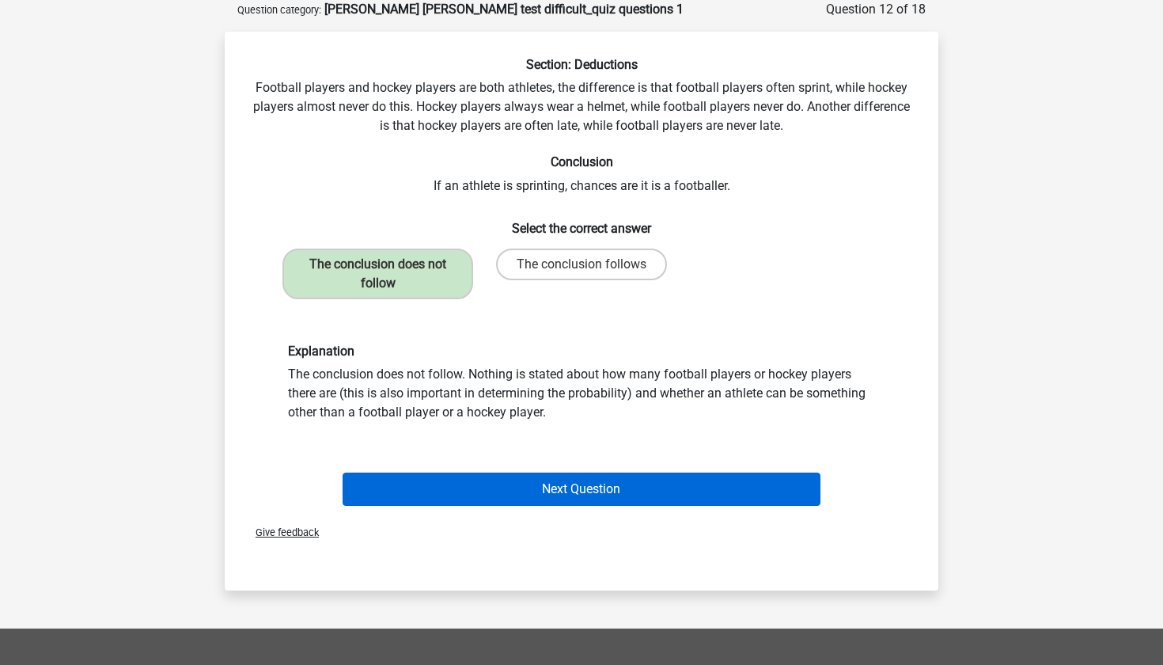
click at [445, 491] on button "Next Question" at bounding box center [582, 488] width 479 height 33
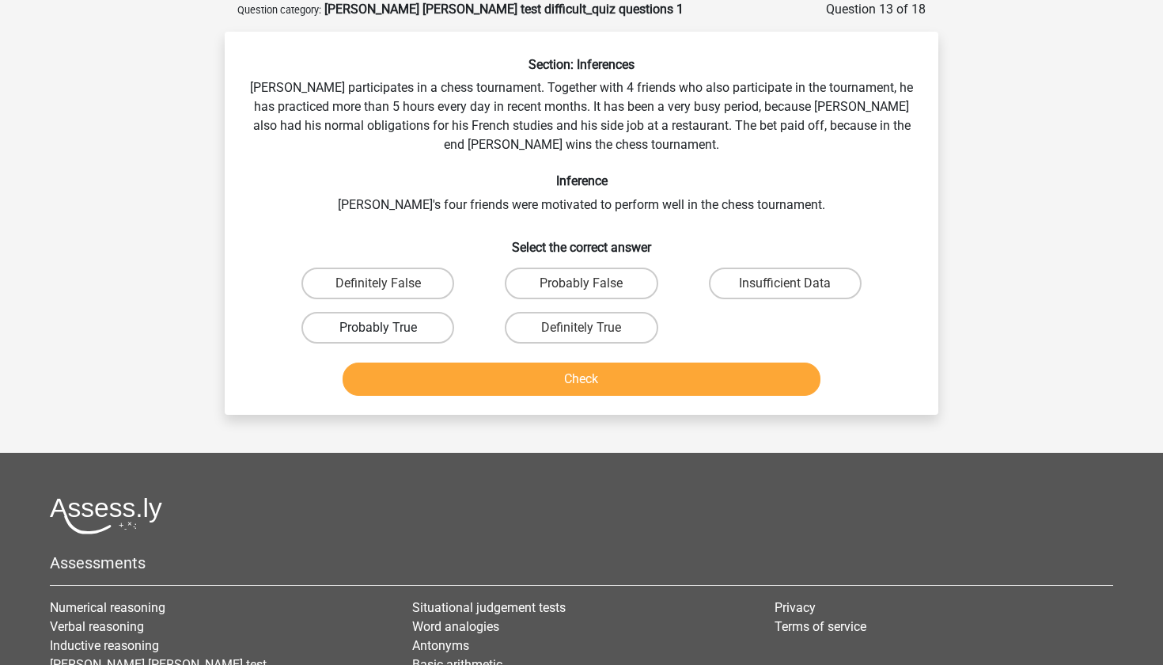
click at [384, 316] on label "Probably True" at bounding box center [377, 328] width 153 height 32
click at [384, 328] on input "Probably True" at bounding box center [383, 333] width 10 height 10
radio input "true"
click at [570, 375] on button "Check" at bounding box center [582, 378] width 479 height 33
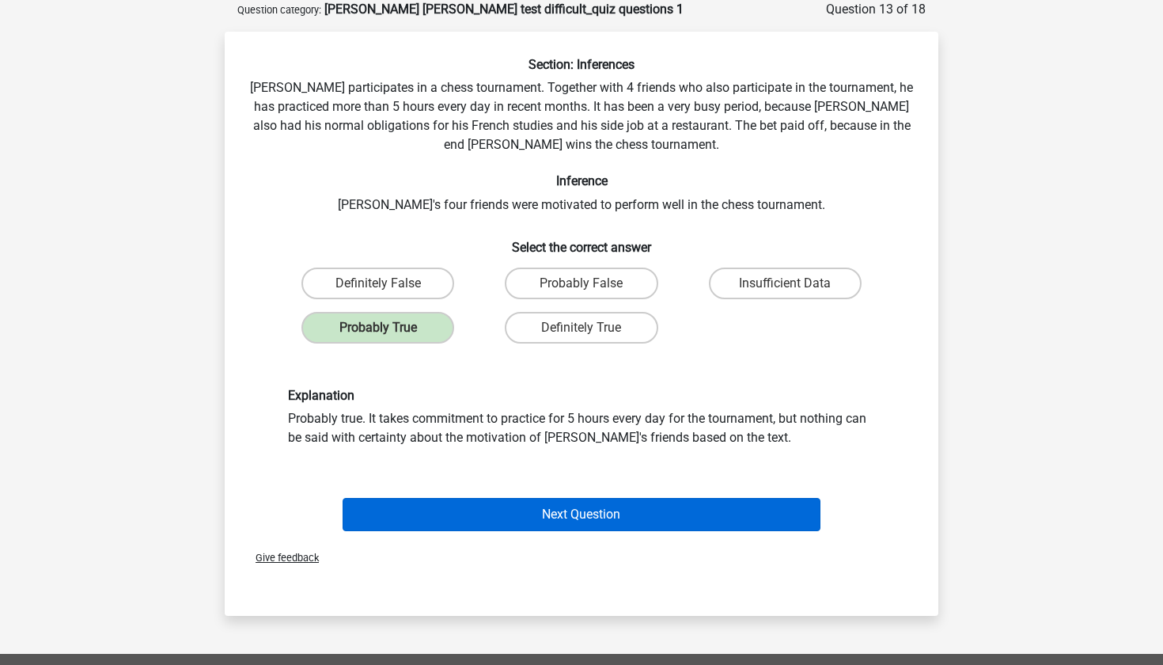
click at [551, 507] on button "Next Question" at bounding box center [582, 514] width 479 height 33
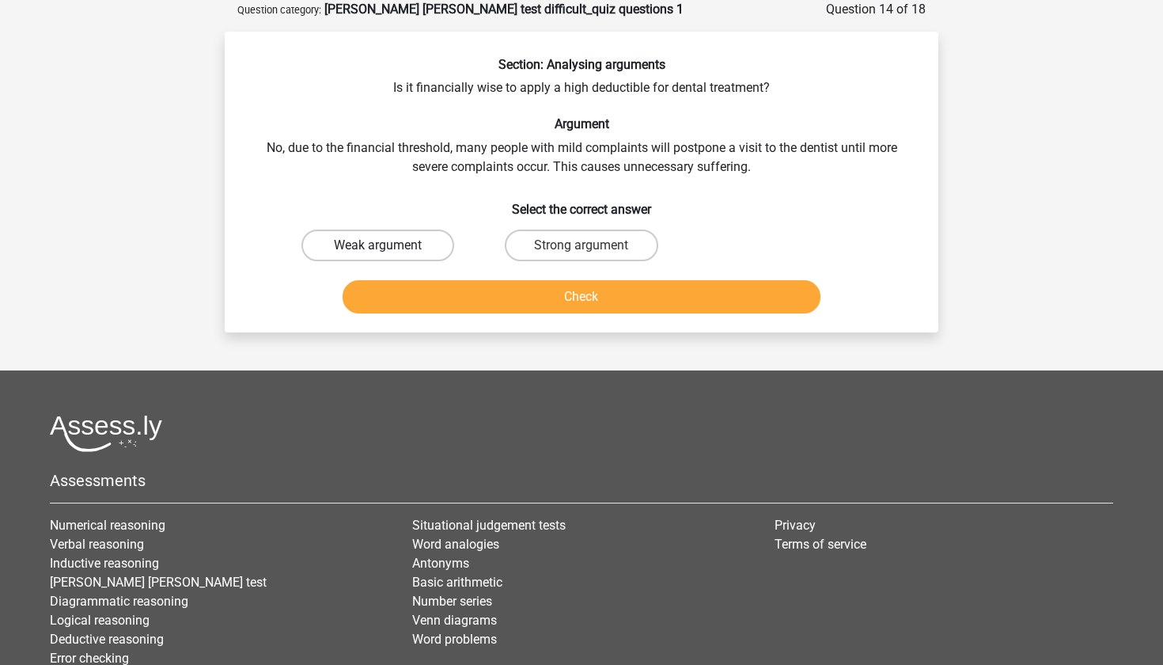
click at [396, 229] on label "Weak argument" at bounding box center [377, 245] width 153 height 32
click at [388, 245] on input "Weak argument" at bounding box center [383, 250] width 10 height 10
radio input "true"
click at [433, 297] on button "Check" at bounding box center [582, 296] width 479 height 33
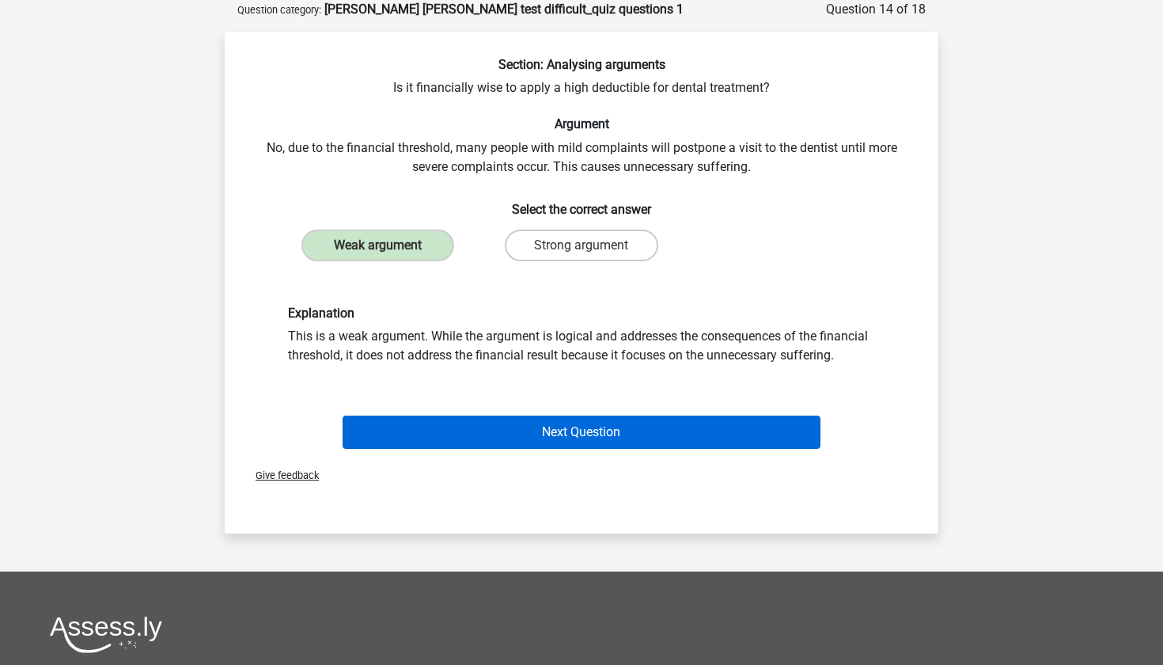
click at [399, 416] on button "Next Question" at bounding box center [582, 431] width 479 height 33
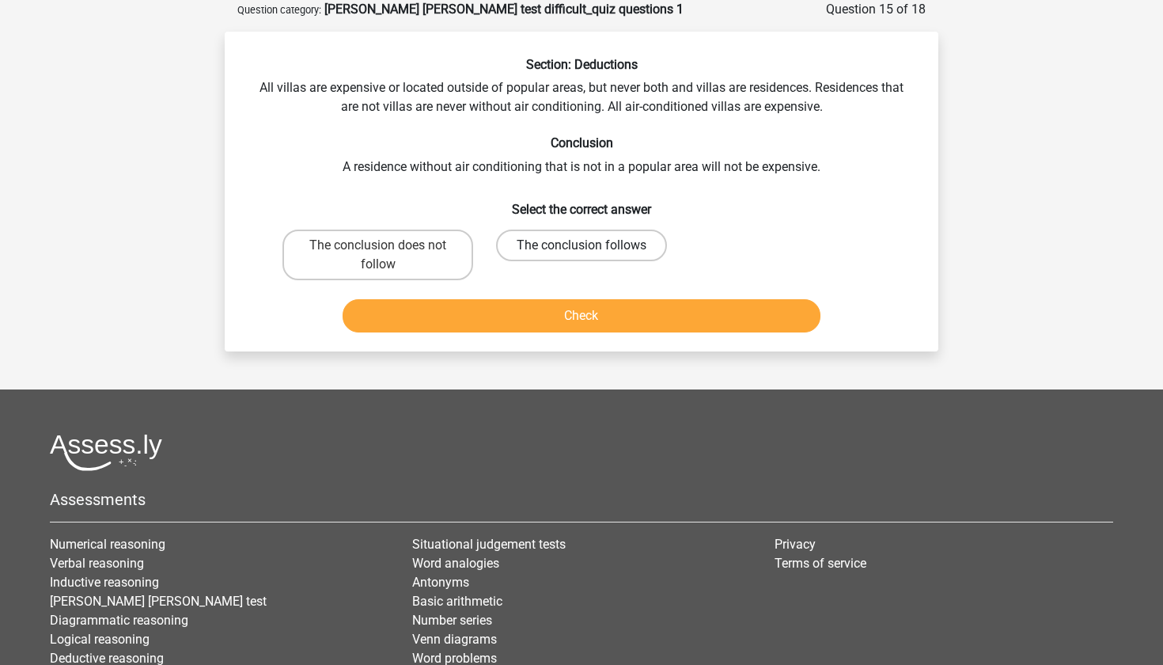
click at [621, 245] on label "The conclusion follows" at bounding box center [581, 245] width 171 height 32
click at [592, 245] on input "The conclusion follows" at bounding box center [587, 250] width 10 height 10
radio input "true"
click at [619, 303] on button "Check" at bounding box center [582, 315] width 479 height 33
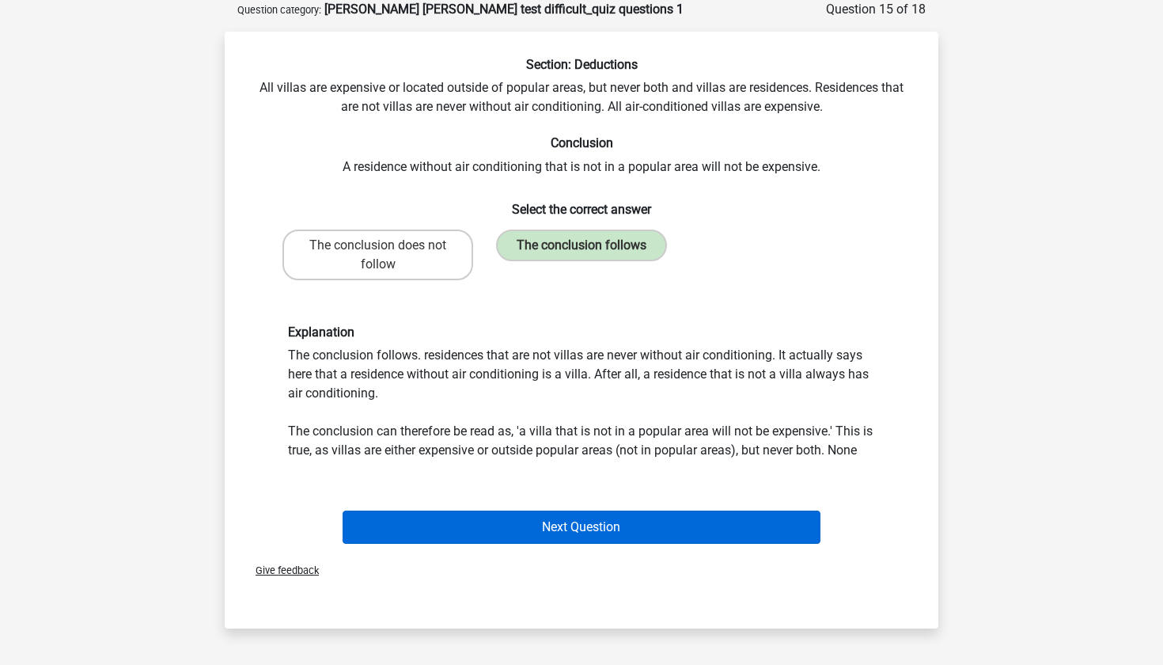
click at [504, 525] on button "Next Question" at bounding box center [582, 526] width 479 height 33
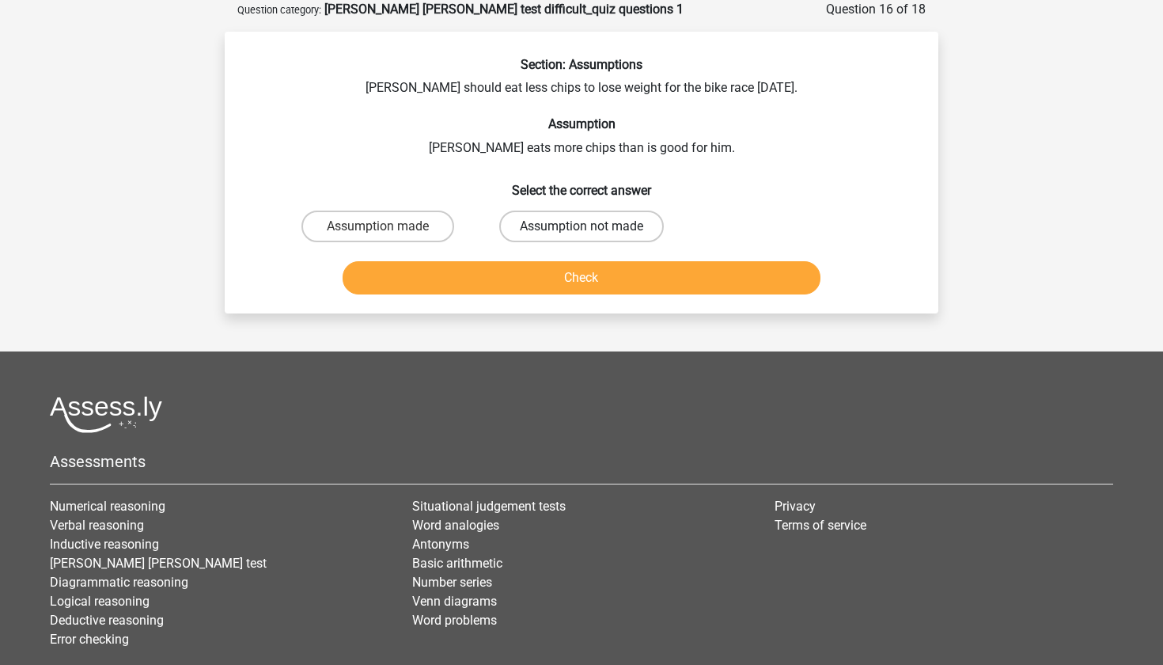
click at [579, 230] on label "Assumption not made" at bounding box center [581, 226] width 165 height 32
click at [582, 230] on input "Assumption not made" at bounding box center [587, 231] width 10 height 10
radio input "true"
click at [574, 267] on button "Check" at bounding box center [582, 277] width 479 height 33
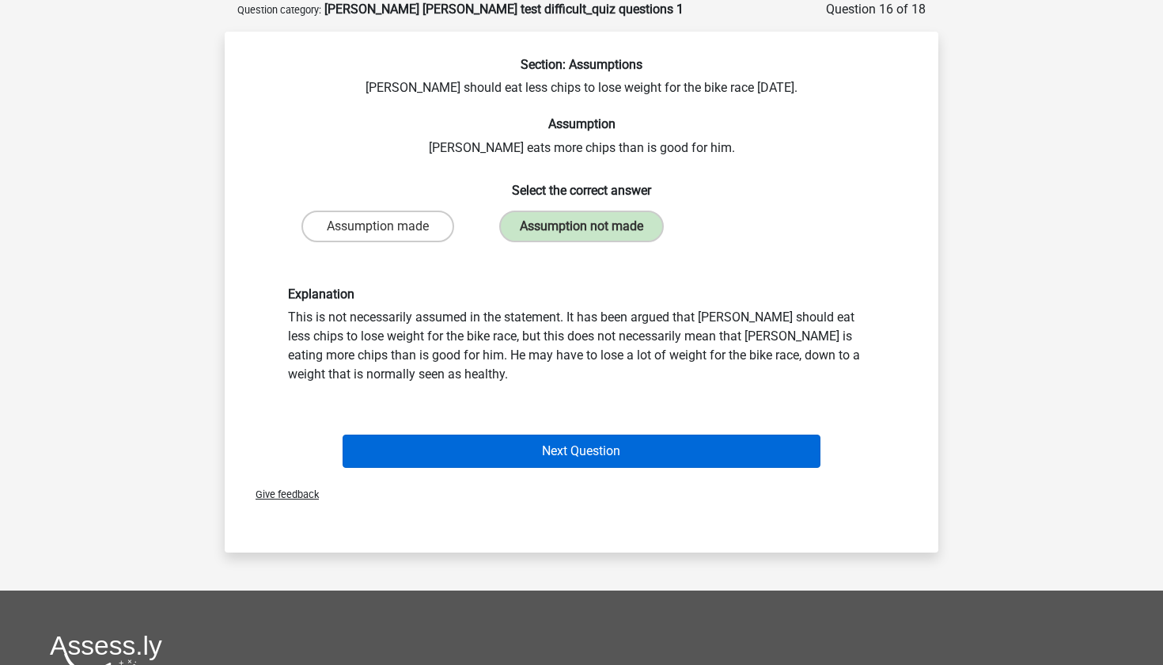
click at [527, 453] on button "Next Question" at bounding box center [582, 450] width 479 height 33
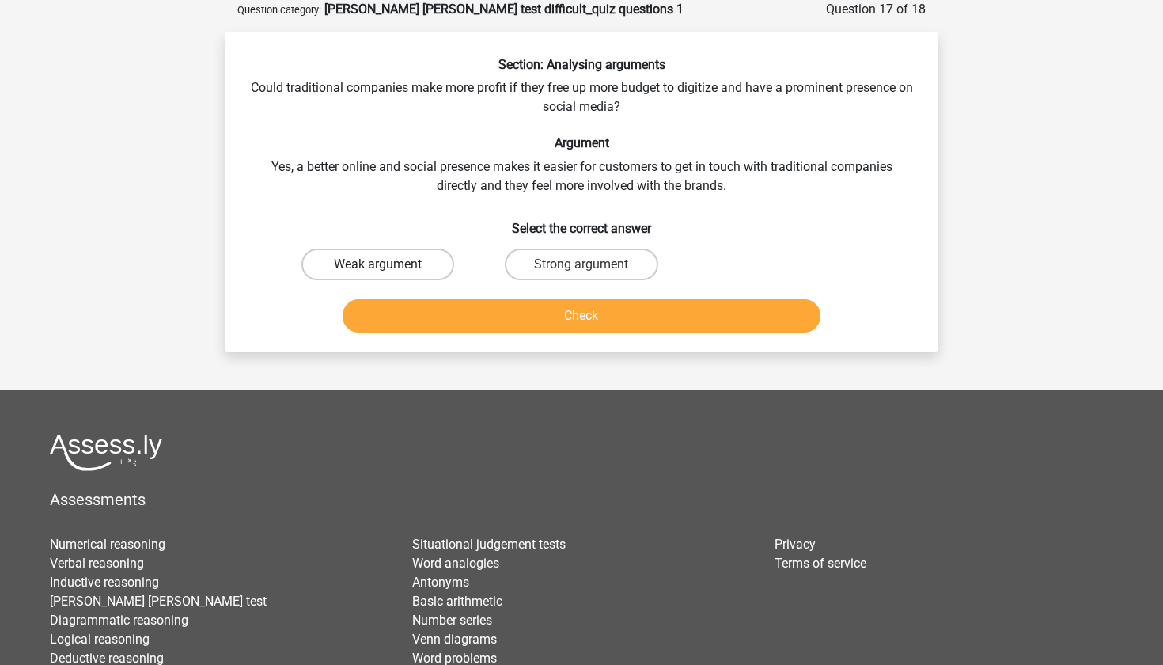
click at [406, 263] on label "Weak argument" at bounding box center [377, 264] width 153 height 32
click at [388, 264] on input "Weak argument" at bounding box center [383, 269] width 10 height 10
radio input "true"
click at [422, 289] on div "Check" at bounding box center [581, 312] width 663 height 52
click at [442, 313] on button "Check" at bounding box center [582, 315] width 479 height 33
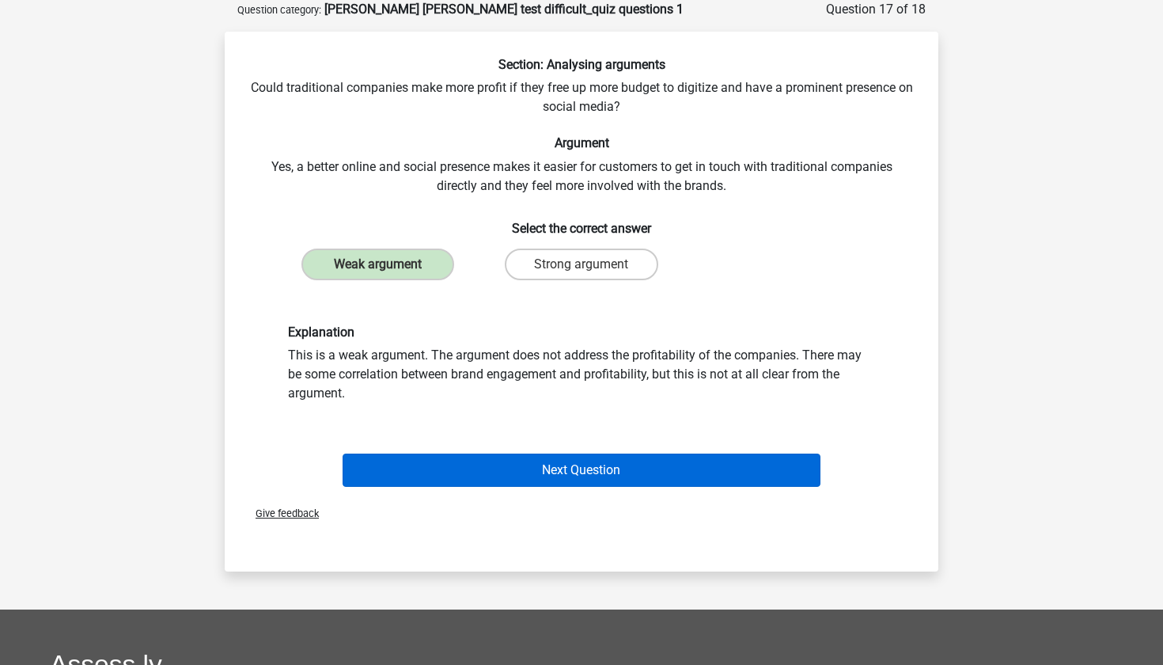
click at [470, 453] on button "Next Question" at bounding box center [582, 469] width 479 height 33
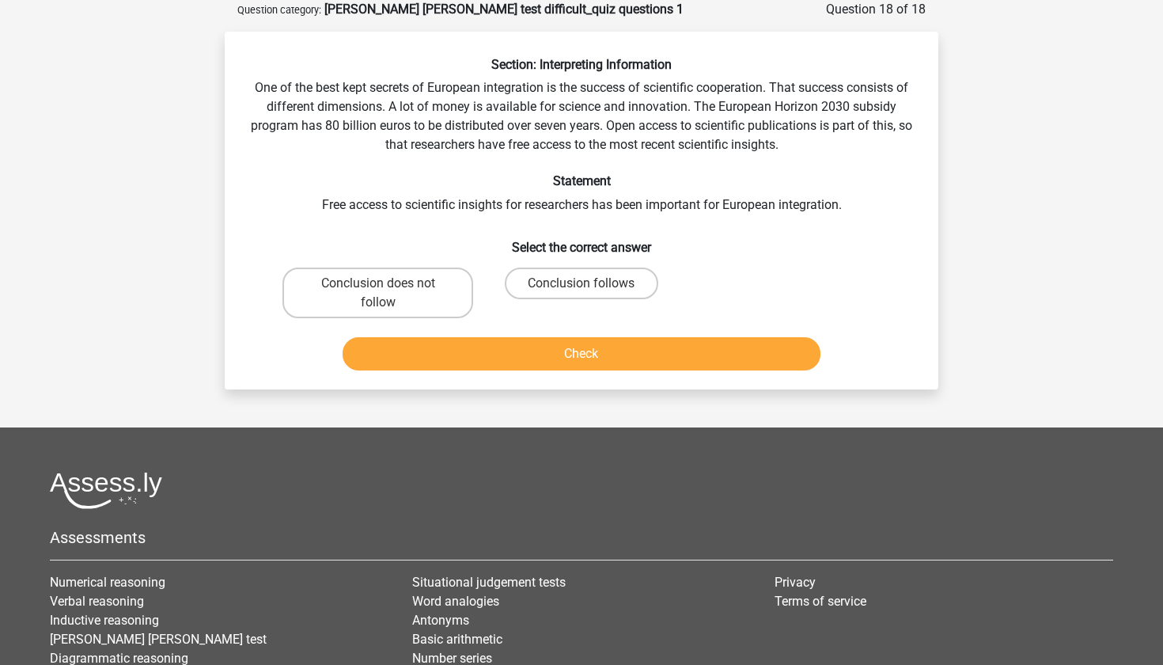
click at [262, 87] on div "Section: Interpreting Information One of the best kept secrets of European inte…" at bounding box center [581, 217] width 701 height 320
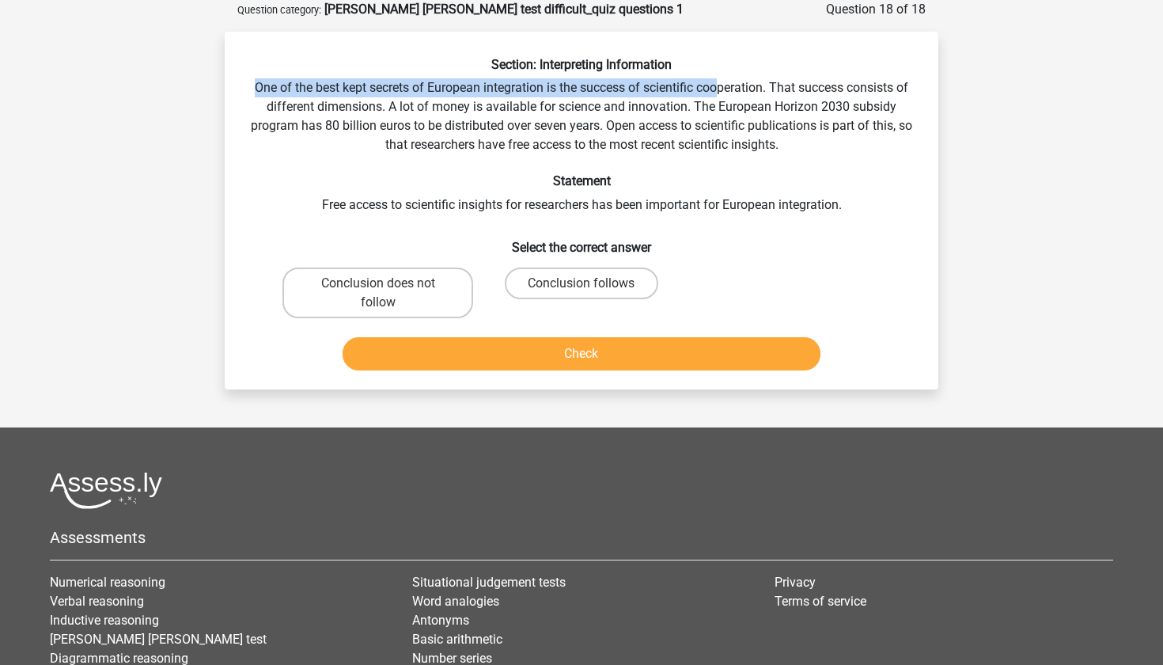
drag, startPoint x: 253, startPoint y: 84, endPoint x: 718, endPoint y: 89, distance: 464.4
click at [718, 89] on div "Section: Interpreting Information One of the best kept secrets of European inte…" at bounding box center [581, 217] width 701 height 320
click at [576, 278] on label "Conclusion follows" at bounding box center [581, 283] width 153 height 32
click at [582, 283] on input "Conclusion follows" at bounding box center [587, 288] width 10 height 10
radio input "true"
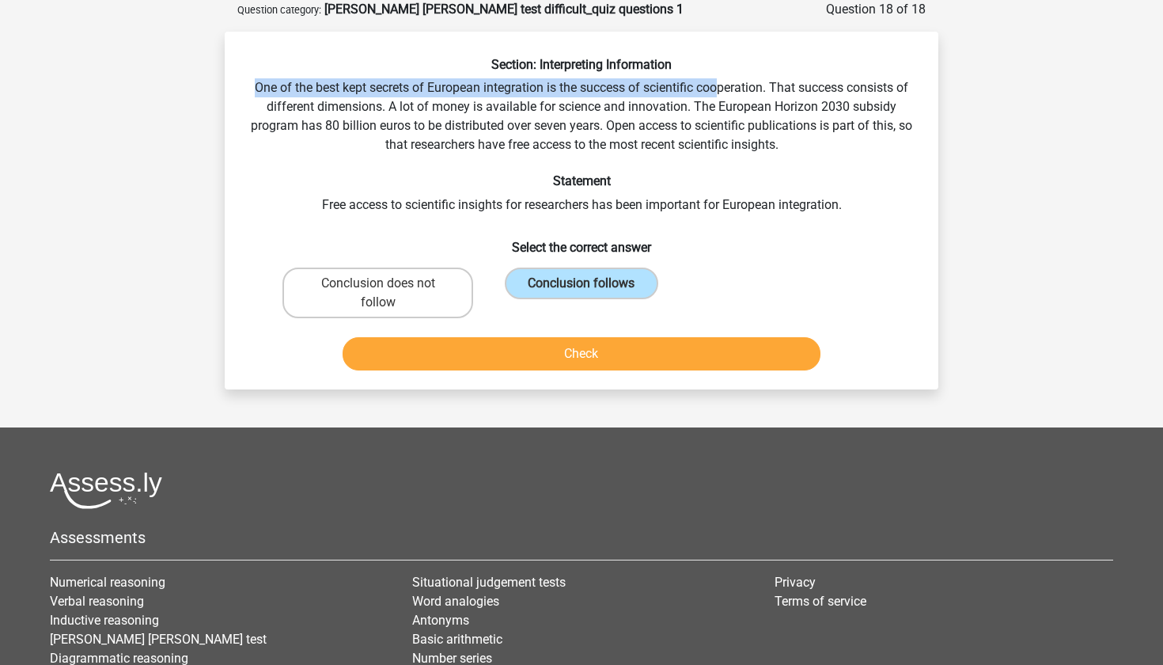
click at [521, 363] on button "Check" at bounding box center [582, 353] width 479 height 33
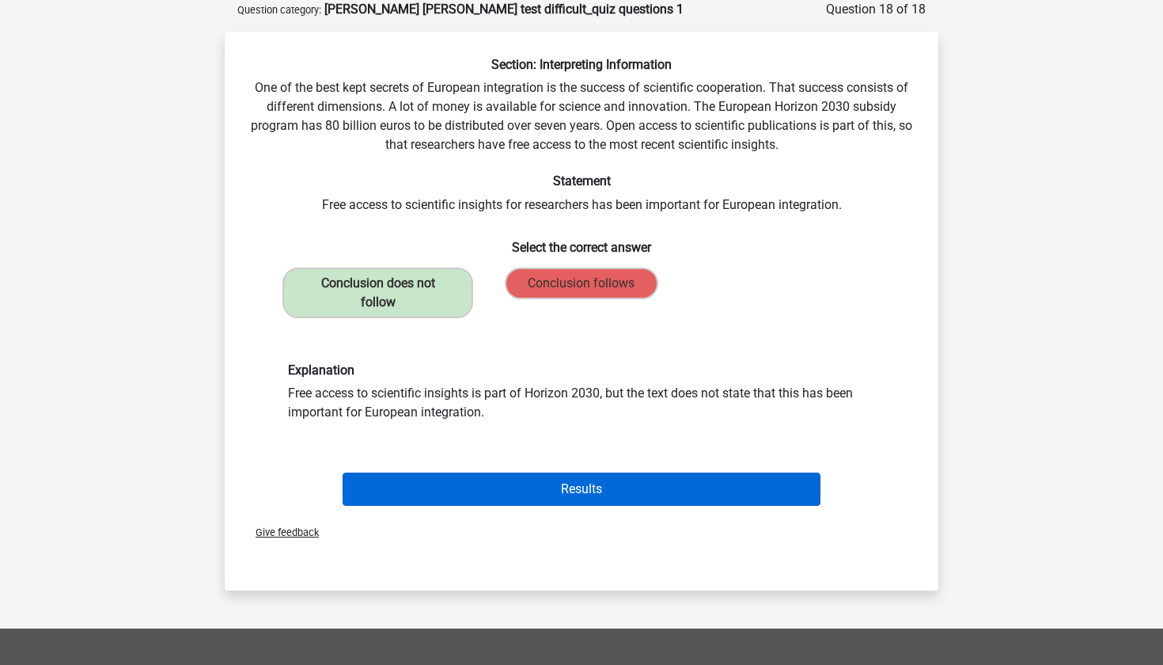
click at [531, 491] on button "Results" at bounding box center [582, 488] width 479 height 33
click at [627, 495] on button "Results" at bounding box center [582, 488] width 479 height 33
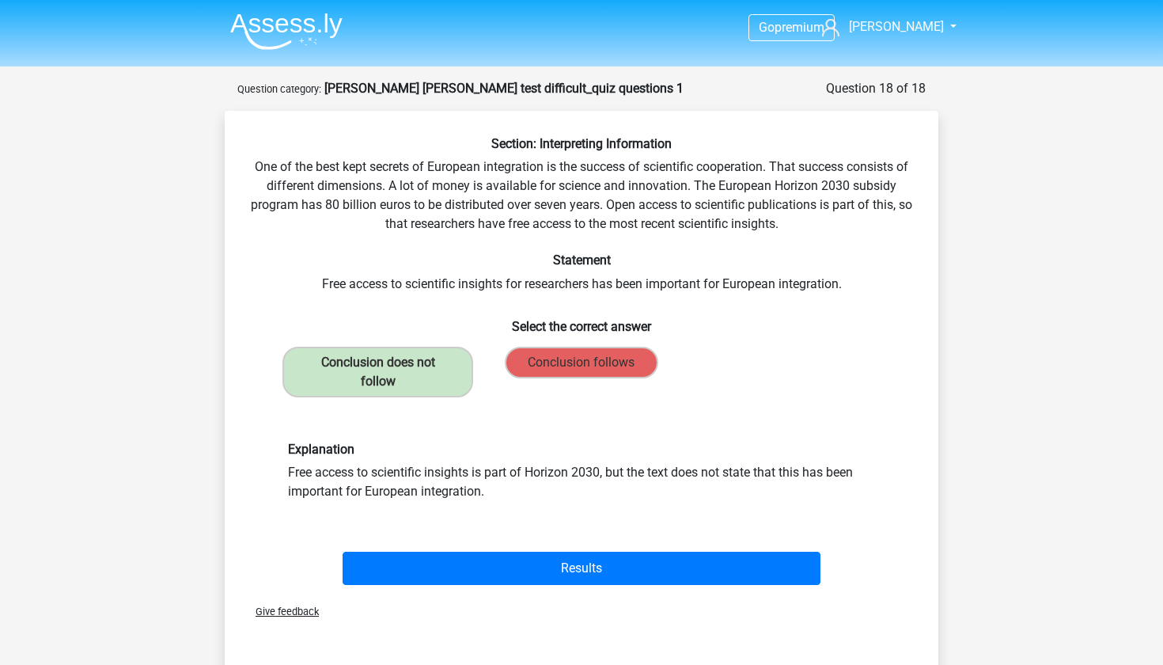
scroll to position [-3, 0]
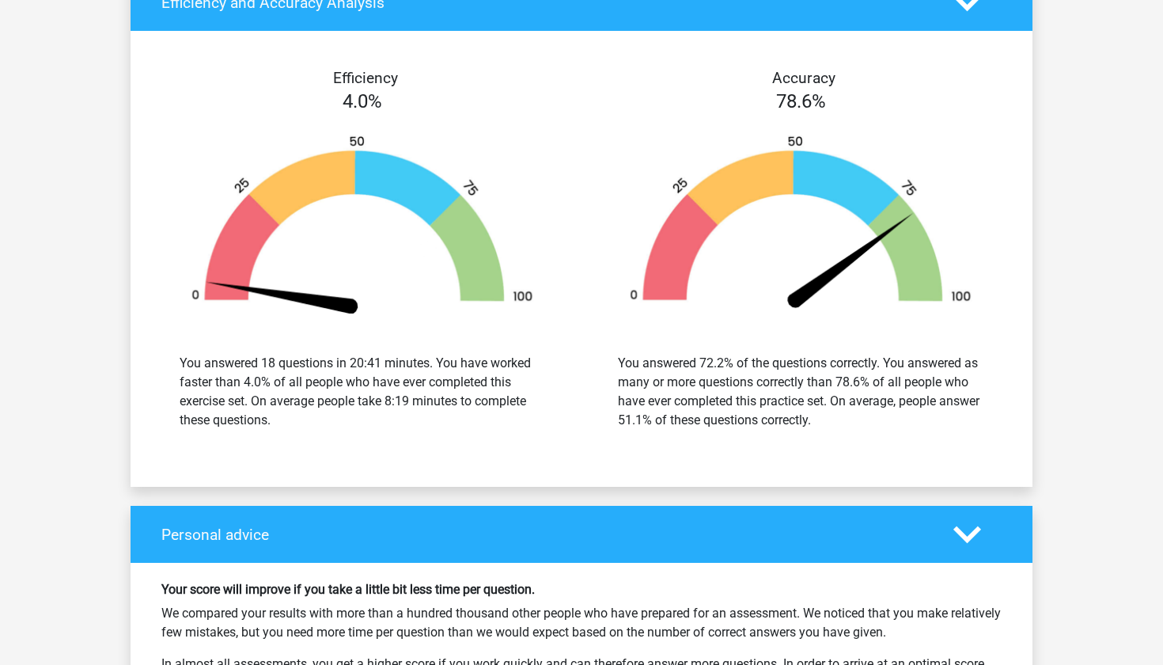
scroll to position [2337, 0]
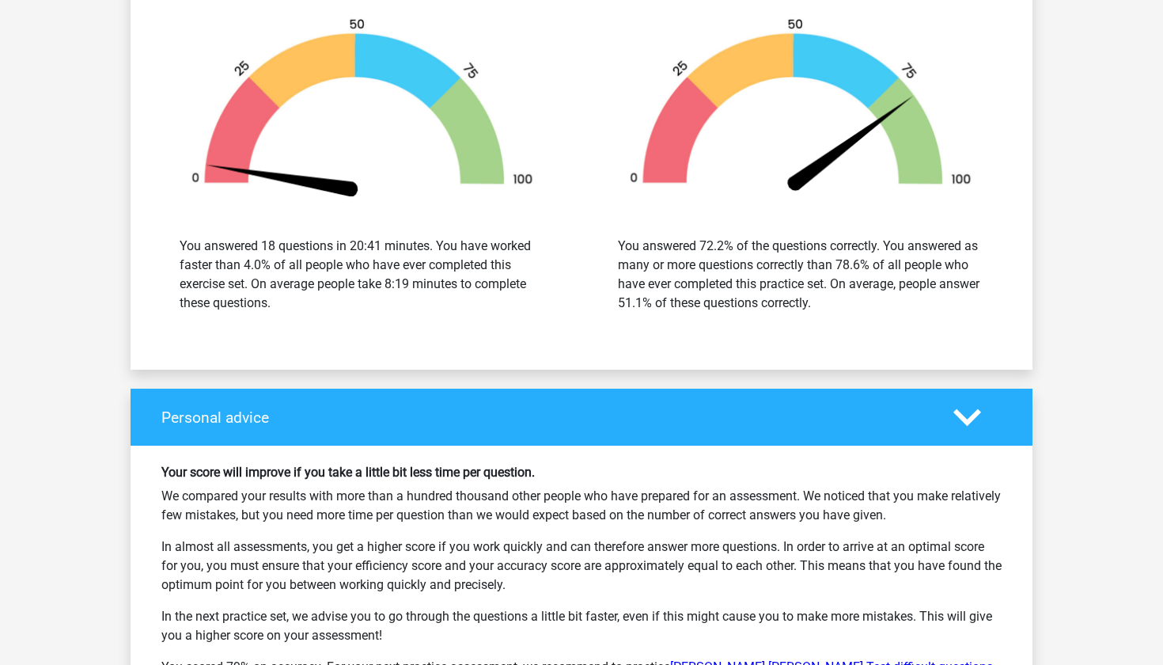
click at [769, 659] on link "Watson Glaser Test difficult questions" at bounding box center [831, 666] width 323 height 15
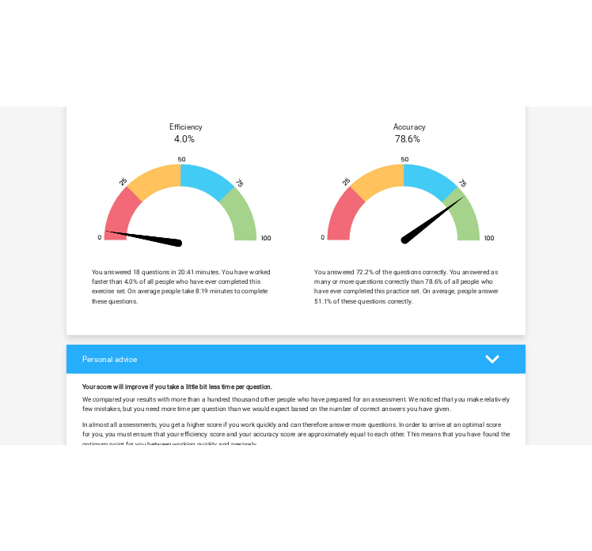
scroll to position [2237, 0]
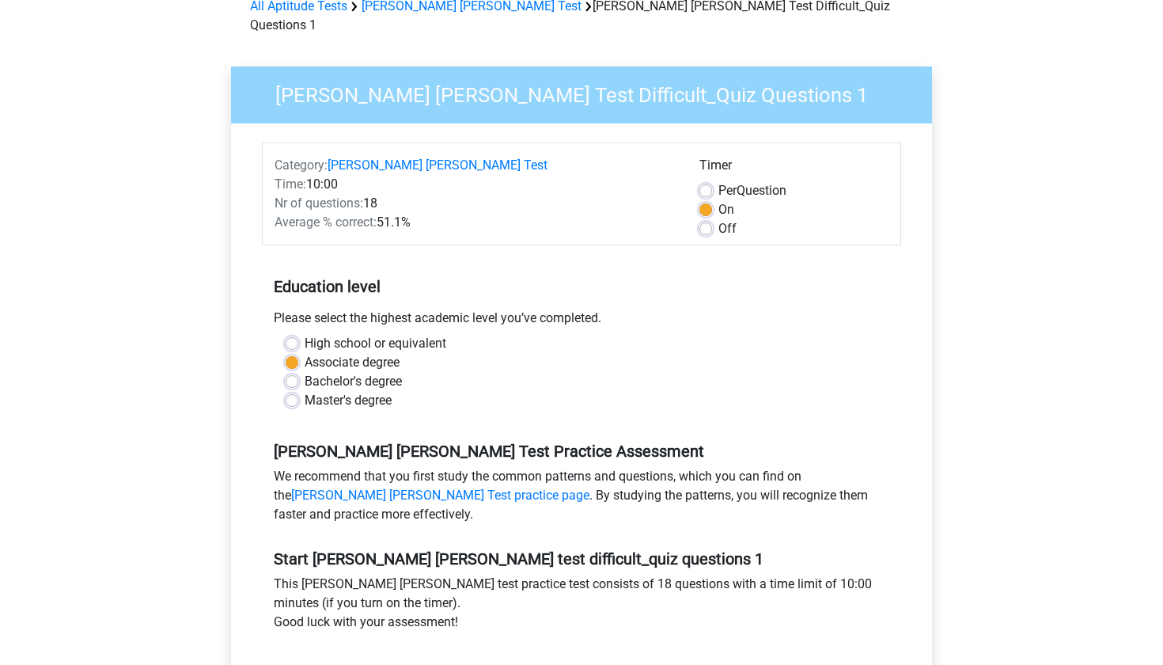
scroll to position [81, 0]
